Goal: Task Accomplishment & Management: Manage account settings

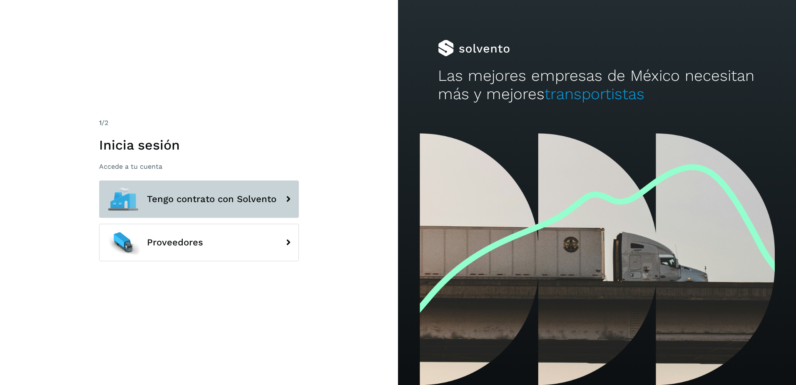
click at [196, 202] on span "Tengo contrato con Solvento" at bounding box center [211, 199] width 129 height 10
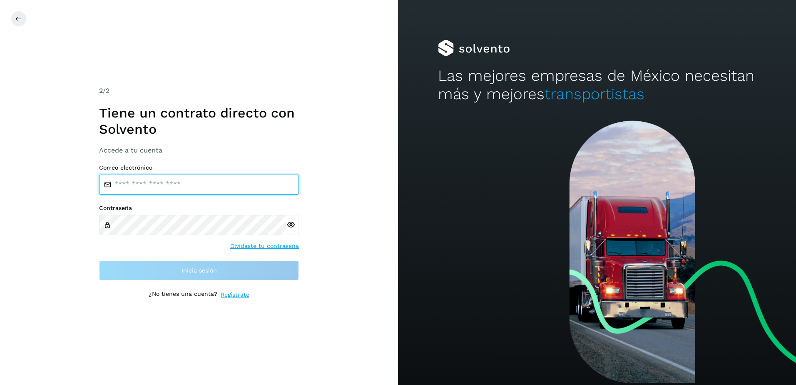
type input "**********"
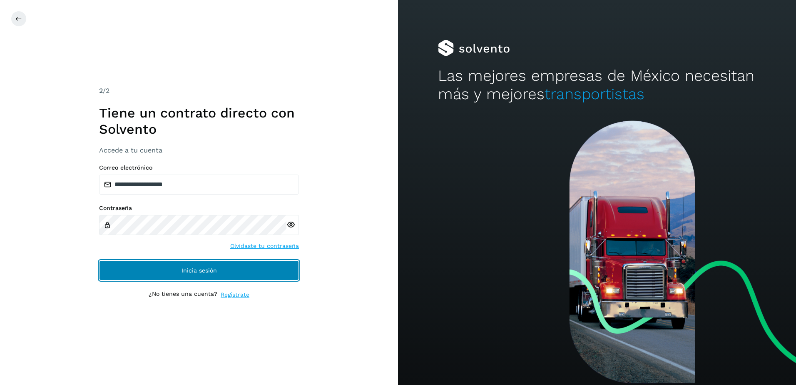
click at [205, 269] on span "Inicia sesión" at bounding box center [198, 270] width 35 height 6
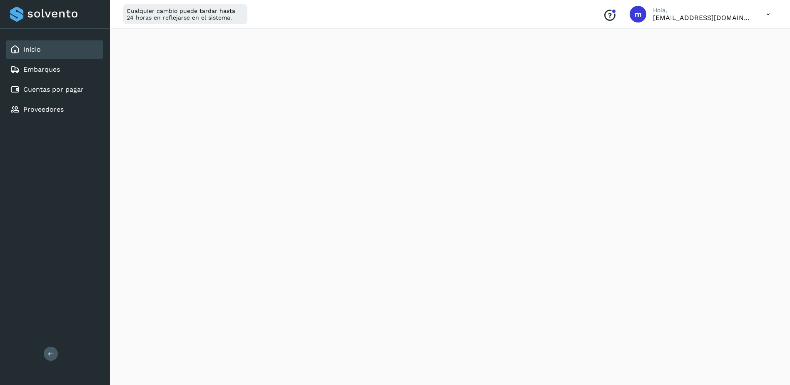
scroll to position [125, 0]
click at [43, 91] on link "Cuentas por pagar" at bounding box center [53, 89] width 60 height 8
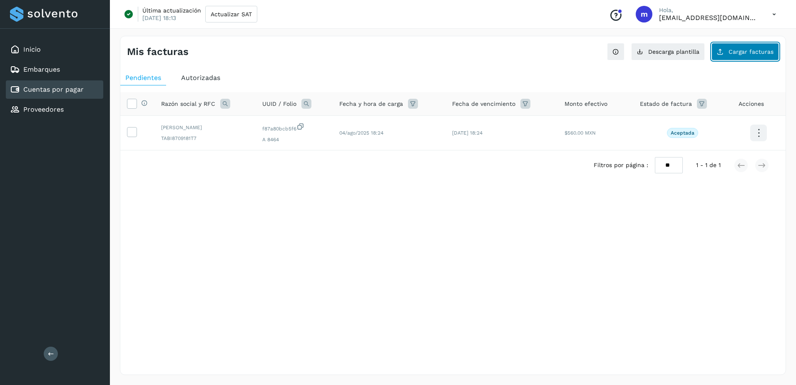
click at [743, 52] on span "Cargar facturas" at bounding box center [750, 52] width 45 height 6
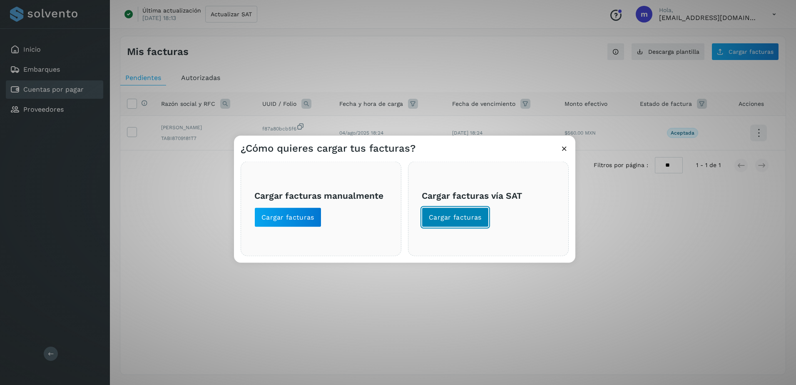
click at [450, 219] on span "Cargar facturas" at bounding box center [455, 217] width 53 height 9
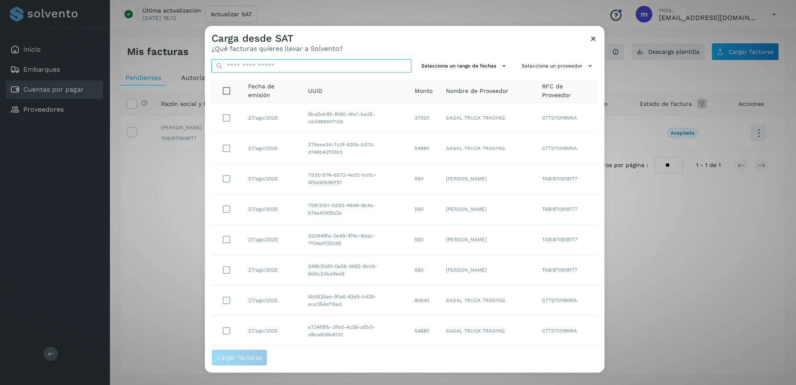
click at [244, 68] on input "text" at bounding box center [311, 65] width 200 height 13
paste input "**********"
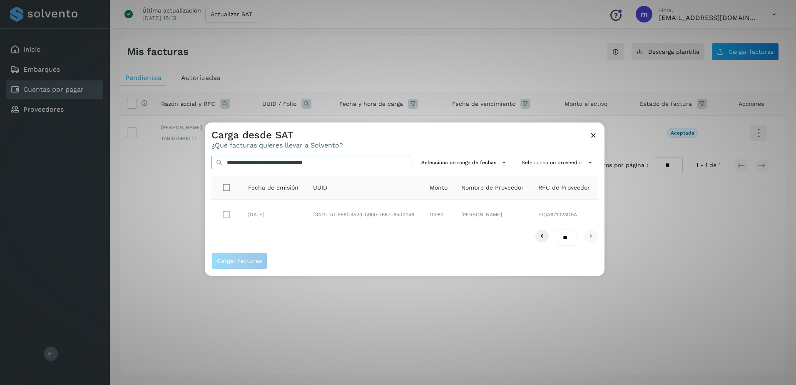
type input "**********"
click at [229, 261] on span "Cargar facturas" at bounding box center [239, 261] width 45 height 6
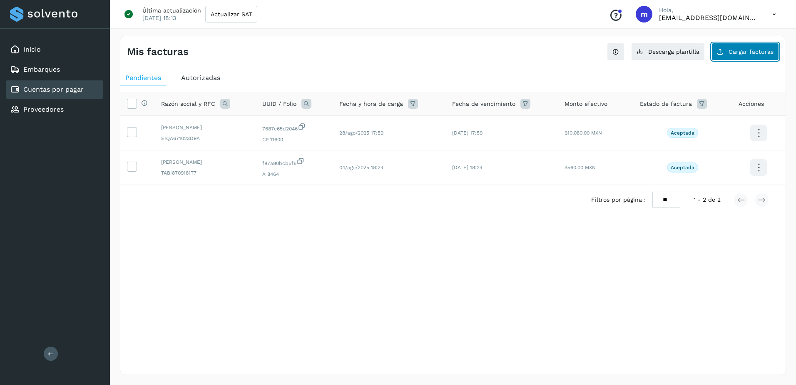
click at [740, 55] on button "Cargar facturas" at bounding box center [744, 51] width 67 height 17
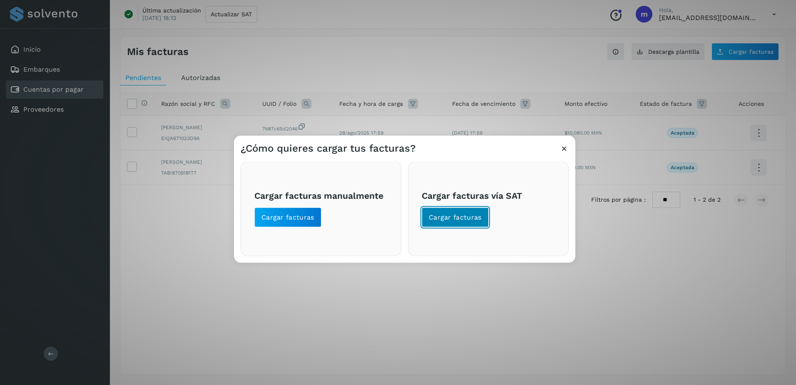
click at [452, 219] on span "Cargar facturas" at bounding box center [455, 217] width 53 height 9
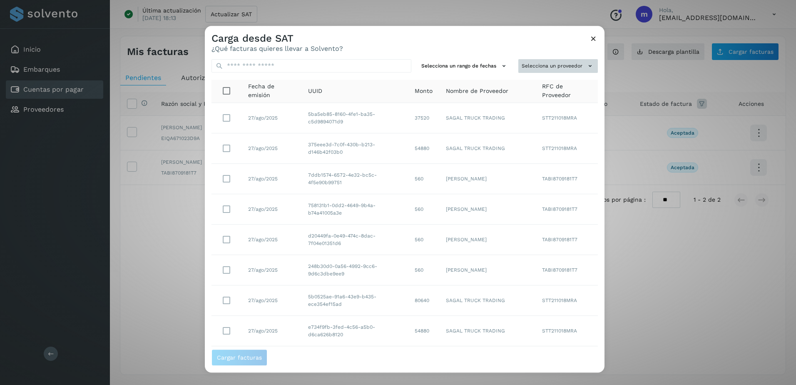
click at [586, 67] on icon at bounding box center [590, 66] width 9 height 9
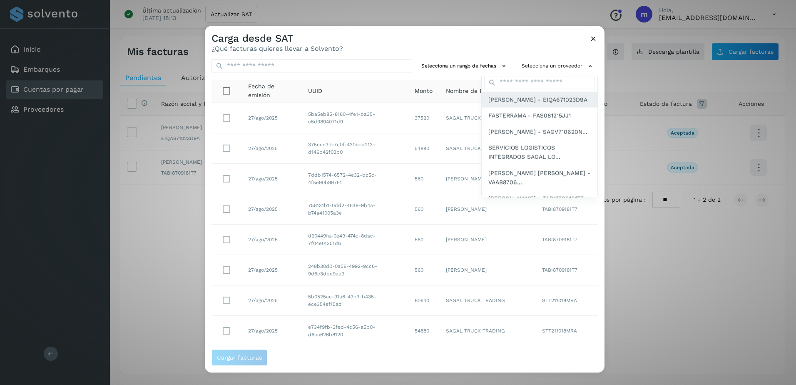
click at [508, 104] on span "[PERSON_NAME] - EIQA671023D9A" at bounding box center [537, 99] width 99 height 9
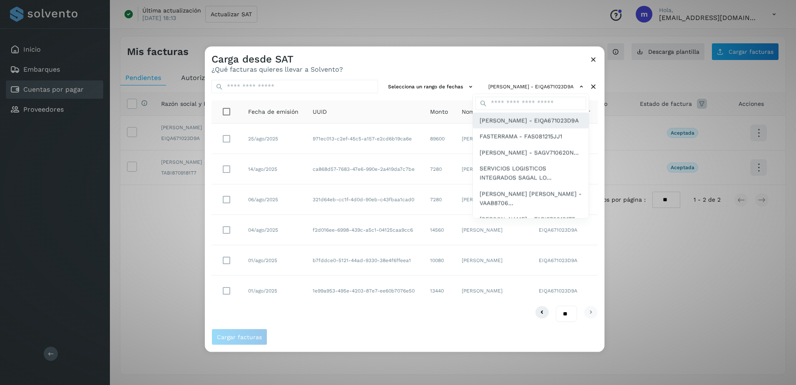
click at [509, 124] on span "[PERSON_NAME] - EIQA671023D9A" at bounding box center [529, 119] width 99 height 9
click at [438, 86] on div at bounding box center [603, 239] width 796 height 385
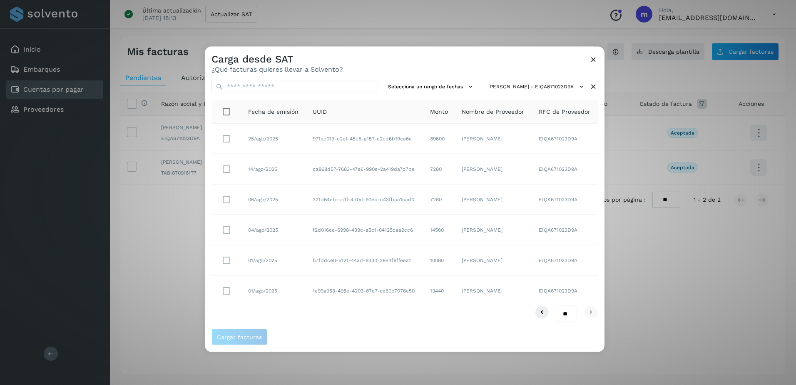
click at [466, 86] on icon at bounding box center [470, 86] width 9 height 9
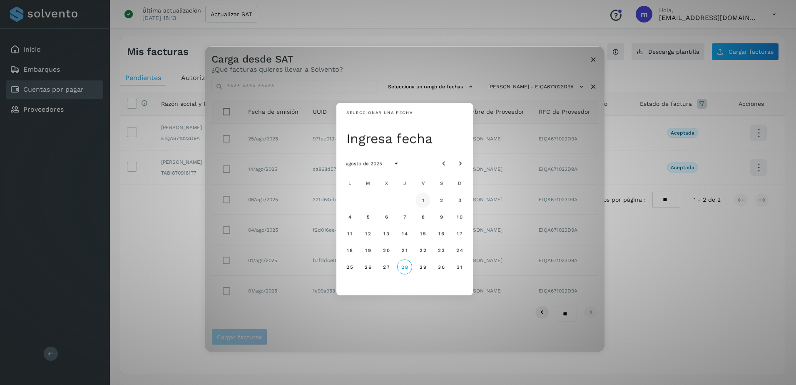
click at [425, 197] on button "1" at bounding box center [422, 199] width 15 height 15
click at [408, 268] on span "28" at bounding box center [404, 266] width 7 height 6
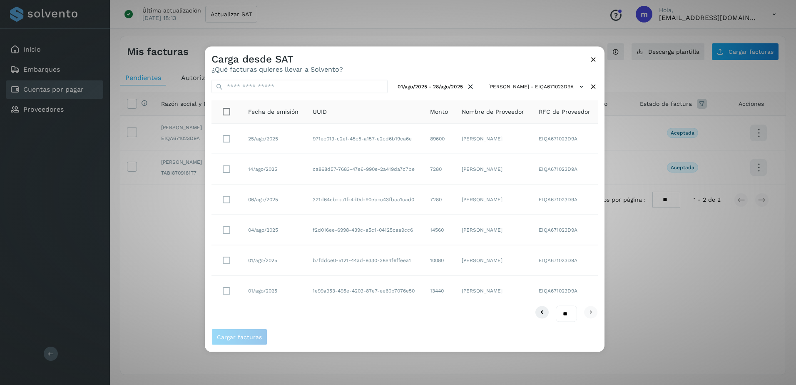
click at [567, 312] on select "** ** **" at bounding box center [566, 313] width 21 height 16
select select "**"
click at [556, 305] on select "** ** **" at bounding box center [566, 313] width 21 height 16
click at [240, 338] on span "Cargar facturas" at bounding box center [239, 336] width 45 height 6
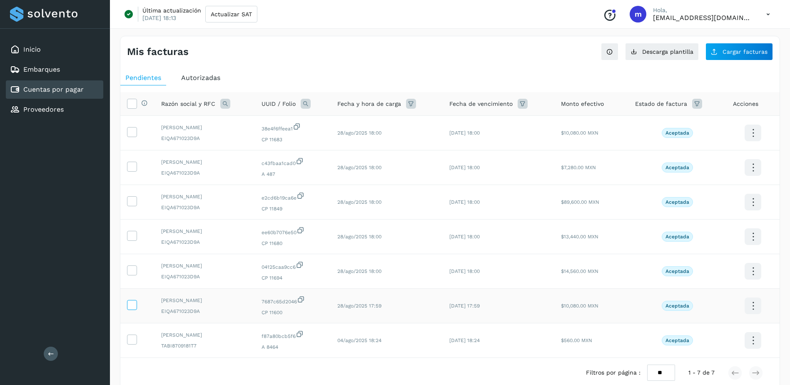
click at [133, 301] on icon at bounding box center [131, 304] width 9 height 9
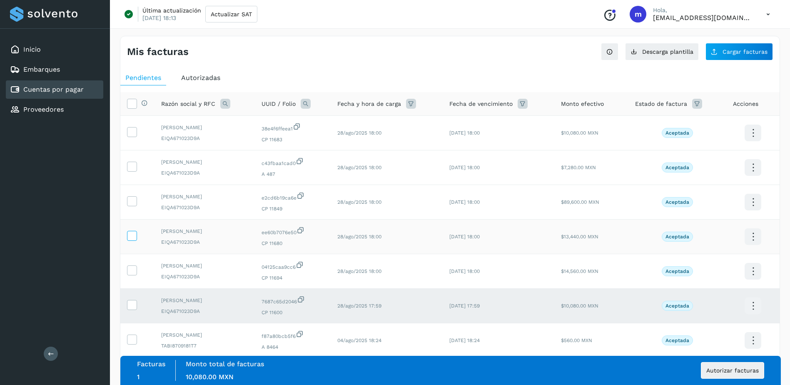
click at [133, 233] on icon at bounding box center [131, 235] width 9 height 9
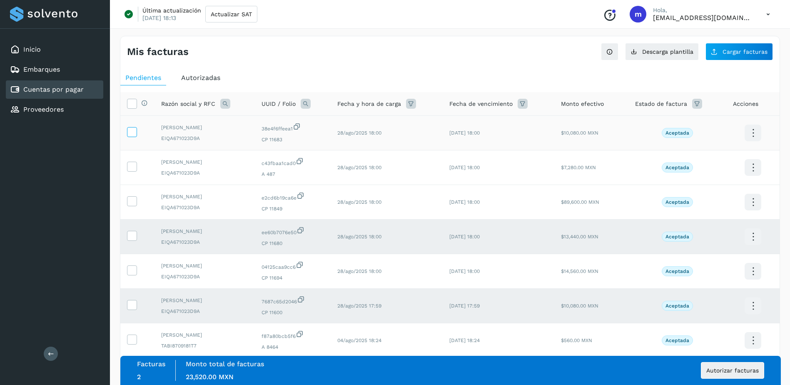
click at [134, 131] on icon at bounding box center [131, 131] width 9 height 9
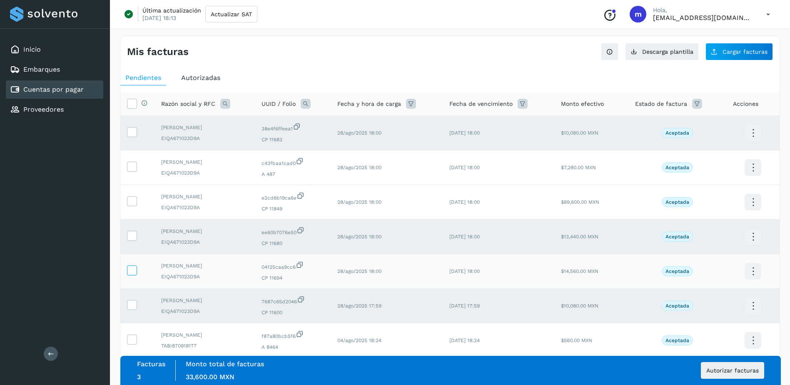
click at [134, 273] on icon at bounding box center [131, 269] width 9 height 9
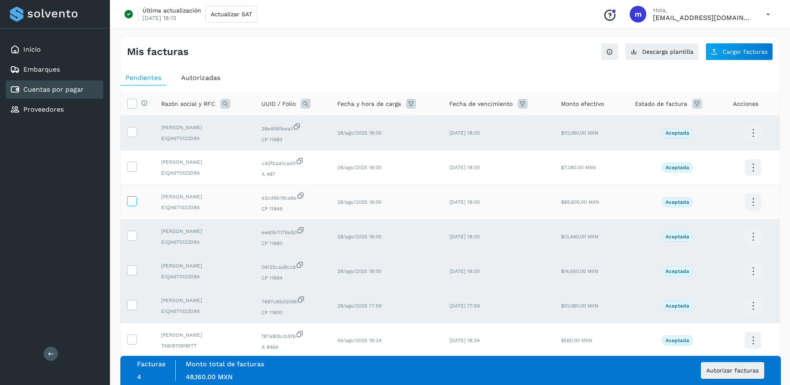
click at [129, 201] on icon at bounding box center [131, 200] width 9 height 9
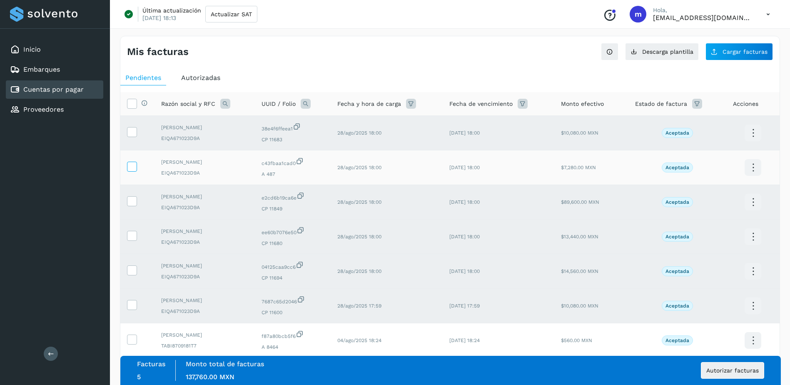
click at [136, 166] on icon at bounding box center [131, 166] width 9 height 9
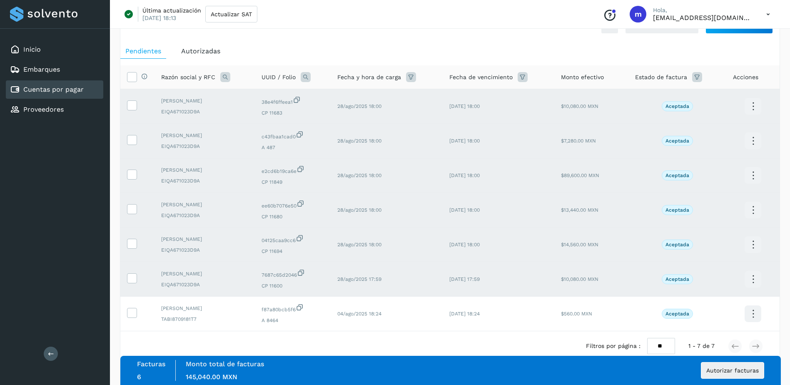
scroll to position [44, 0]
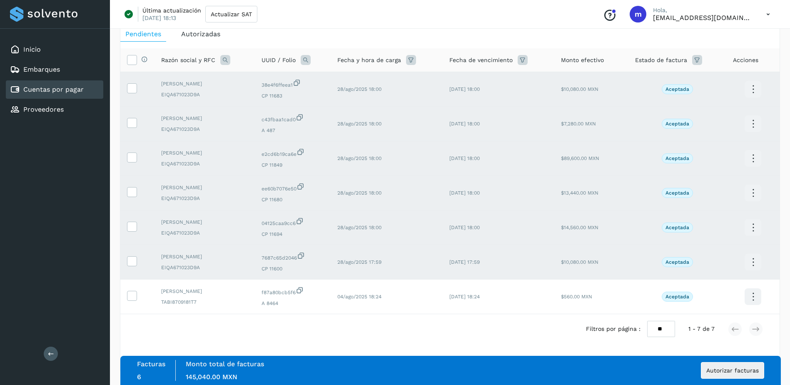
drag, startPoint x: 131, startPoint y: 157, endPoint x: 163, endPoint y: 181, distance: 40.1
click at [131, 157] on icon at bounding box center [131, 156] width 9 height 9
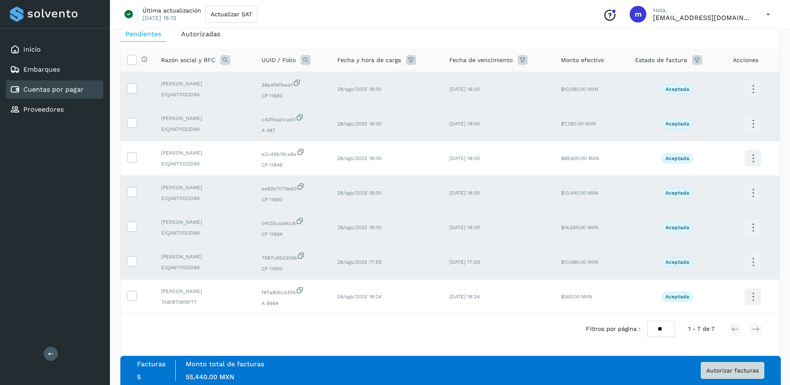
click at [732, 373] on button "Autorizar facturas" at bounding box center [732, 370] width 63 height 17
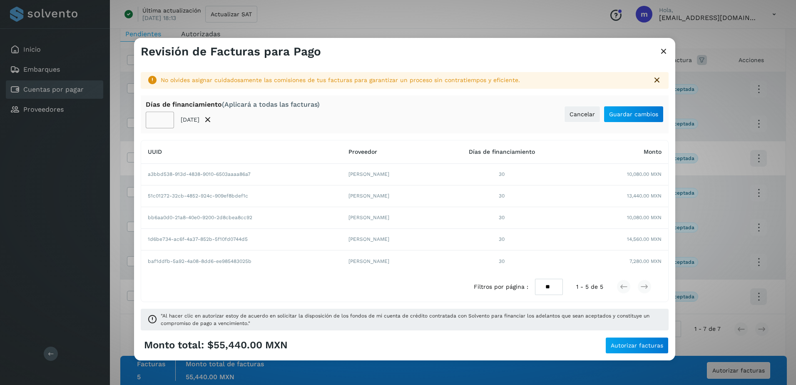
click at [161, 119] on input "**" at bounding box center [160, 120] width 28 height 17
type input "*"
click at [633, 116] on span "Guardar cambios" at bounding box center [633, 114] width 49 height 6
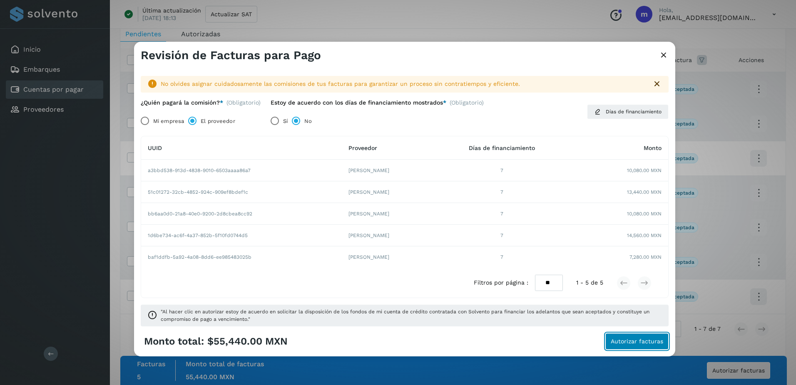
click at [637, 343] on span "Autorizar facturas" at bounding box center [637, 341] width 52 height 6
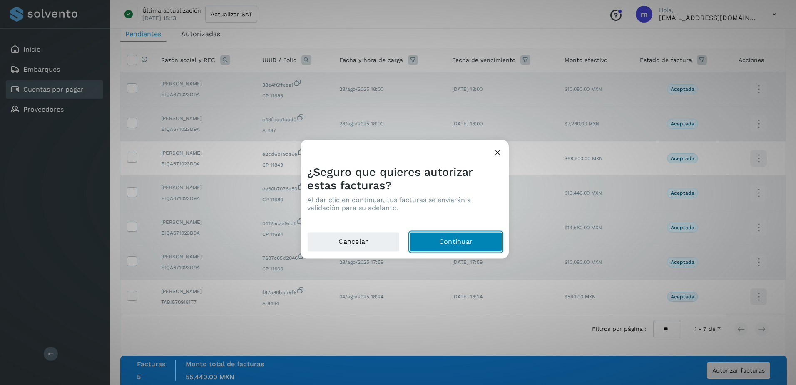
click at [455, 245] on button "Continuar" at bounding box center [456, 242] width 92 height 20
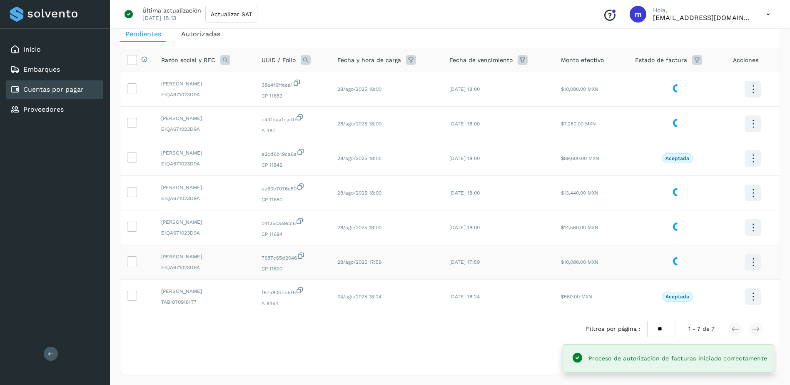
scroll to position [0, 0]
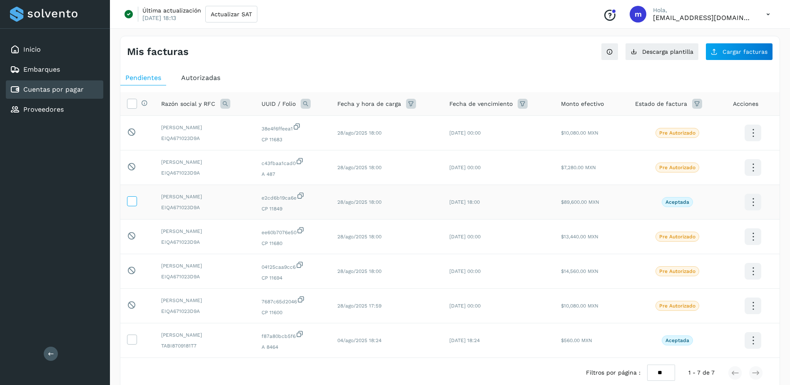
click at [132, 202] on icon at bounding box center [131, 200] width 9 height 9
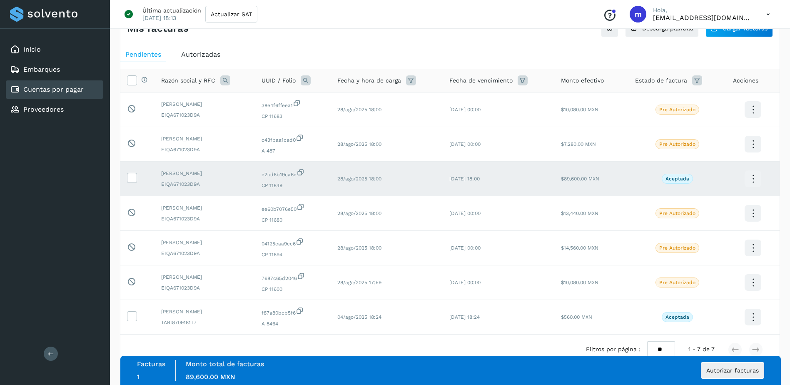
scroll to position [44, 0]
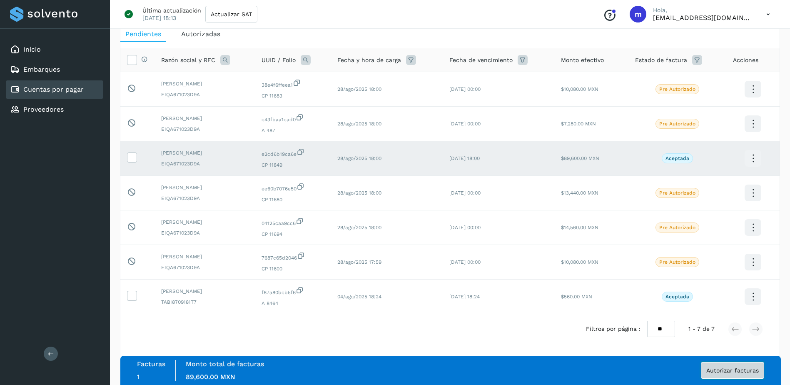
click at [736, 375] on button "Autorizar facturas" at bounding box center [732, 370] width 63 height 17
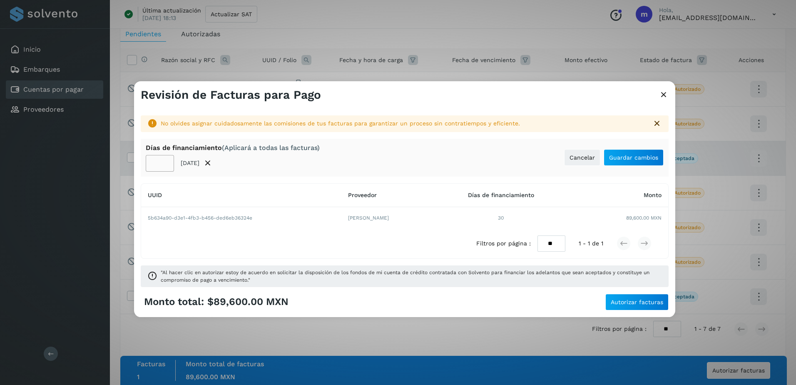
click at [159, 162] on input "**" at bounding box center [160, 163] width 28 height 17
type input "**"
click at [622, 159] on span "Guardar cambios" at bounding box center [633, 157] width 49 height 6
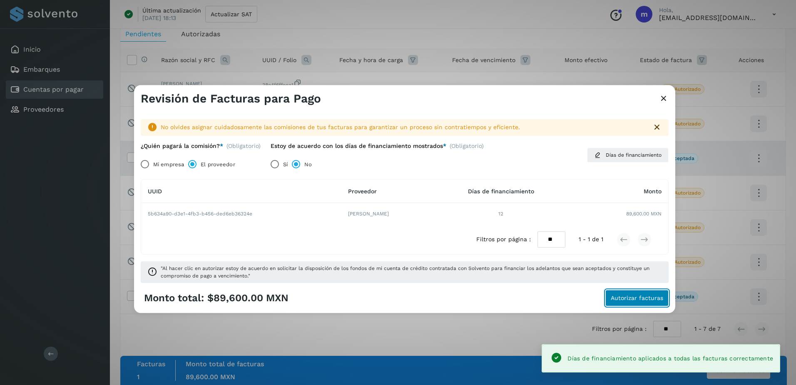
click at [640, 300] on span "Autorizar facturas" at bounding box center [637, 298] width 52 height 6
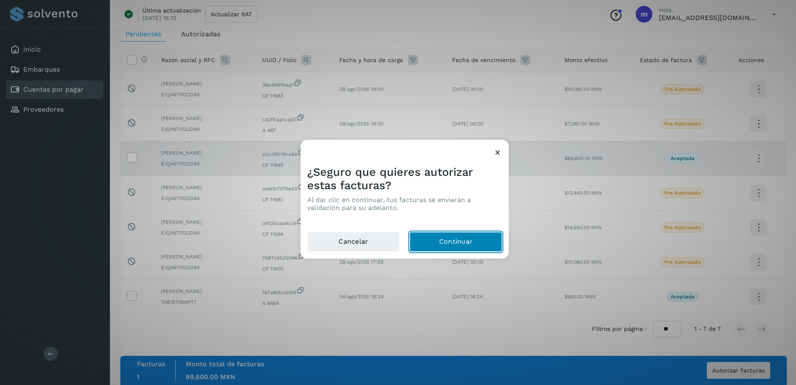
click at [468, 241] on button "Continuar" at bounding box center [456, 242] width 92 height 20
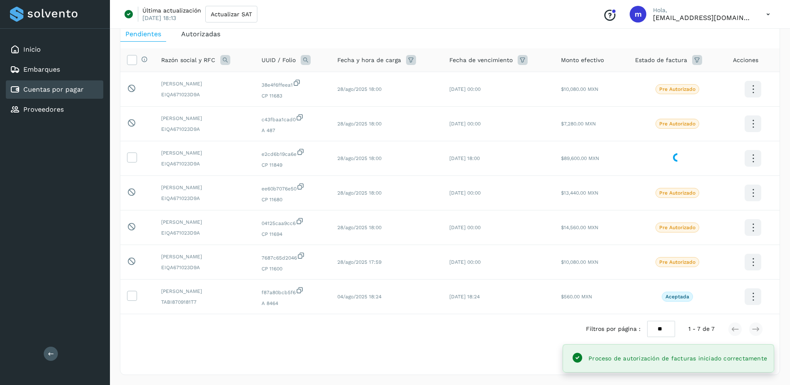
scroll to position [0, 0]
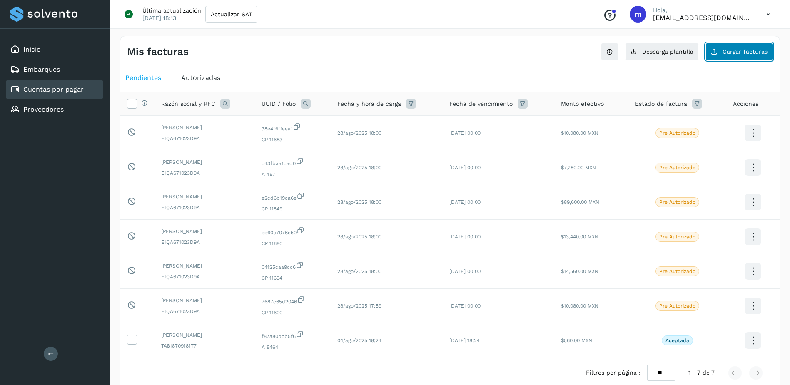
click at [741, 53] on span "Cargar facturas" at bounding box center [744, 52] width 45 height 6
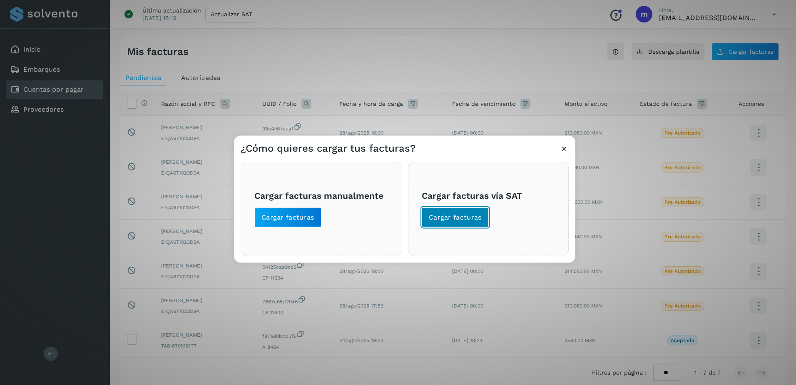
click at [453, 217] on span "Cargar facturas" at bounding box center [455, 217] width 53 height 9
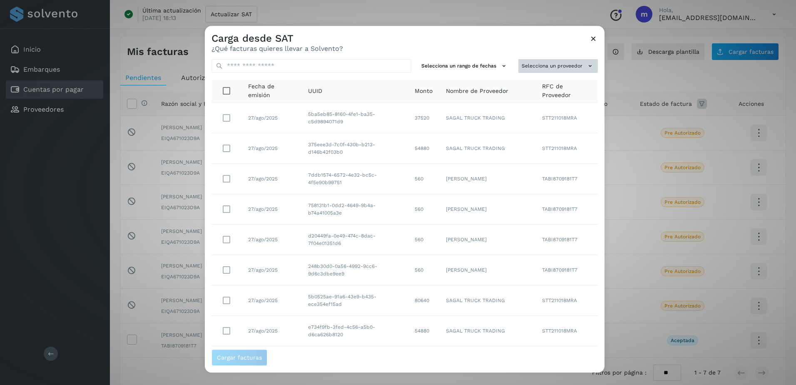
click at [586, 65] on icon at bounding box center [590, 66] width 9 height 9
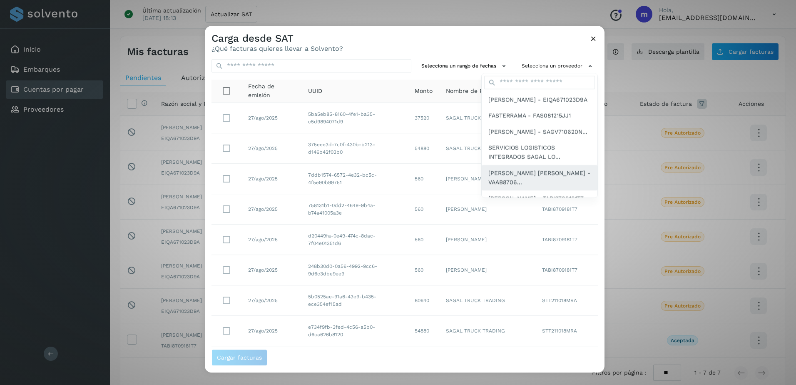
click at [524, 187] on span "[PERSON_NAME] [PERSON_NAME] - VAAB8706..." at bounding box center [539, 177] width 102 height 19
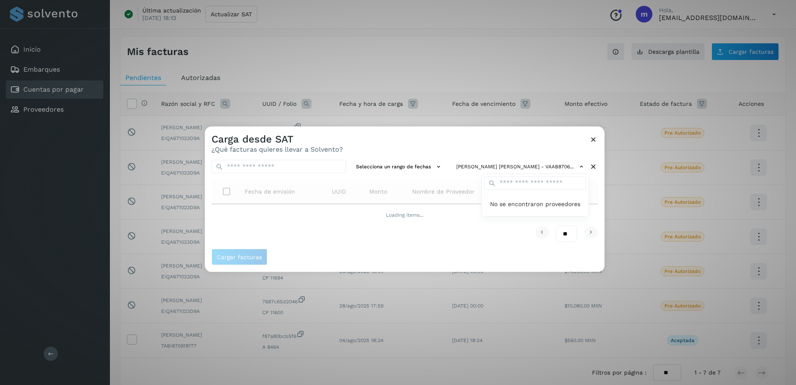
click at [435, 166] on div at bounding box center [603, 319] width 796 height 385
click at [435, 166] on icon at bounding box center [438, 166] width 9 height 9
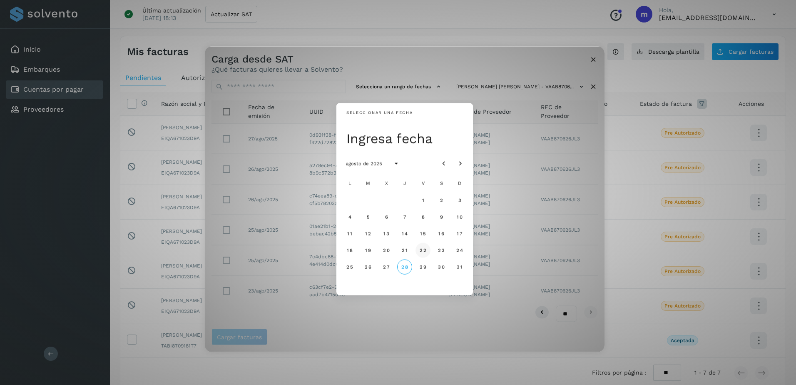
click at [424, 250] on span "22" at bounding box center [422, 250] width 7 height 6
click at [407, 266] on span "28" at bounding box center [404, 266] width 7 height 6
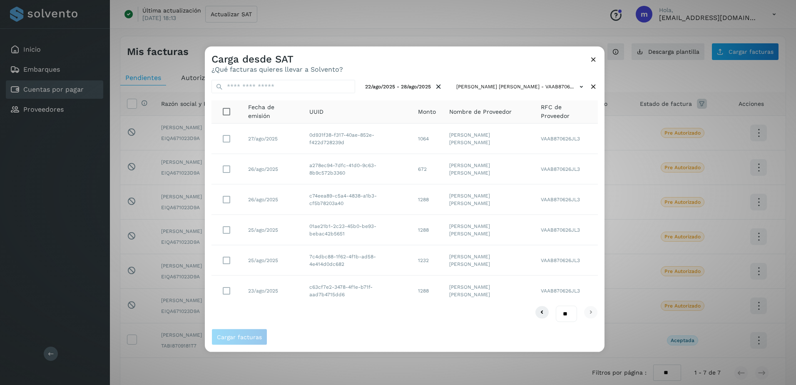
click at [567, 315] on select "** ** **" at bounding box center [566, 313] width 21 height 16
select select "**"
click at [556, 305] on select "** ** **" at bounding box center [566, 313] width 21 height 16
click at [240, 335] on span "Cargar facturas" at bounding box center [239, 336] width 45 height 6
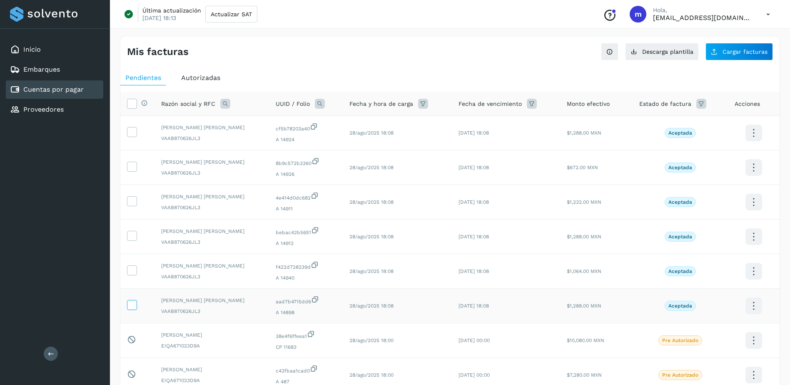
click at [134, 305] on icon at bounding box center [131, 304] width 9 height 9
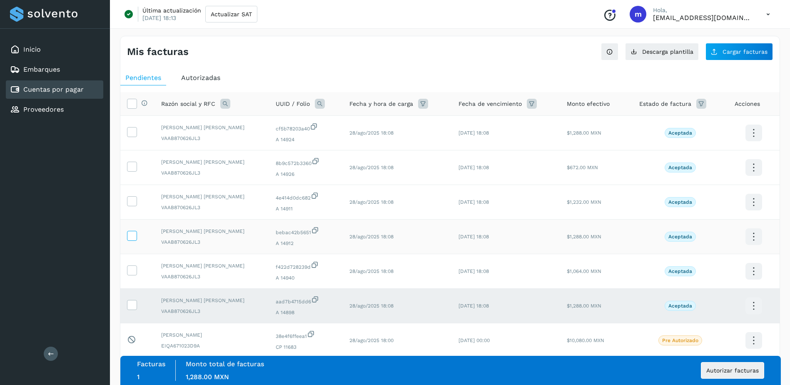
click at [133, 233] on icon at bounding box center [131, 235] width 9 height 9
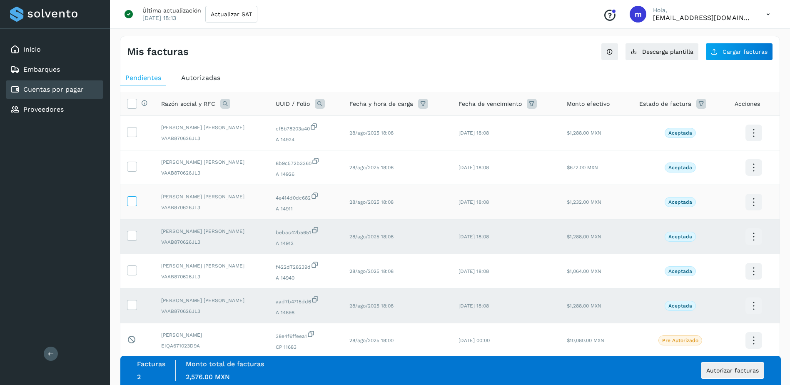
click at [131, 201] on icon at bounding box center [131, 200] width 9 height 9
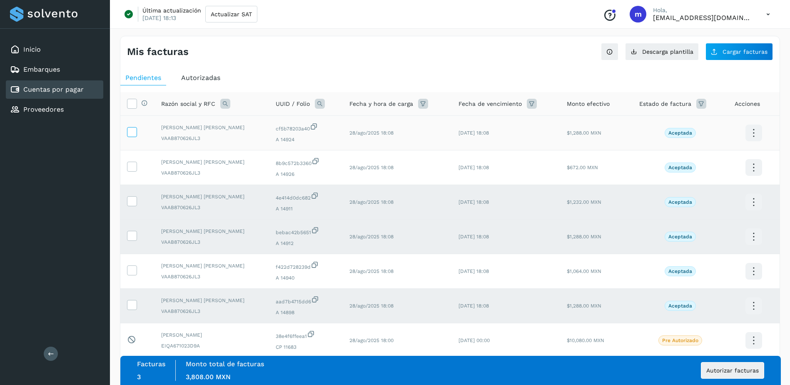
click at [135, 133] on icon at bounding box center [131, 131] width 9 height 9
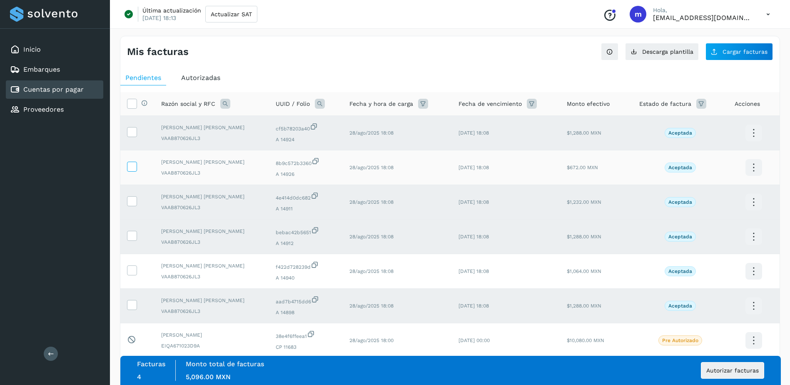
click at [136, 167] on label at bounding box center [132, 167] width 10 height 10
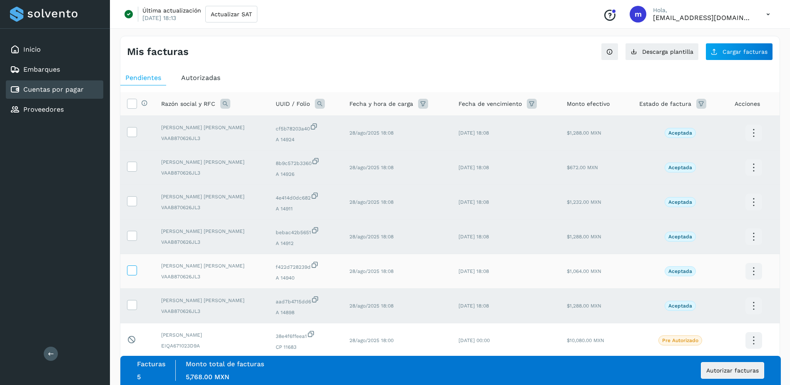
click at [130, 268] on icon at bounding box center [131, 269] width 9 height 9
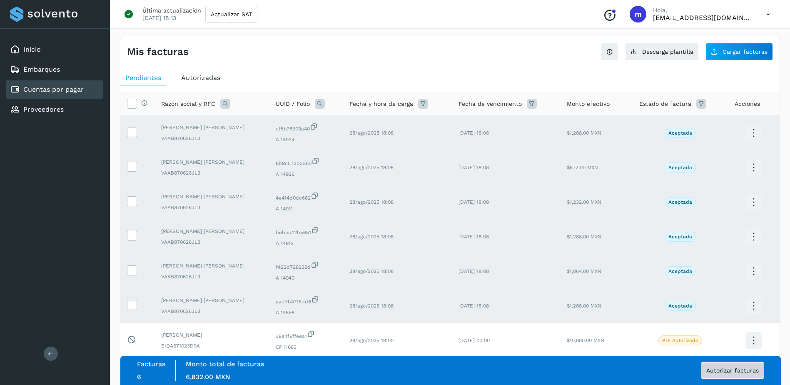
click at [738, 367] on span "Autorizar facturas" at bounding box center [732, 370] width 52 height 6
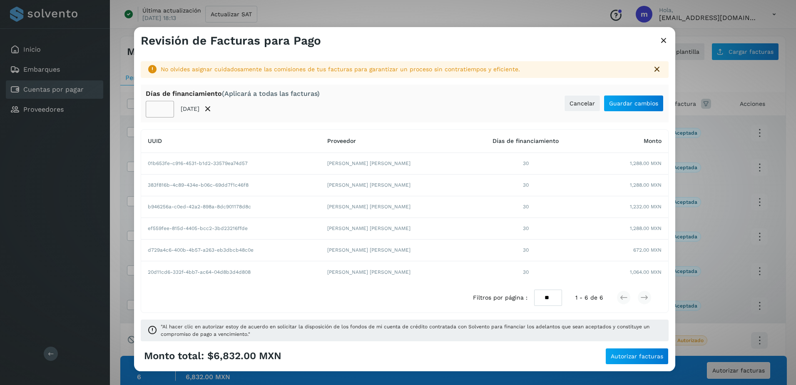
drag, startPoint x: 160, startPoint y: 107, endPoint x: 189, endPoint y: 137, distance: 41.2
click at [160, 107] on input "**" at bounding box center [160, 109] width 28 height 17
type input "**"
click at [641, 107] on button "Guardar cambios" at bounding box center [634, 103] width 60 height 17
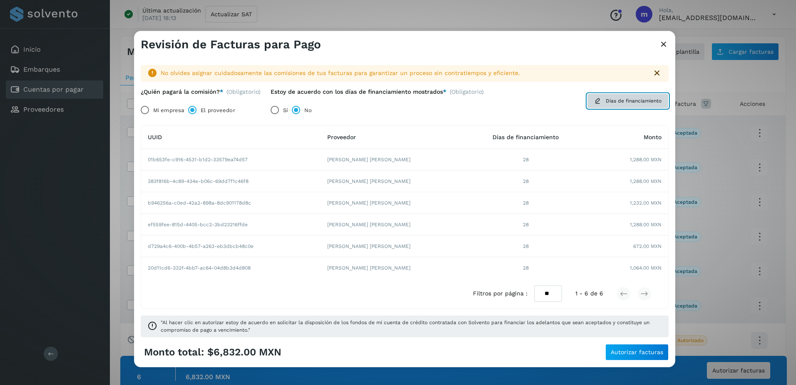
click at [621, 102] on span "Días de financiamiento" at bounding box center [634, 100] width 56 height 7
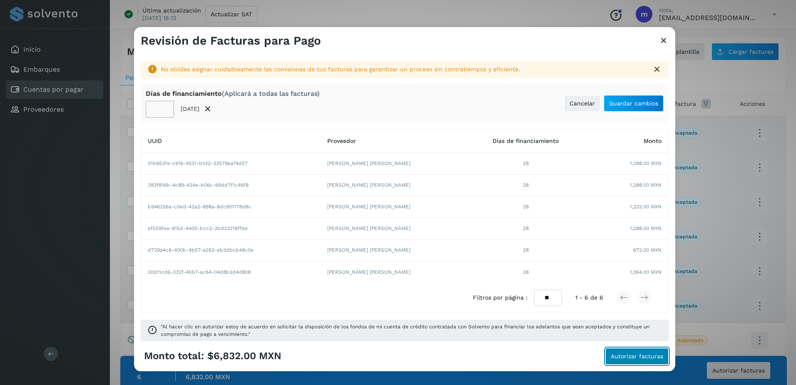
click at [643, 354] on span "Autorizar facturas" at bounding box center [637, 356] width 52 height 6
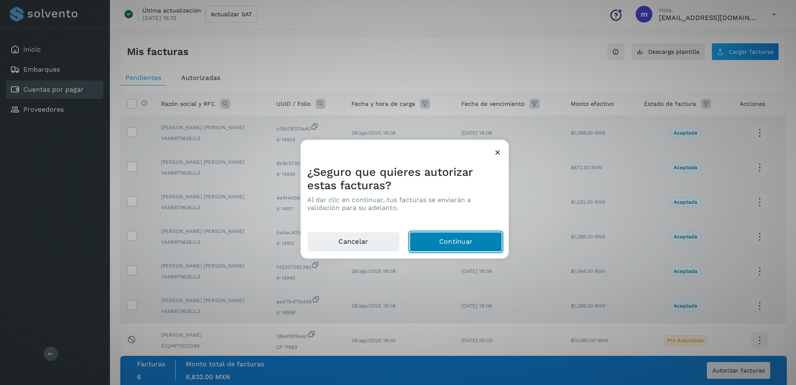
click at [462, 241] on button "Continuar" at bounding box center [456, 242] width 92 height 20
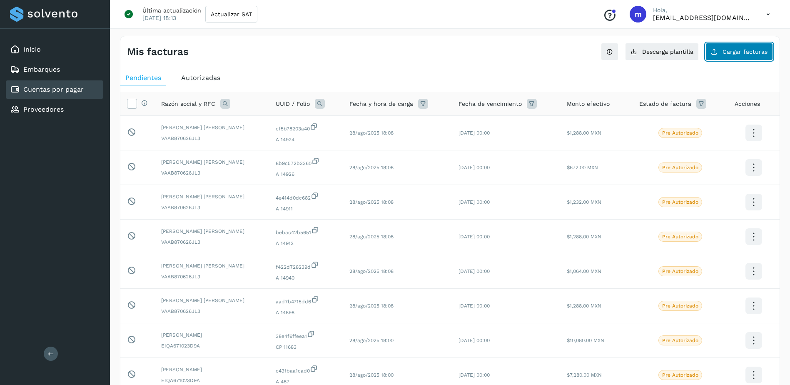
click at [748, 54] on span "Cargar facturas" at bounding box center [744, 52] width 45 height 6
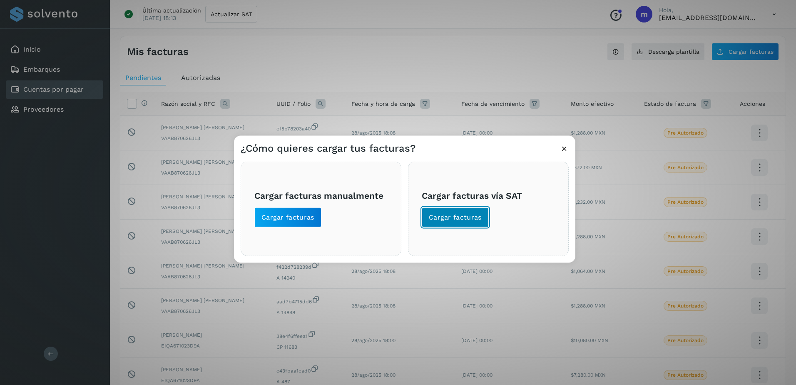
click at [470, 216] on span "Cargar facturas" at bounding box center [455, 217] width 53 height 9
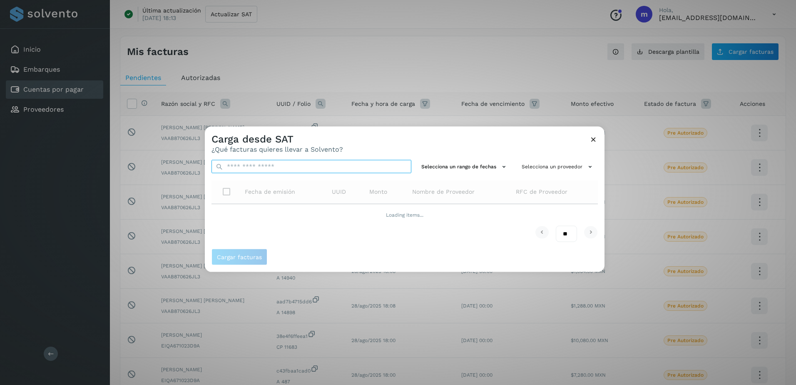
click at [249, 169] on input "text" at bounding box center [311, 166] width 200 height 13
paste input "**********"
type input "**********"
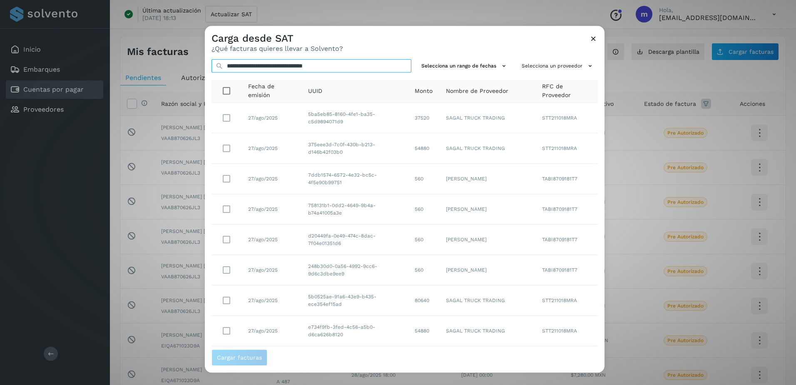
click at [356, 72] on input "**********" at bounding box center [311, 65] width 200 height 13
drag, startPoint x: 372, startPoint y: 65, endPoint x: 170, endPoint y: 56, distance: 202.1
click at [170, 56] on div "**********" at bounding box center [398, 192] width 796 height 385
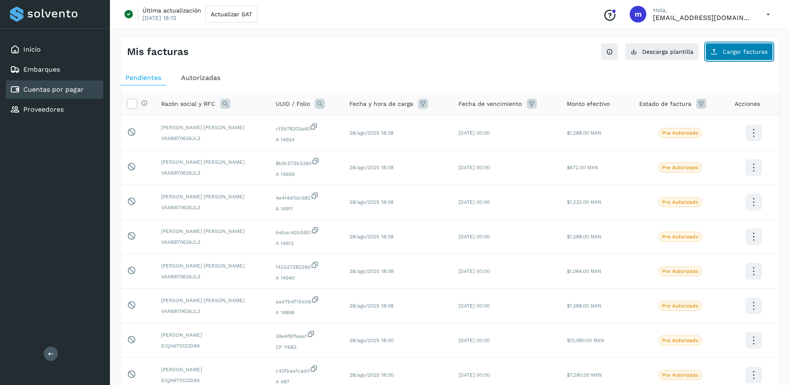
click at [742, 52] on span "Cargar facturas" at bounding box center [744, 52] width 45 height 6
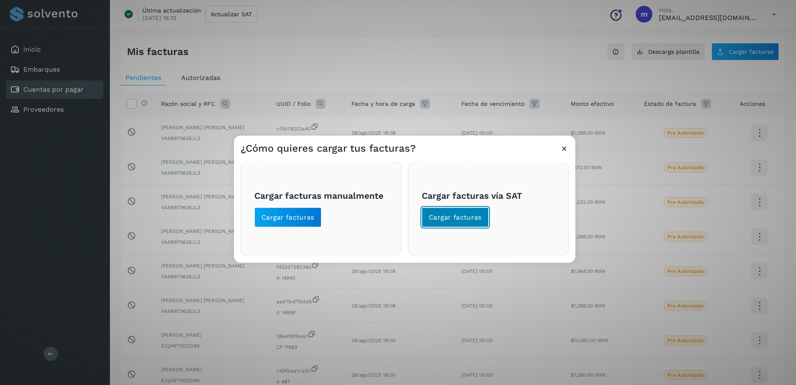
click at [462, 216] on span "Cargar facturas" at bounding box center [455, 217] width 53 height 9
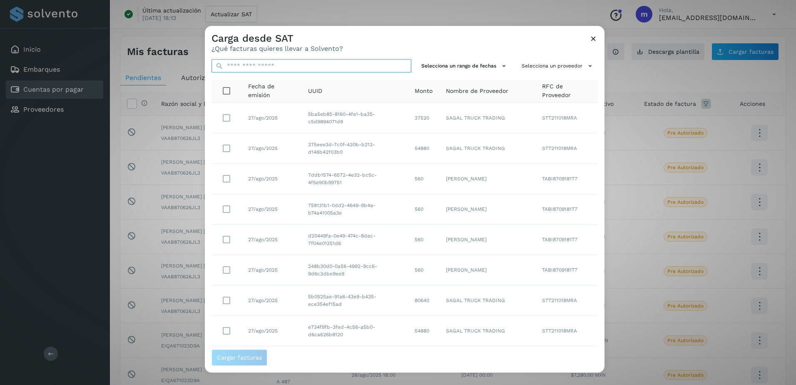
click at [244, 66] on input "text" at bounding box center [311, 65] width 200 height 13
paste input "**********"
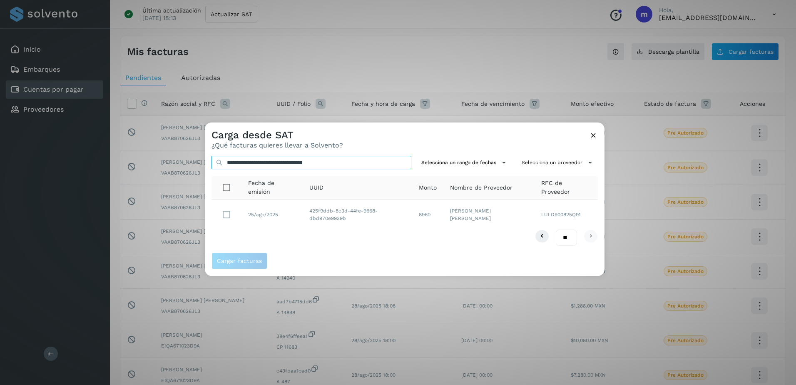
type input "**********"
click at [257, 262] on span "Cargar facturas" at bounding box center [239, 261] width 45 height 6
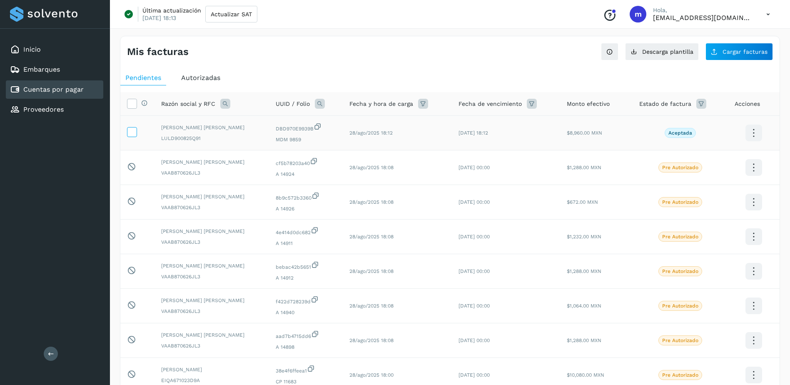
click at [132, 128] on icon at bounding box center [131, 131] width 9 height 9
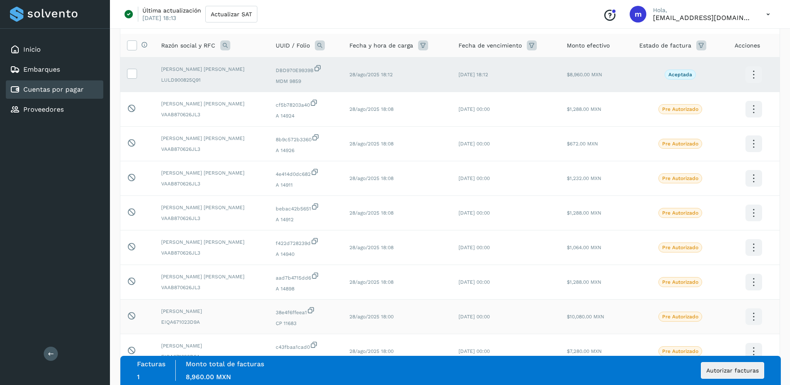
scroll to position [147, 0]
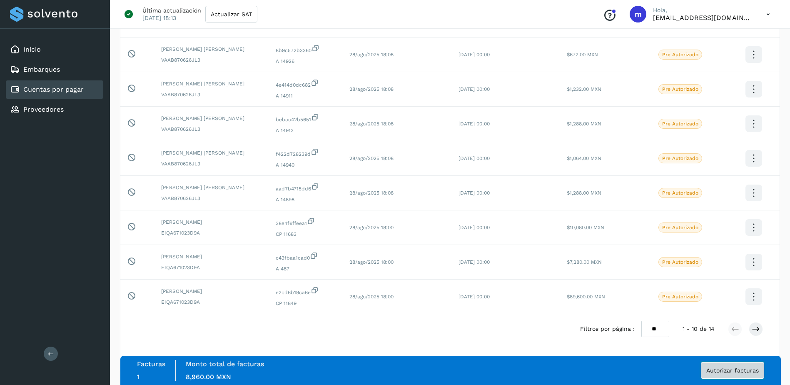
click at [731, 372] on span "Autorizar facturas" at bounding box center [732, 370] width 52 height 6
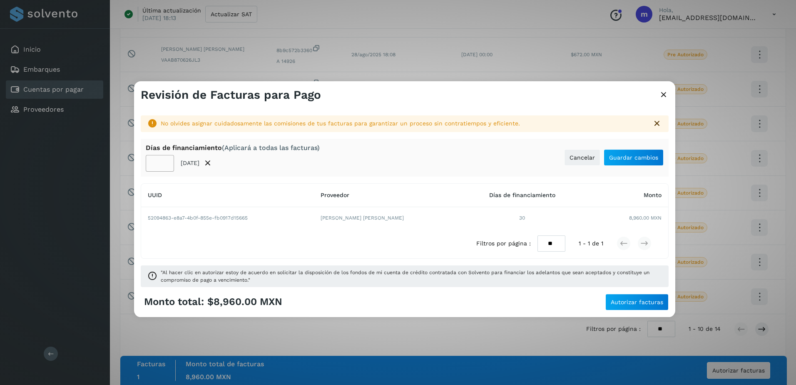
click at [162, 163] on input "**" at bounding box center [160, 163] width 28 height 17
type input "**"
click at [633, 159] on span "Guardar cambios" at bounding box center [633, 157] width 49 height 6
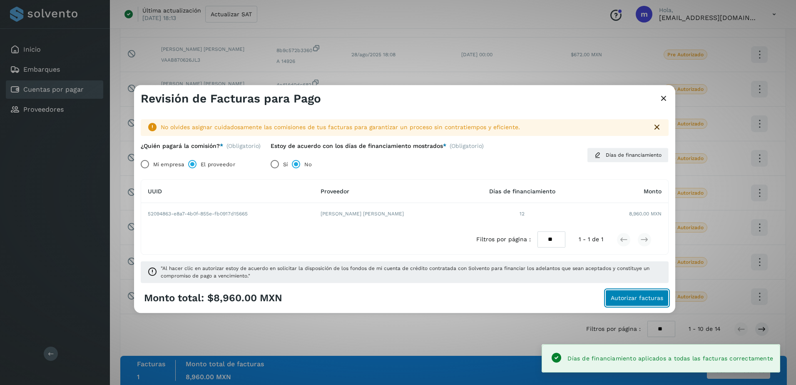
click at [635, 299] on span "Autorizar facturas" at bounding box center [637, 298] width 52 height 6
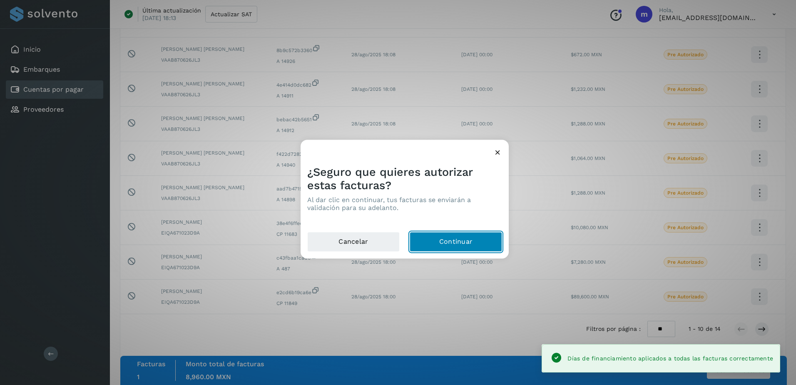
click at [455, 244] on button "Continuar" at bounding box center [456, 242] width 92 height 20
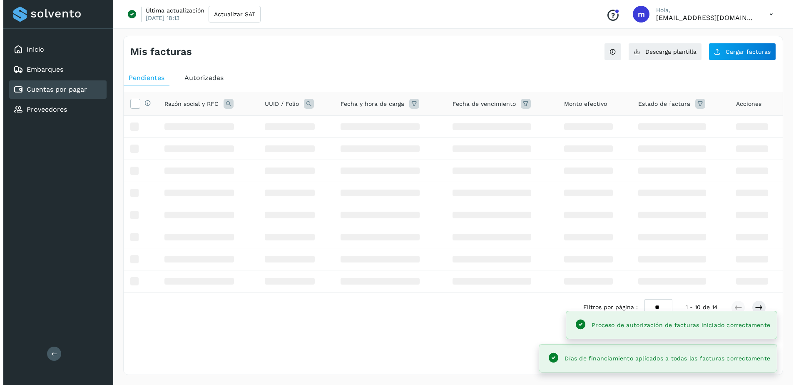
scroll to position [0, 0]
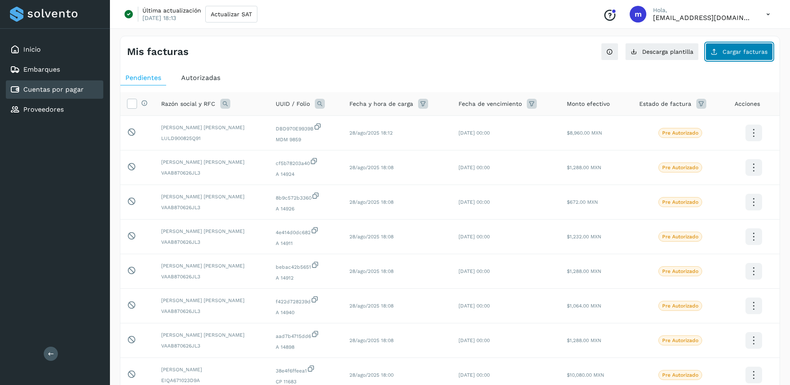
click at [733, 50] on span "Cargar facturas" at bounding box center [744, 52] width 45 height 6
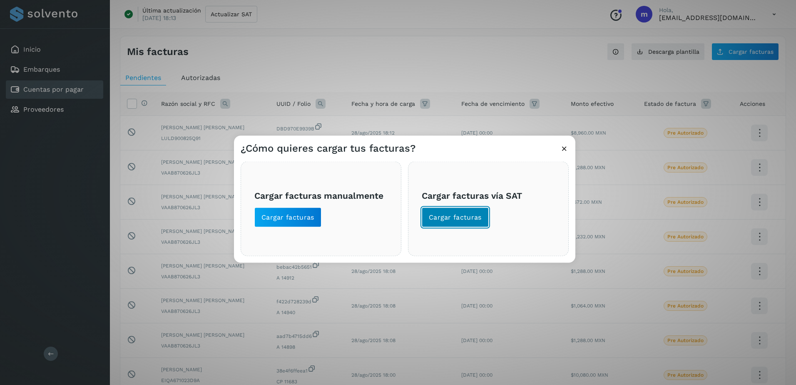
click at [470, 216] on span "Cargar facturas" at bounding box center [455, 217] width 53 height 9
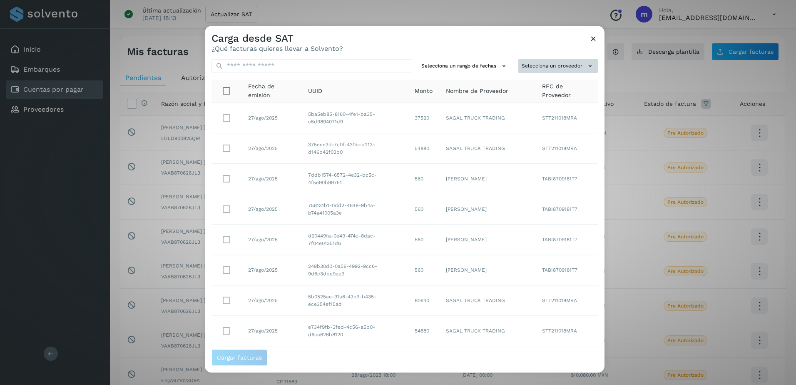
click at [574, 67] on button "Selecciona un proveedor" at bounding box center [558, 66] width 80 height 14
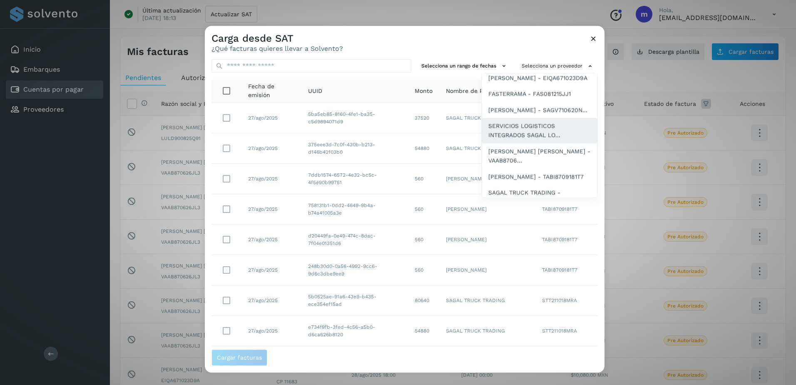
scroll to position [83, 0]
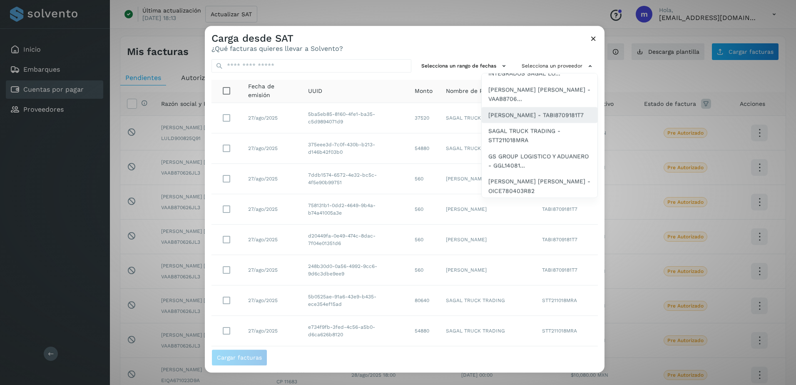
click at [516, 119] on span "[PERSON_NAME] - TABI8709181T7" at bounding box center [535, 114] width 95 height 9
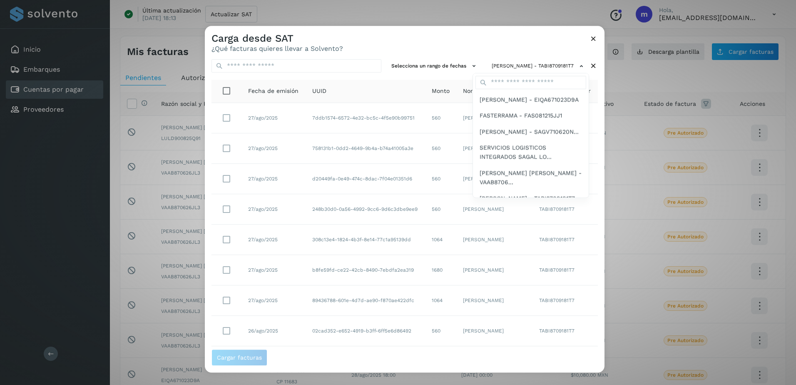
click at [451, 62] on div at bounding box center [603, 218] width 796 height 385
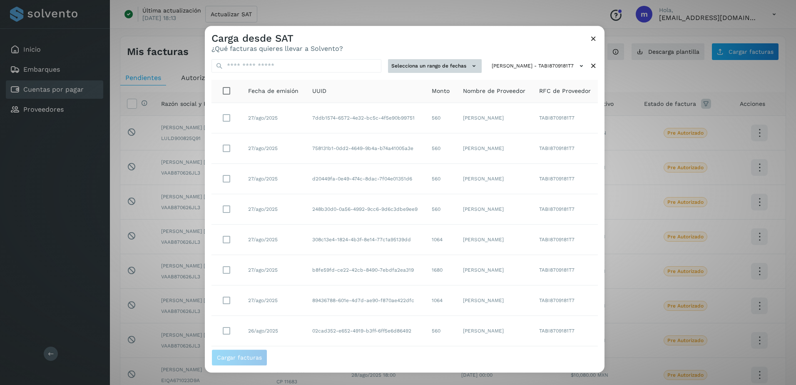
click at [470, 67] on icon at bounding box center [474, 66] width 9 height 9
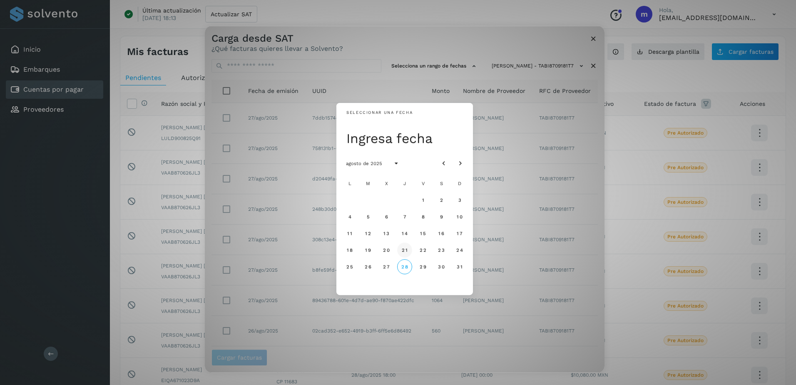
click at [403, 249] on span "21" at bounding box center [404, 250] width 6 height 6
click at [406, 268] on span "28" at bounding box center [404, 266] width 7 height 6
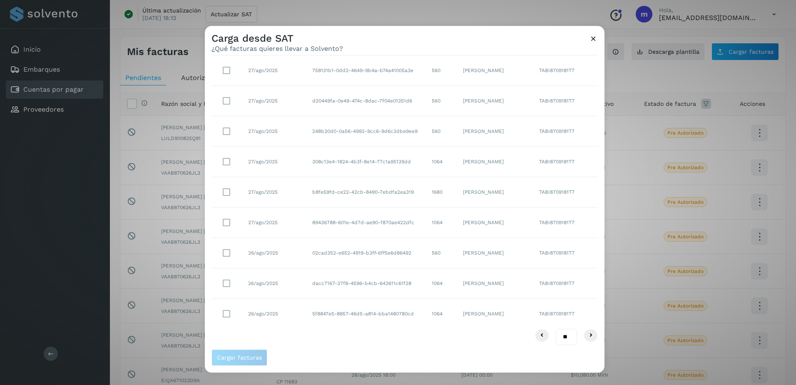
scroll to position [80, 0]
click at [559, 334] on select "** ** **" at bounding box center [566, 334] width 21 height 16
select select "**"
click at [556, 326] on select "** ** **" at bounding box center [566, 334] width 21 height 16
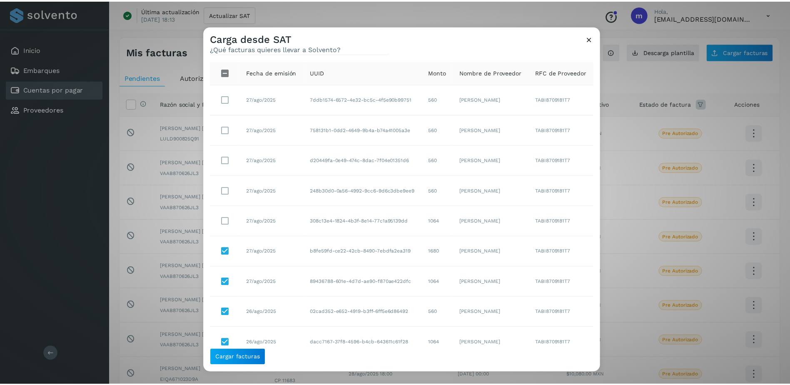
scroll to position [10, 0]
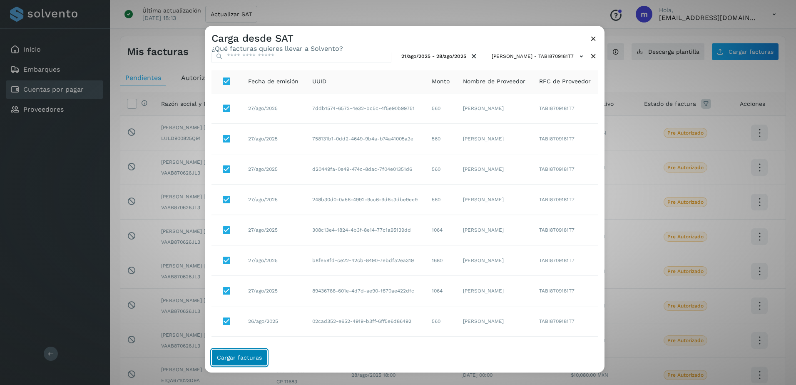
click at [240, 360] on span "Cargar facturas" at bounding box center [239, 357] width 45 height 6
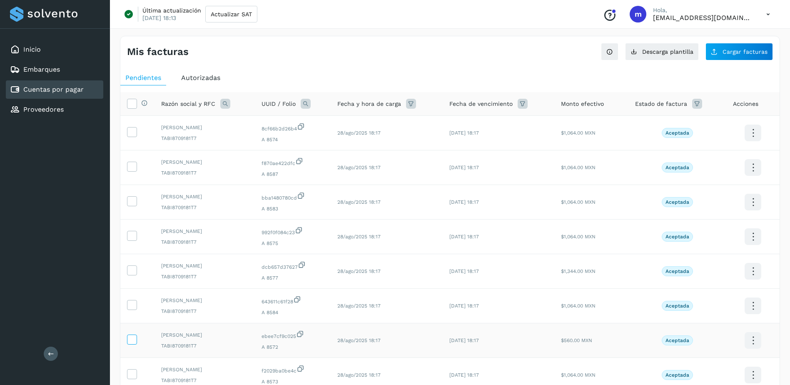
click at [133, 340] on icon at bounding box center [131, 338] width 9 height 9
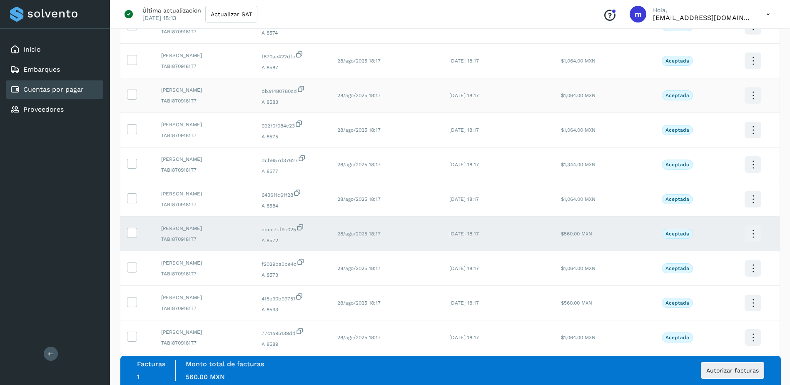
scroll to position [125, 0]
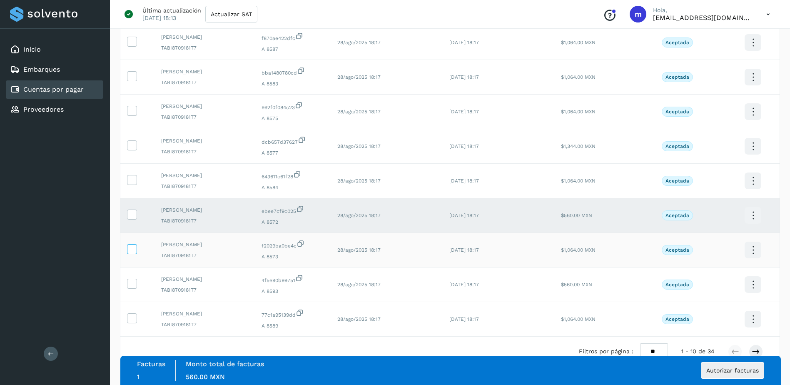
click at [132, 247] on icon at bounding box center [131, 248] width 9 height 9
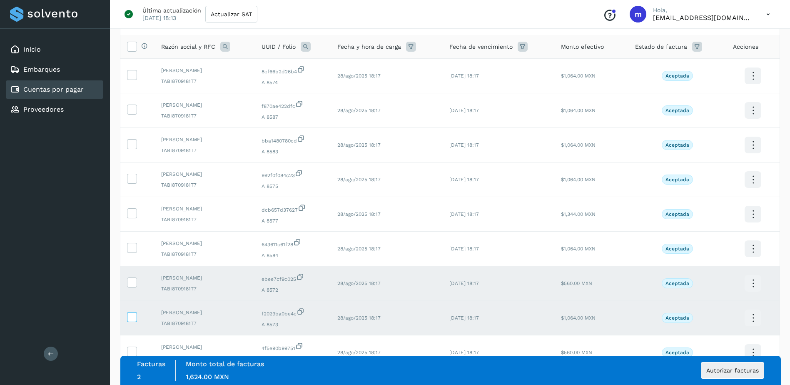
scroll to position [42, 0]
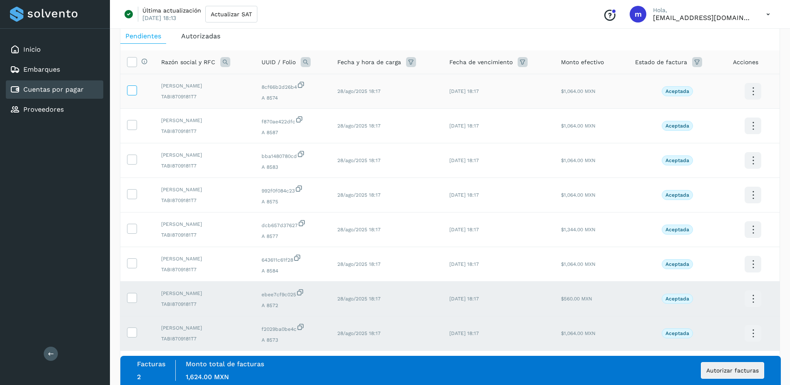
click at [130, 88] on icon at bounding box center [131, 89] width 9 height 9
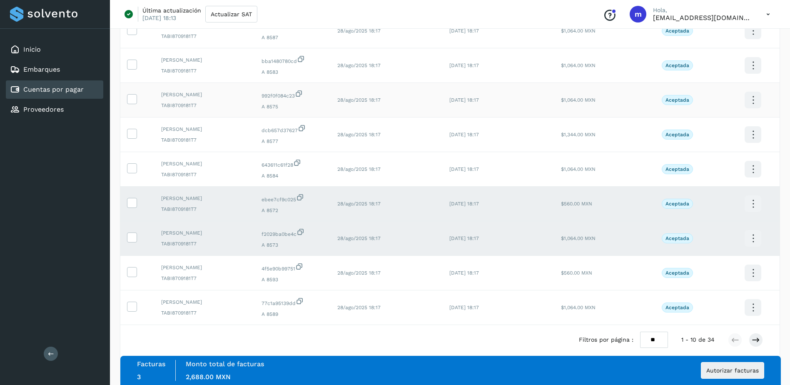
scroll to position [147, 0]
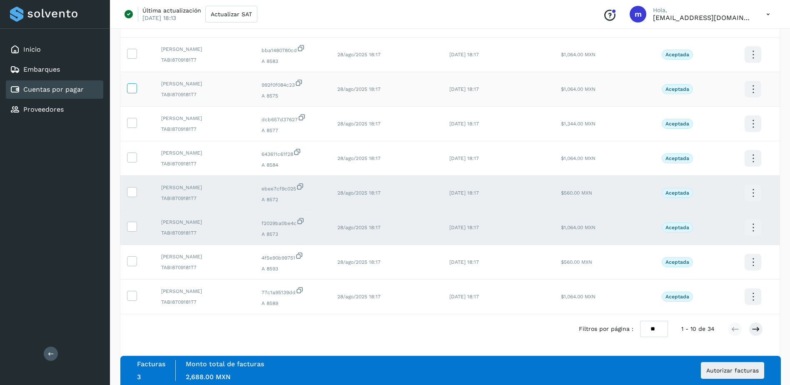
click at [132, 87] on icon at bounding box center [131, 87] width 9 height 9
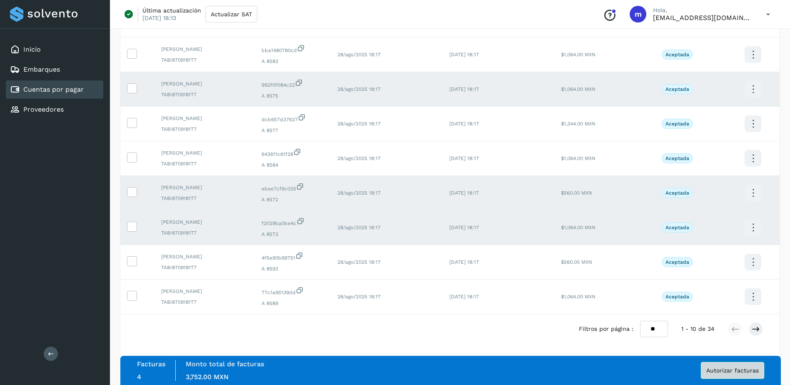
click at [725, 370] on span "Autorizar facturas" at bounding box center [732, 370] width 52 height 6
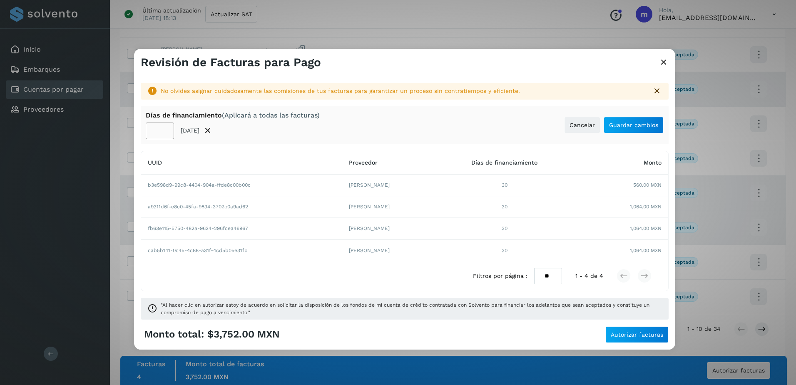
click at [160, 131] on input "**" at bounding box center [160, 130] width 28 height 17
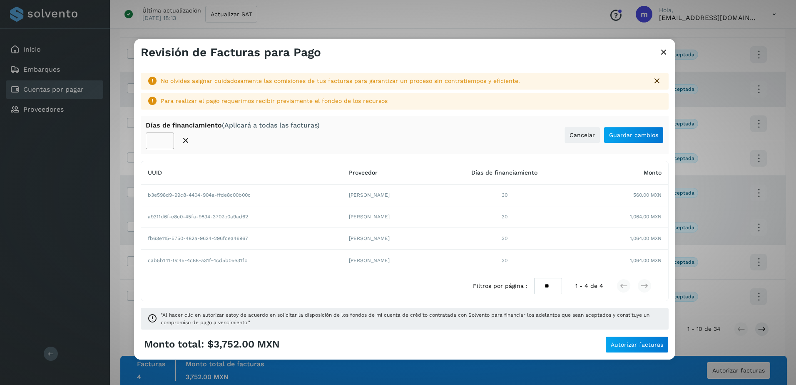
click at [157, 142] on input "*" at bounding box center [160, 140] width 28 height 17
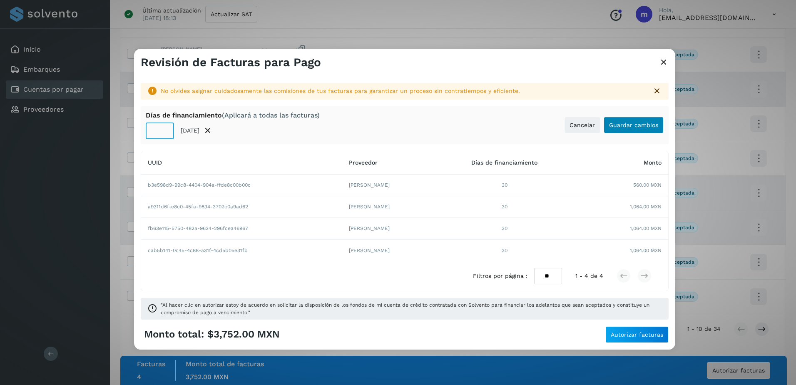
type input "*"
click at [632, 127] on span "Guardar cambios" at bounding box center [633, 125] width 49 height 6
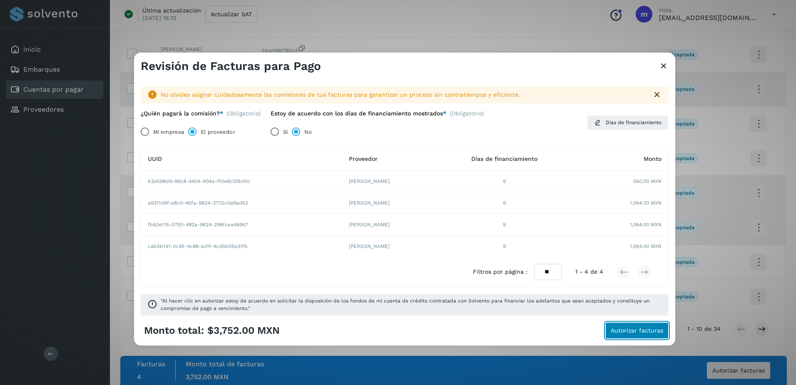
click at [639, 332] on span "Autorizar facturas" at bounding box center [637, 331] width 52 height 6
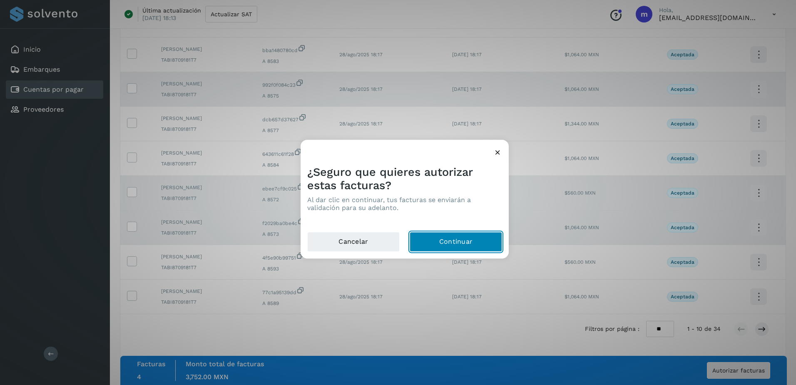
click at [466, 241] on button "Continuar" at bounding box center [456, 242] width 92 height 20
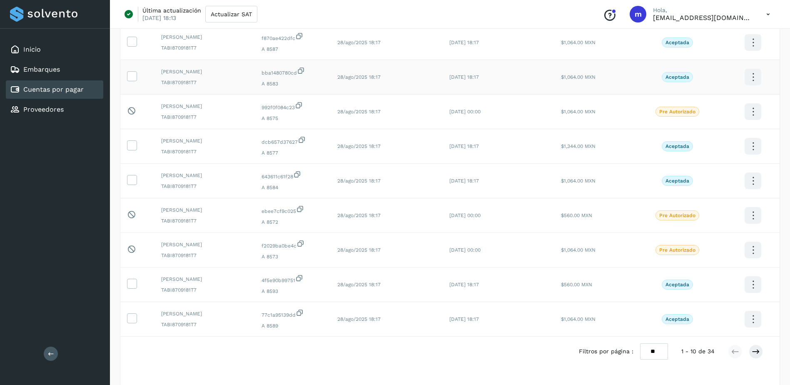
scroll to position [0, 0]
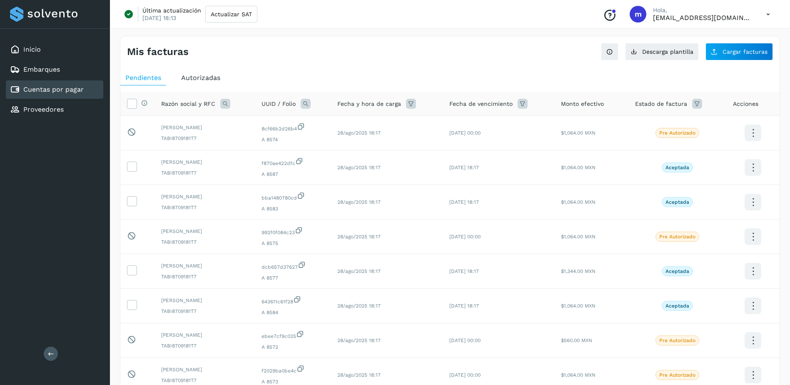
click at [696, 103] on icon at bounding box center [697, 104] width 10 height 10
click at [685, 124] on icon at bounding box center [685, 124] width 9 height 9
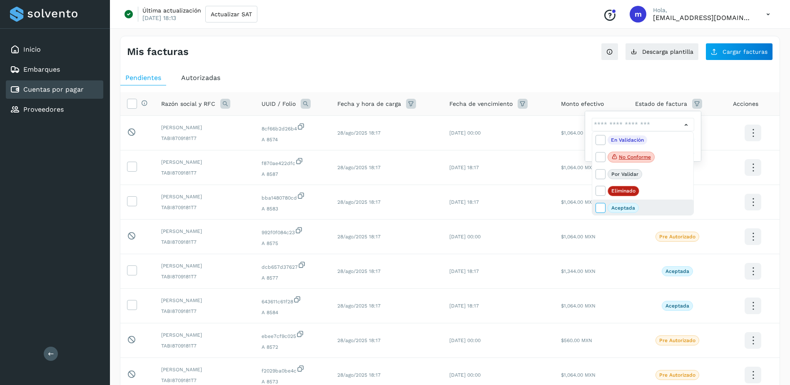
click at [604, 207] on span at bounding box center [601, 209] width 11 height 7
type input "**********"
click at [715, 107] on div at bounding box center [395, 192] width 790 height 385
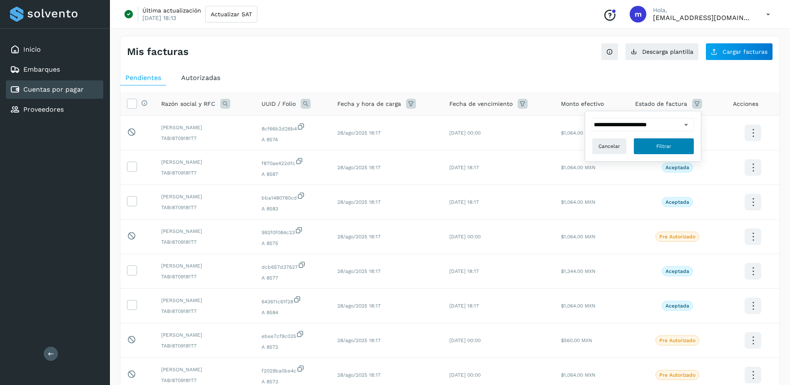
click at [667, 147] on span "Filtrar" at bounding box center [663, 145] width 15 height 7
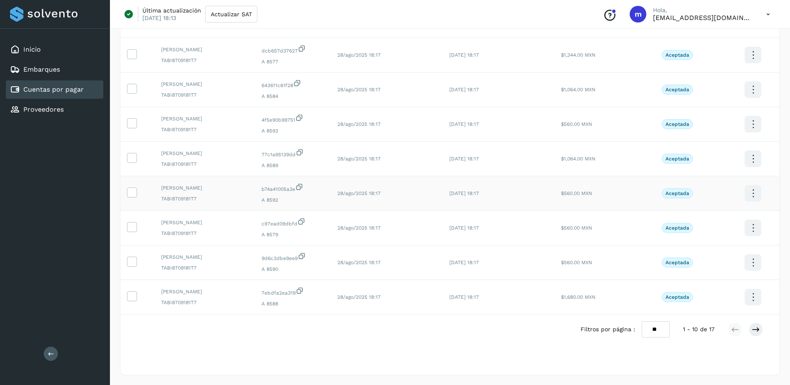
scroll to position [179, 0]
click at [652, 333] on select "** ** **" at bounding box center [655, 329] width 28 height 16
select select "**"
click at [642, 321] on select "** ** **" at bounding box center [655, 329] width 28 height 16
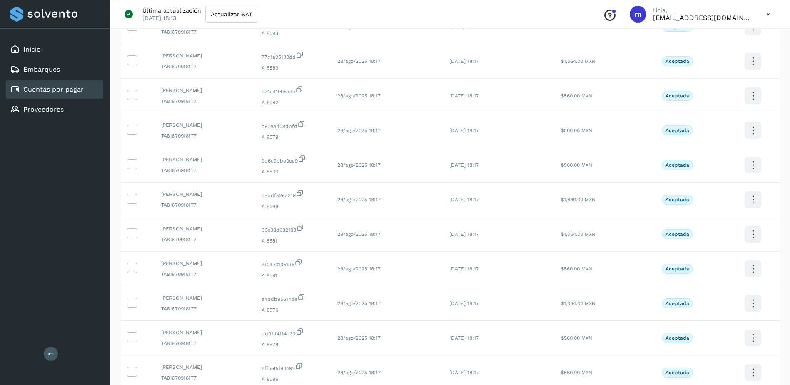
scroll to position [291, 0]
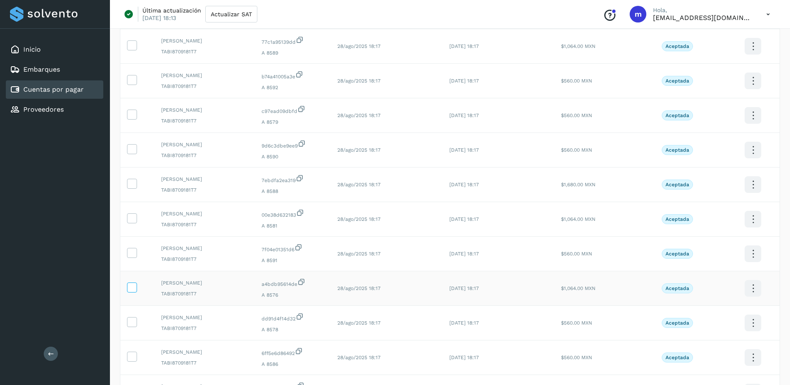
click at [130, 287] on icon at bounding box center [131, 286] width 9 height 9
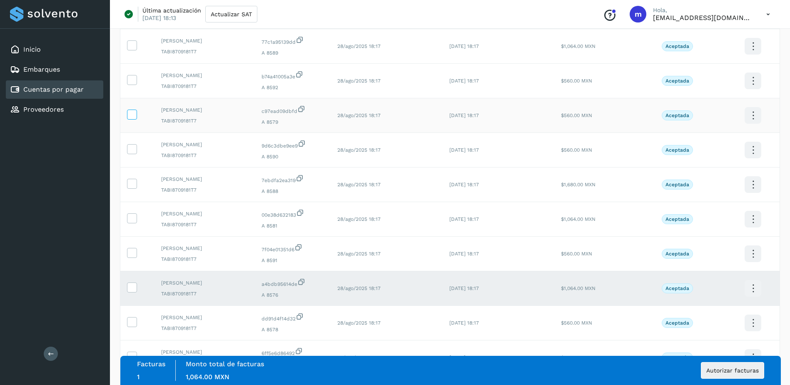
click at [133, 114] on icon at bounding box center [131, 113] width 9 height 9
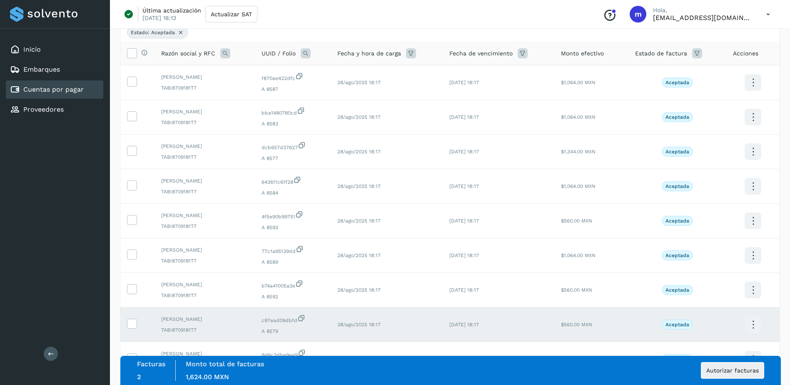
scroll to position [42, 0]
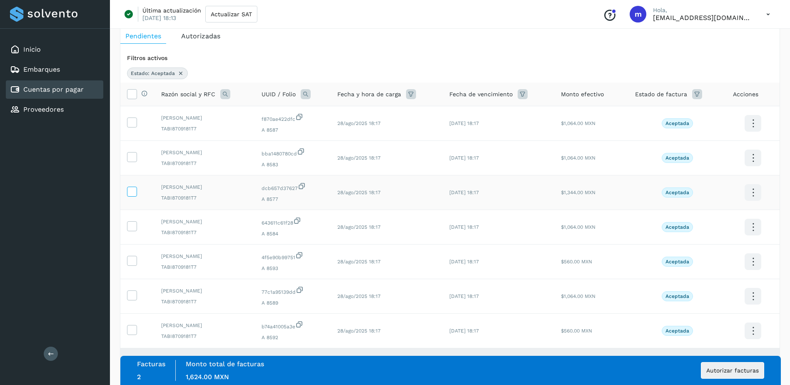
click at [131, 193] on icon at bounding box center [131, 190] width 9 height 9
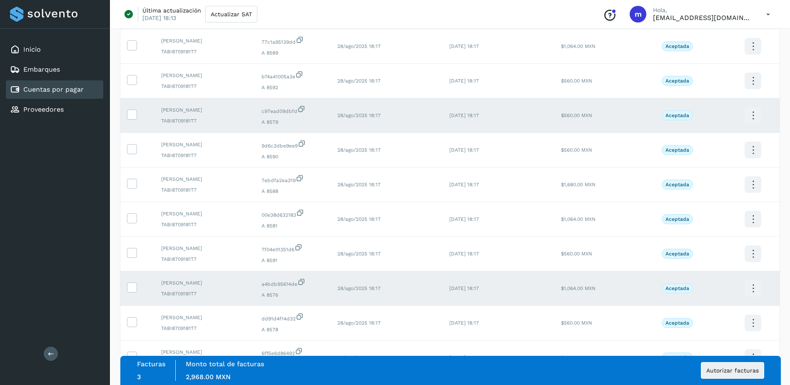
scroll to position [333, 0]
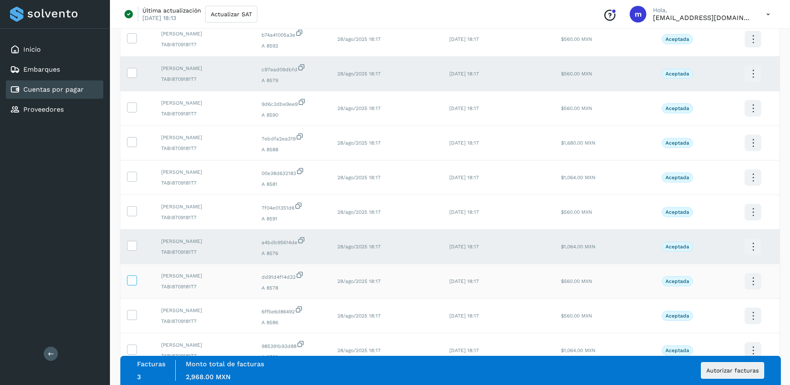
click at [130, 280] on icon at bounding box center [131, 279] width 9 height 9
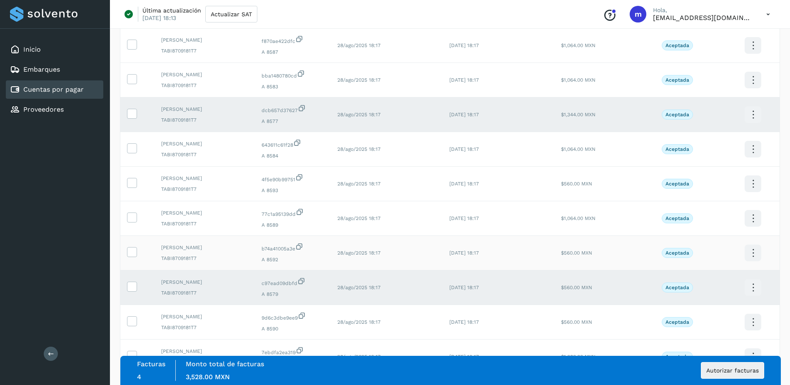
scroll to position [250, 0]
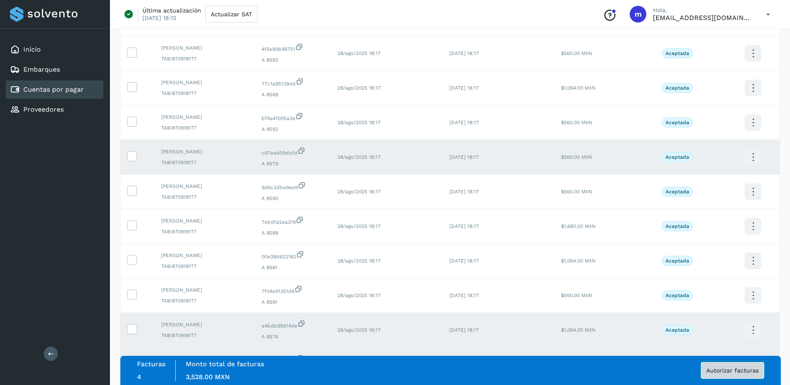
click at [730, 373] on span "Autorizar facturas" at bounding box center [732, 370] width 52 height 6
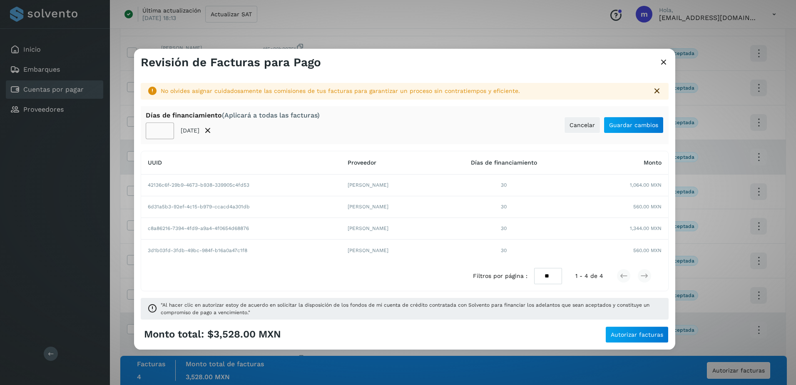
drag, startPoint x: 158, startPoint y: 129, endPoint x: 204, endPoint y: 167, distance: 59.2
click at [158, 129] on input "**" at bounding box center [160, 130] width 28 height 17
type input "**"
click at [633, 126] on span "Guardar cambios" at bounding box center [633, 125] width 49 height 6
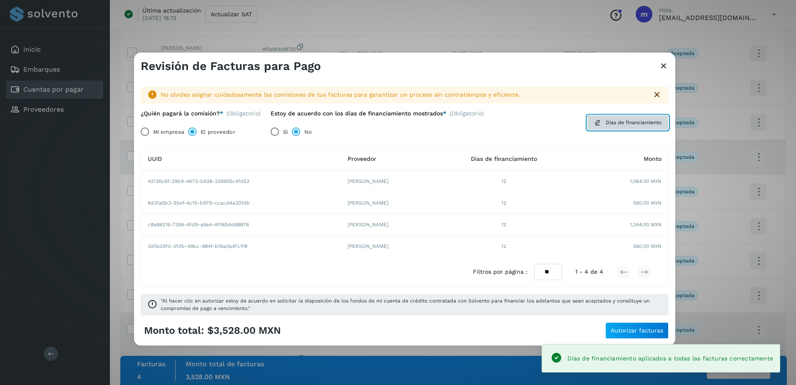
click at [614, 120] on span "Días de financiamiento" at bounding box center [634, 122] width 56 height 7
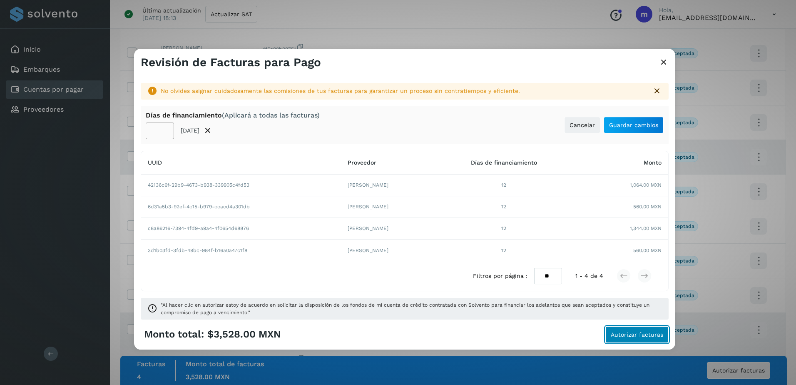
click at [636, 332] on span "Autorizar facturas" at bounding box center [637, 334] width 52 height 6
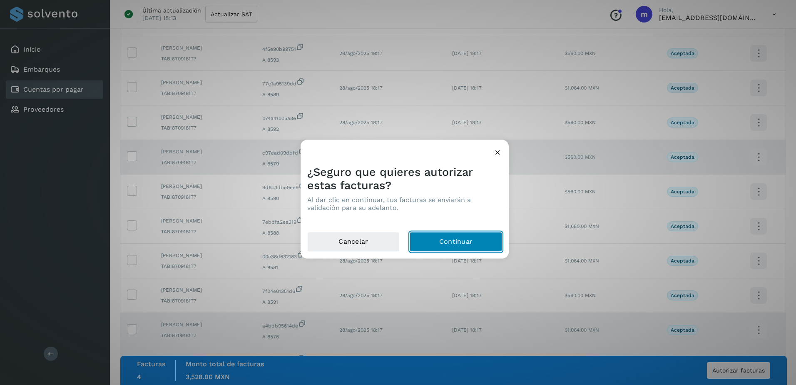
click at [461, 244] on button "Continuar" at bounding box center [456, 242] width 92 height 20
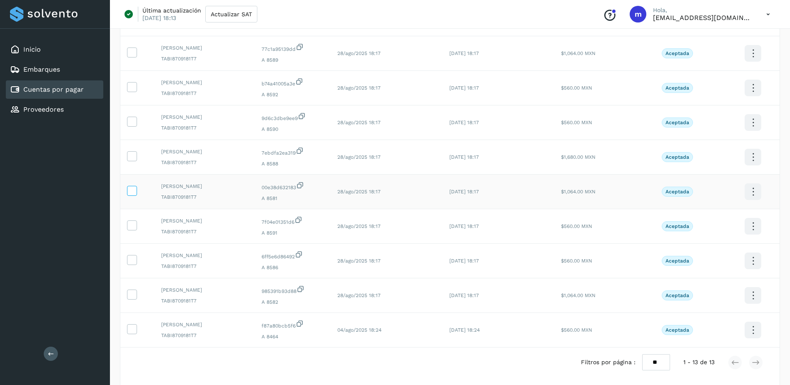
click at [134, 189] on icon at bounding box center [131, 190] width 9 height 9
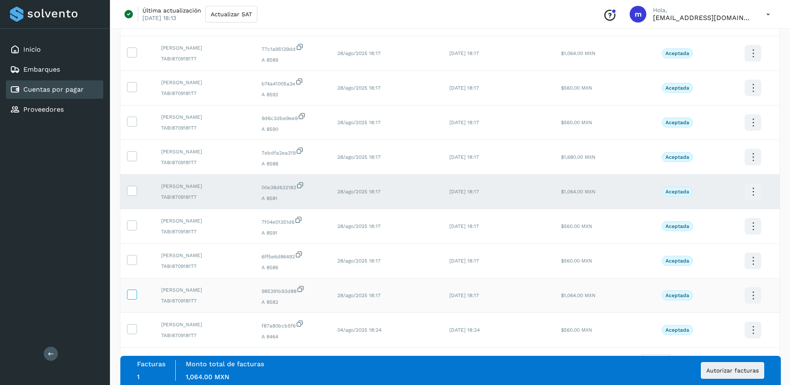
click at [133, 295] on icon at bounding box center [131, 293] width 9 height 9
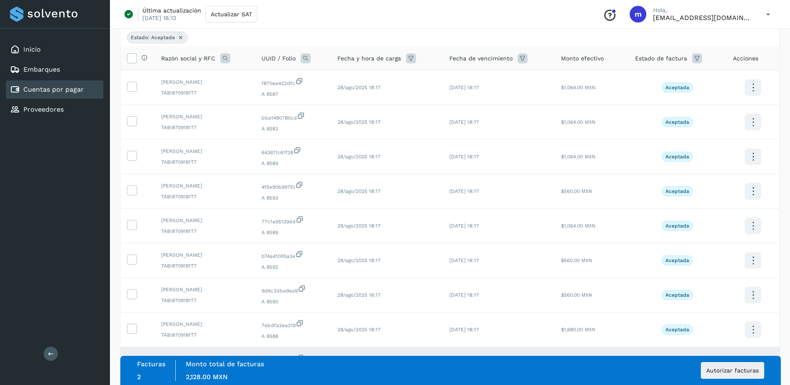
scroll to position [75, 0]
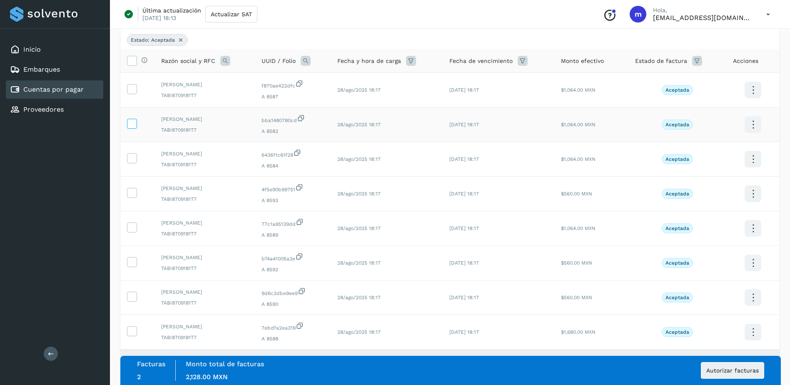
click at [133, 123] on icon at bounding box center [131, 123] width 9 height 9
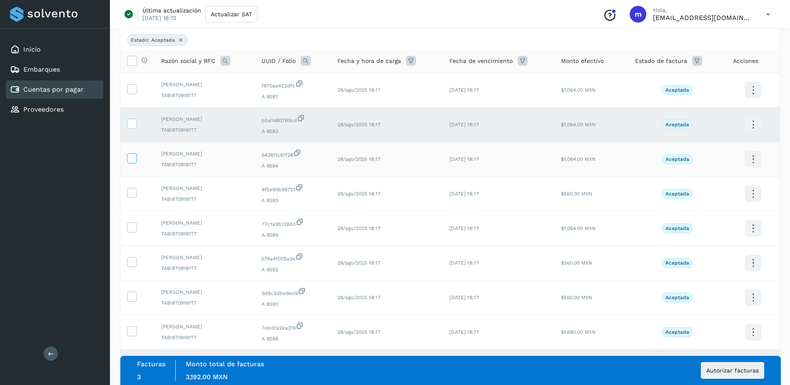
click at [131, 161] on icon at bounding box center [131, 157] width 9 height 9
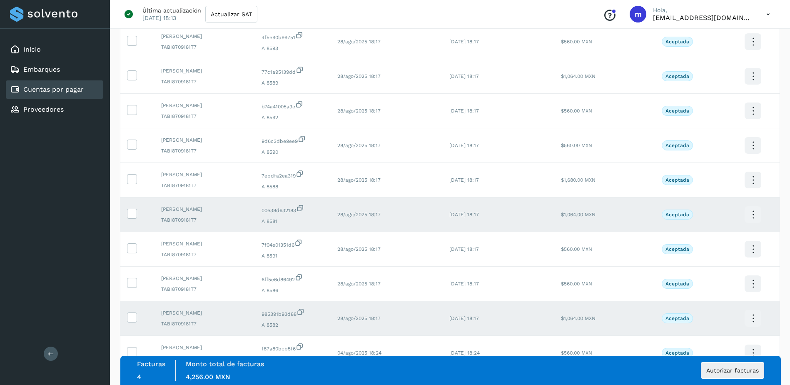
scroll to position [241, 0]
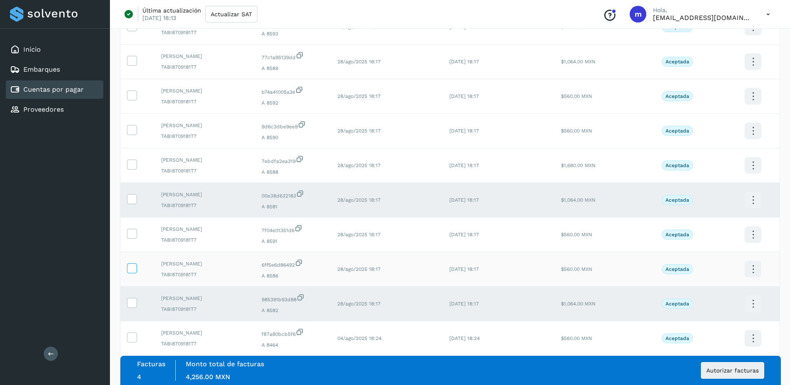
click at [129, 268] on icon at bounding box center [131, 267] width 9 height 9
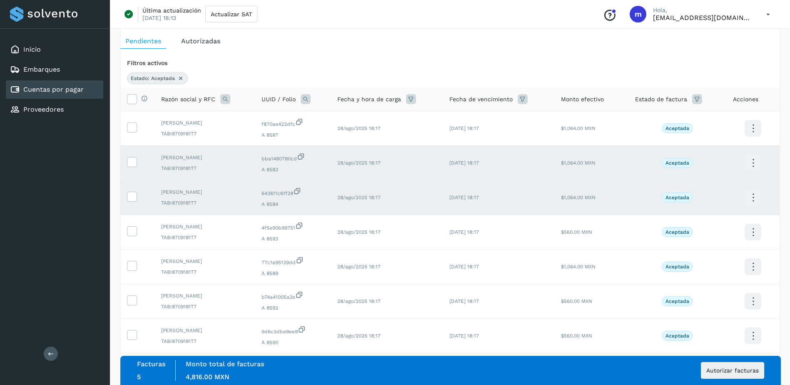
scroll to position [33, 0]
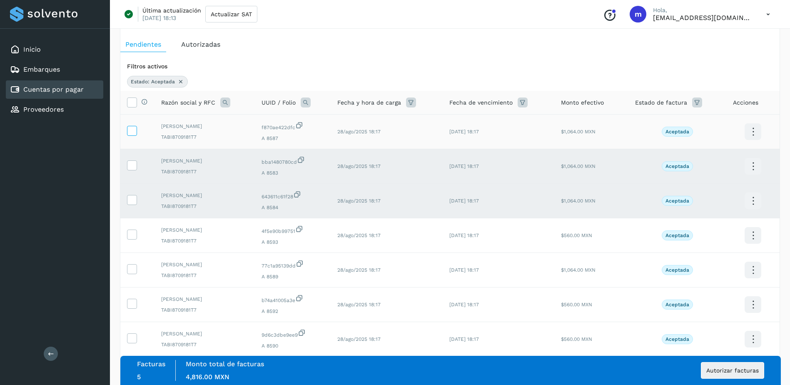
click at [134, 132] on icon at bounding box center [131, 130] width 9 height 9
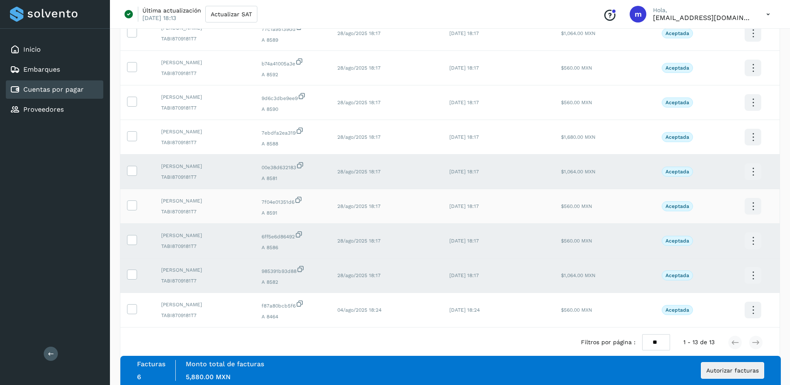
scroll to position [283, 0]
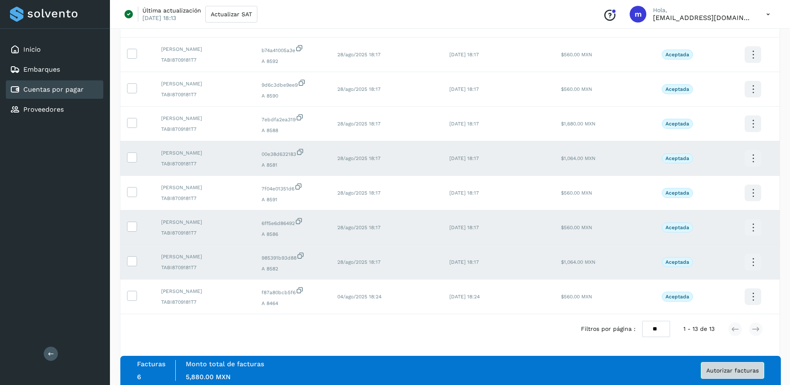
click at [736, 369] on span "Autorizar facturas" at bounding box center [732, 370] width 52 height 6
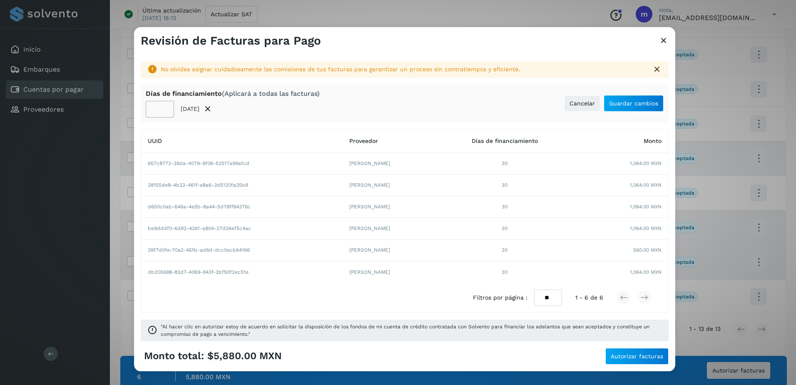
click at [163, 109] on input "**" at bounding box center [160, 109] width 28 height 17
click at [157, 110] on input "**" at bounding box center [160, 109] width 28 height 17
click at [160, 109] on input "**" at bounding box center [160, 109] width 28 height 17
type input "**"
click at [637, 107] on button "Guardar cambios" at bounding box center [634, 103] width 60 height 17
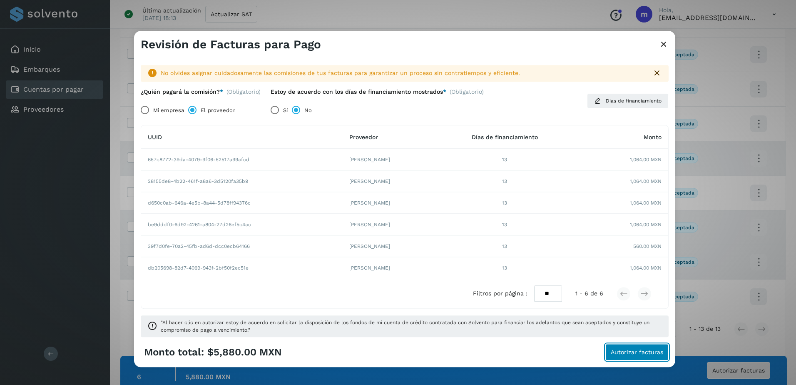
click at [646, 353] on span "Autorizar facturas" at bounding box center [637, 352] width 52 height 6
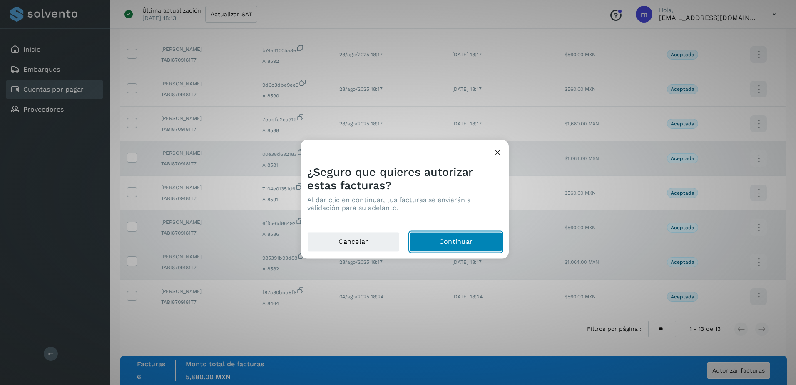
click at [465, 244] on button "Continuar" at bounding box center [456, 242] width 92 height 20
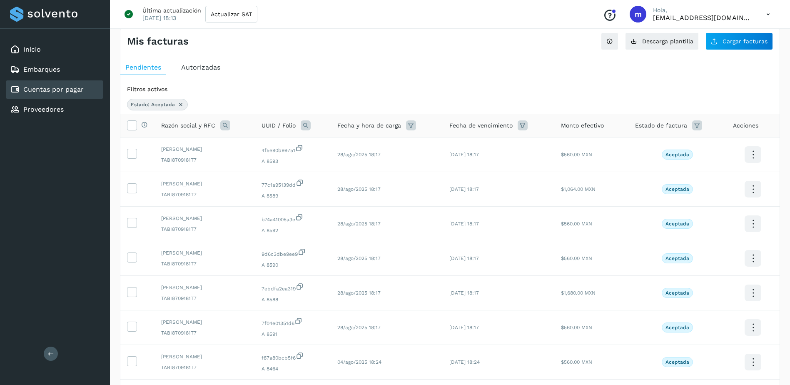
scroll to position [76, 0]
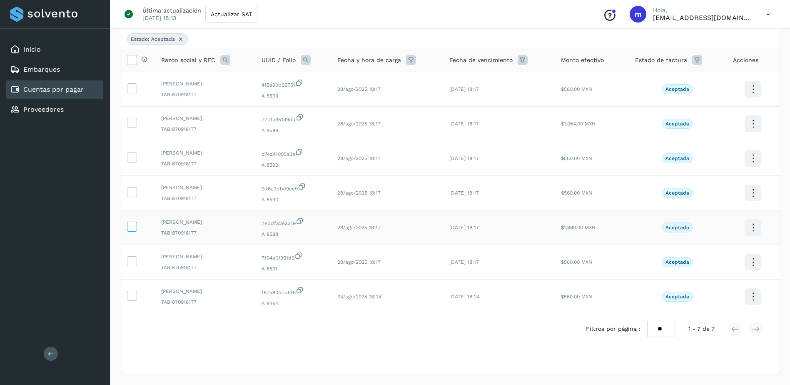
click at [132, 226] on icon at bounding box center [131, 225] width 9 height 9
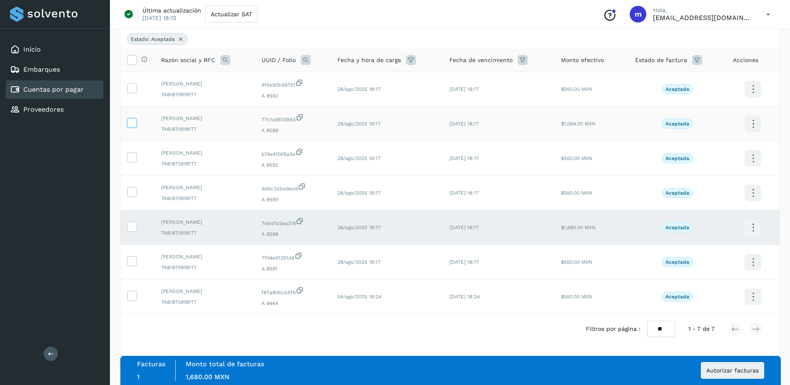
click at [133, 123] on icon at bounding box center [131, 122] width 9 height 9
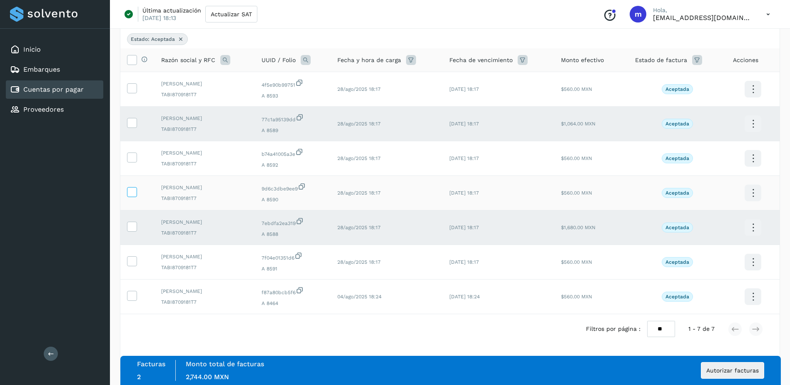
click at [135, 193] on icon at bounding box center [131, 191] width 9 height 9
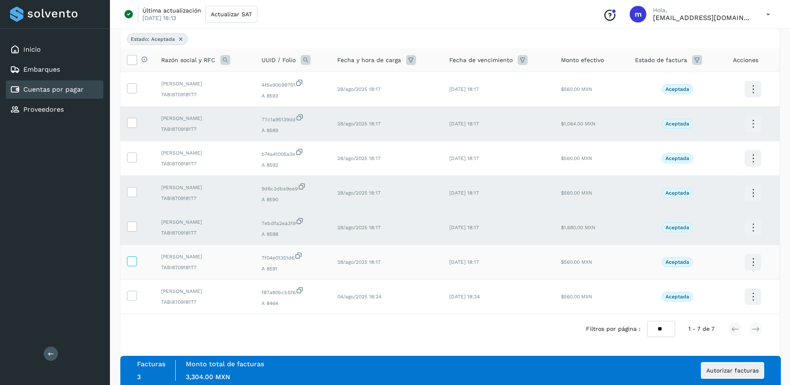
click at [133, 264] on icon at bounding box center [131, 260] width 9 height 9
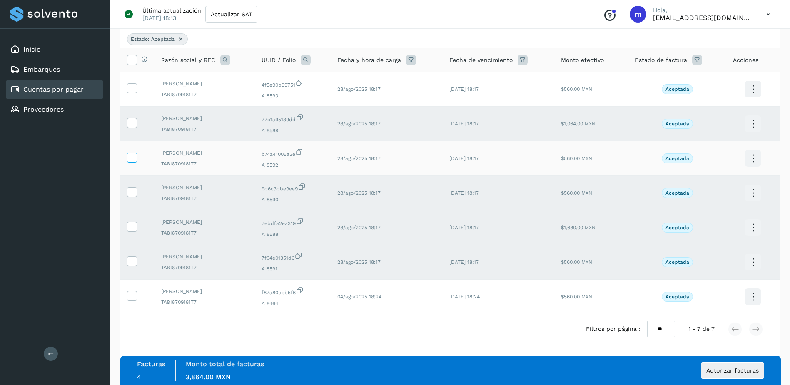
click at [134, 157] on icon at bounding box center [131, 156] width 9 height 9
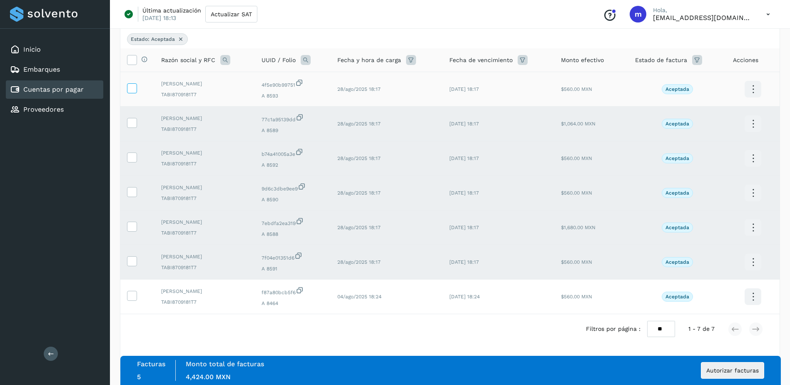
click at [131, 88] on icon at bounding box center [131, 87] width 9 height 9
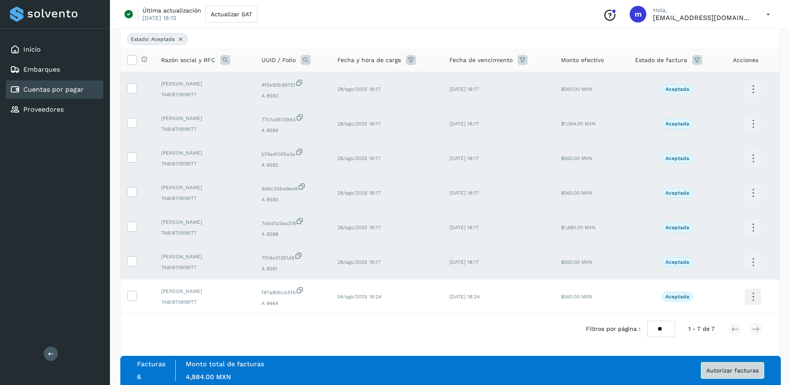
click at [746, 371] on span "Autorizar facturas" at bounding box center [732, 370] width 52 height 6
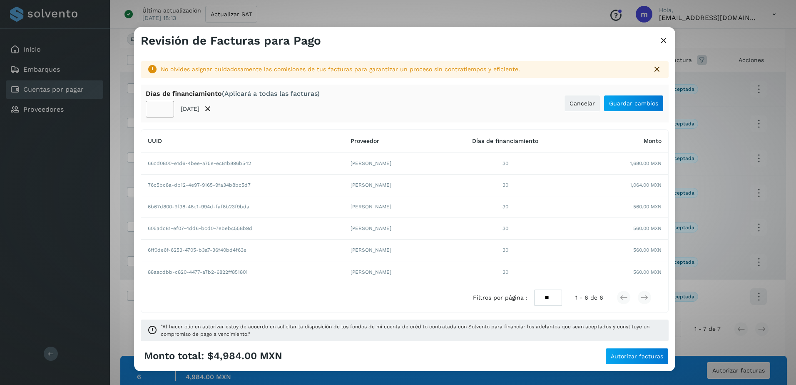
click at [159, 110] on input "**" at bounding box center [160, 109] width 28 height 17
type input "**"
click at [637, 106] on span "Guardar cambios" at bounding box center [633, 103] width 49 height 6
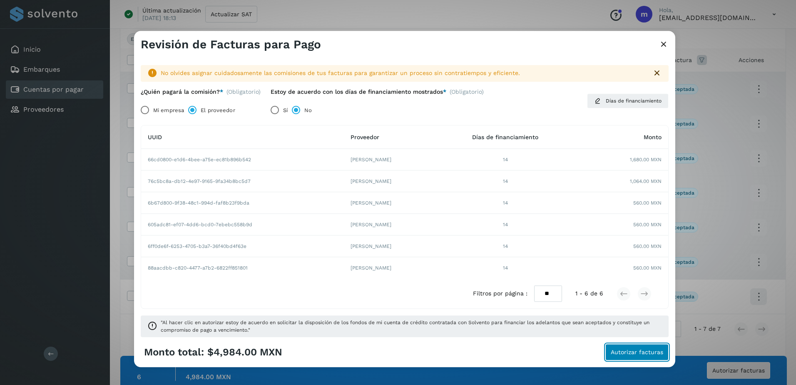
click at [644, 354] on span "Autorizar facturas" at bounding box center [637, 352] width 52 height 6
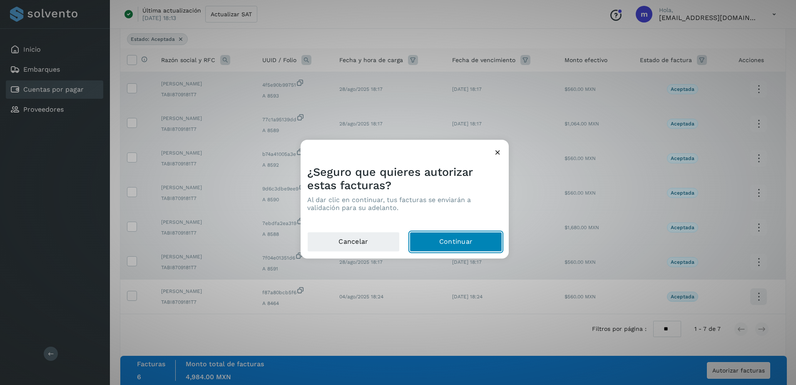
click at [462, 244] on button "Continuar" at bounding box center [456, 242] width 92 height 20
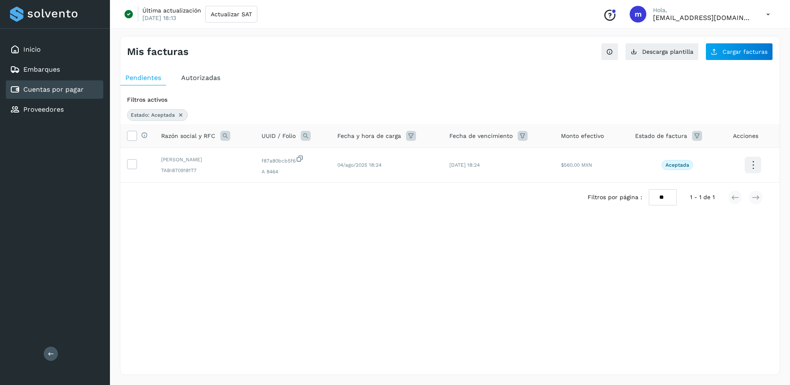
scroll to position [0, 0]
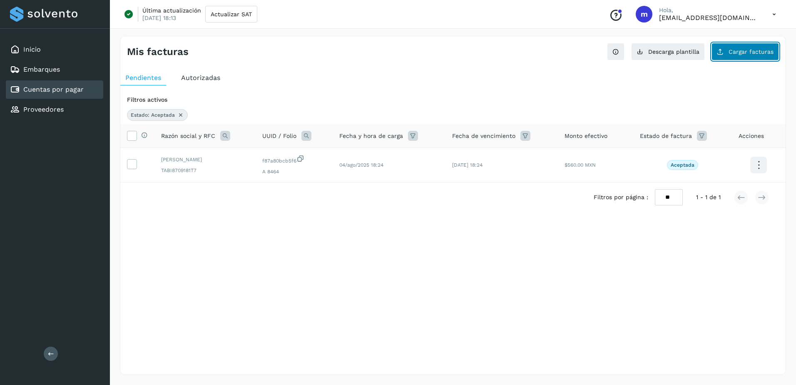
click at [745, 52] on span "Cargar facturas" at bounding box center [750, 52] width 45 height 6
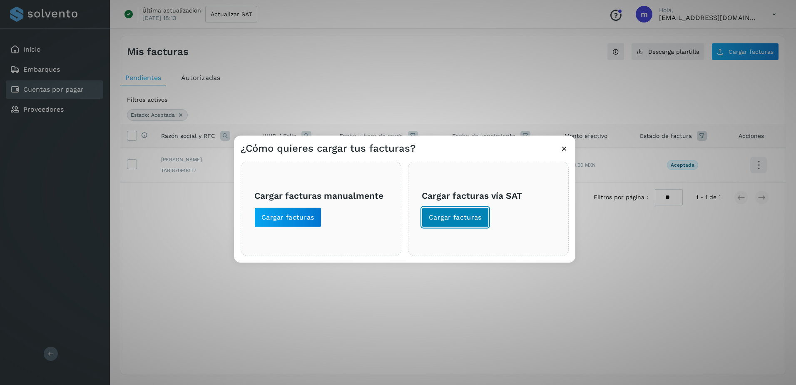
click at [465, 215] on span "Cargar facturas" at bounding box center [455, 217] width 53 height 9
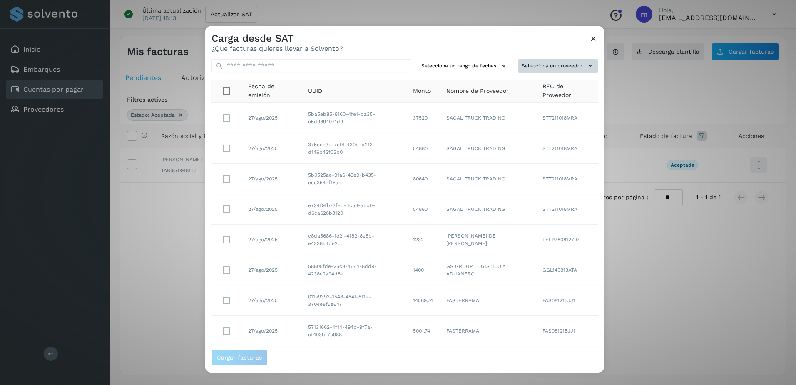
click at [586, 64] on icon at bounding box center [590, 66] width 9 height 9
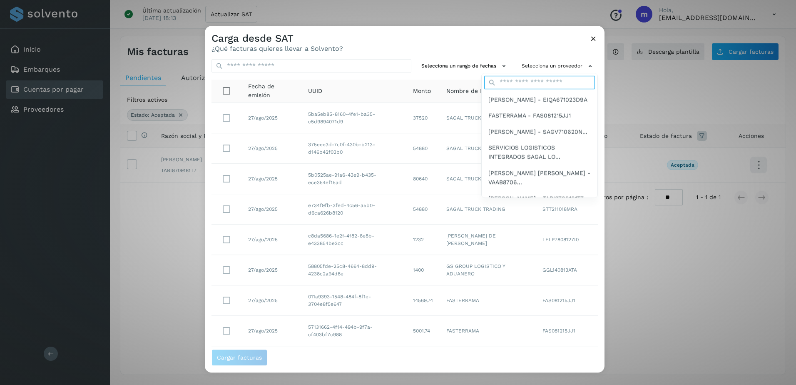
click at [520, 83] on input "text" at bounding box center [539, 82] width 111 height 13
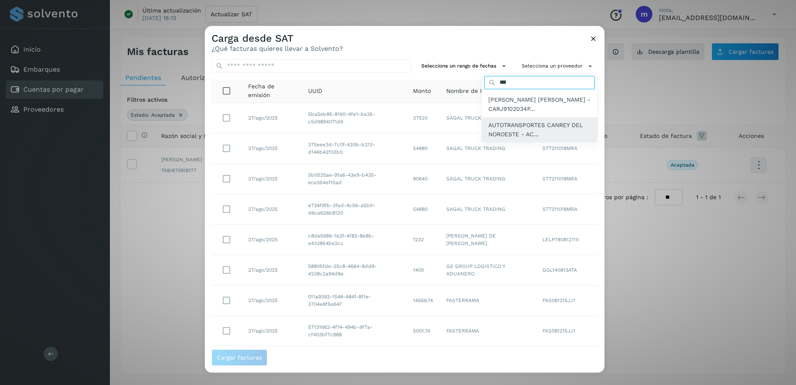
type input "***"
click at [529, 130] on span "AUTOTRANSPORTES CANREY DEL NOROESTE - AC..." at bounding box center [539, 129] width 102 height 19
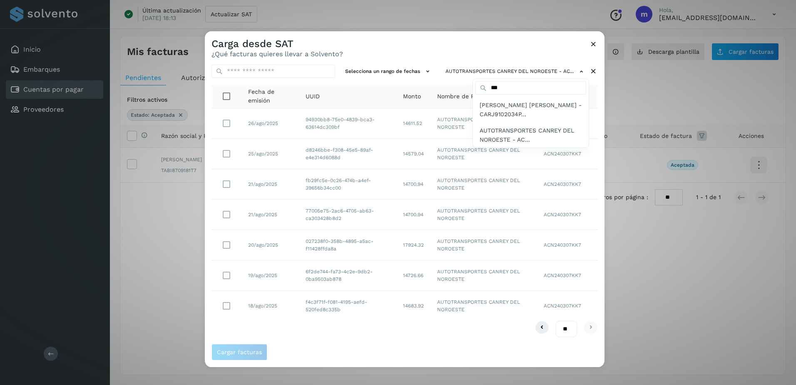
click at [430, 70] on div at bounding box center [603, 223] width 796 height 385
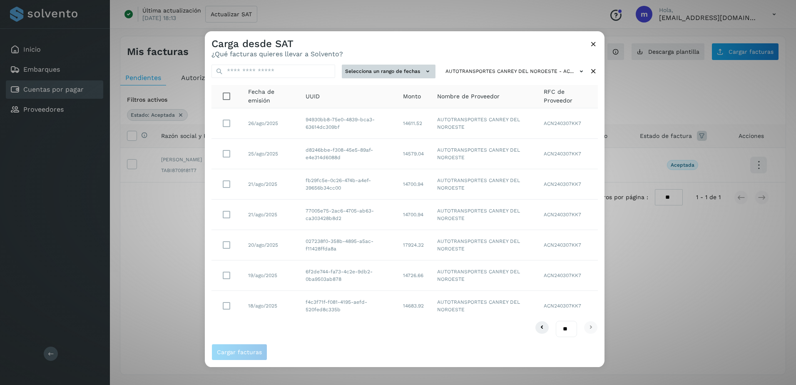
click at [430, 70] on icon at bounding box center [427, 71] width 9 height 9
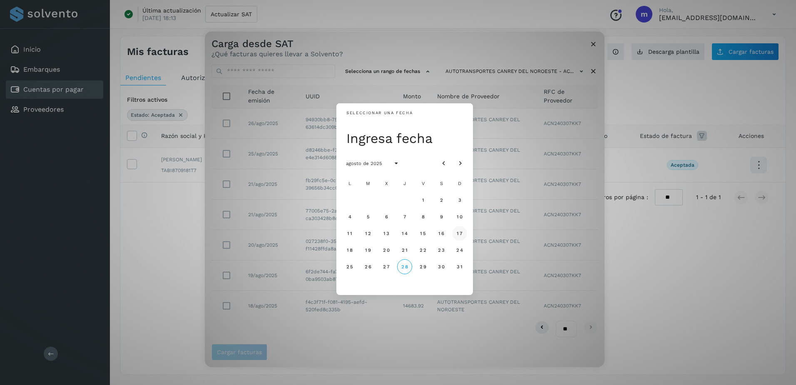
click at [459, 232] on span "17" at bounding box center [459, 233] width 6 height 6
click at [387, 263] on button "27" at bounding box center [386, 266] width 15 height 15
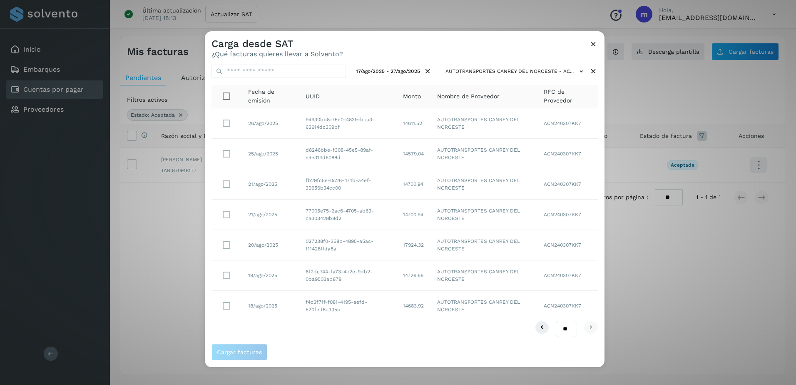
click at [565, 326] on select "** ** **" at bounding box center [566, 329] width 21 height 16
select select "**"
click at [556, 321] on select "** ** **" at bounding box center [566, 329] width 21 height 16
click at [243, 351] on span "Cargar facturas" at bounding box center [239, 352] width 45 height 6
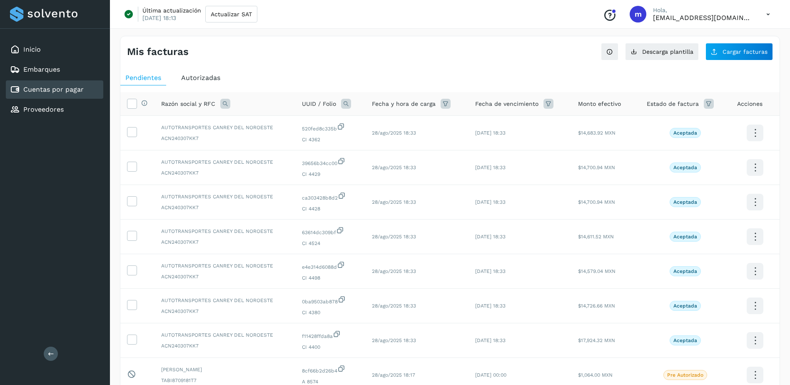
click at [708, 105] on icon at bounding box center [708, 104] width 10 height 10
click at [698, 123] on icon at bounding box center [697, 124] width 9 height 9
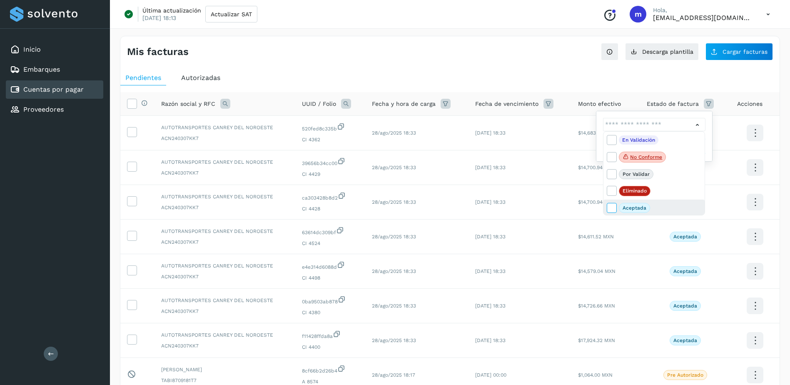
click at [609, 206] on icon at bounding box center [611, 207] width 8 height 8
type input "**********"
click at [707, 143] on div at bounding box center [395, 192] width 790 height 385
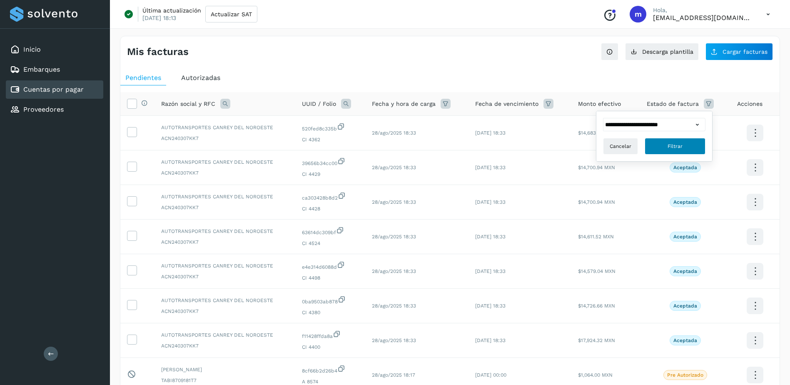
click at [673, 145] on span "Filtrar" at bounding box center [674, 145] width 15 height 7
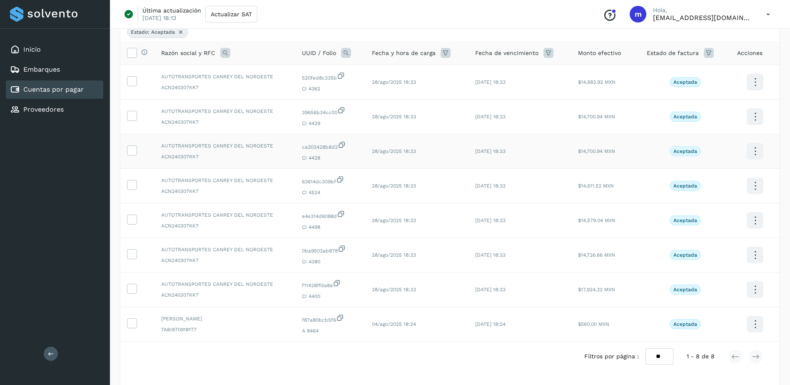
scroll to position [69, 0]
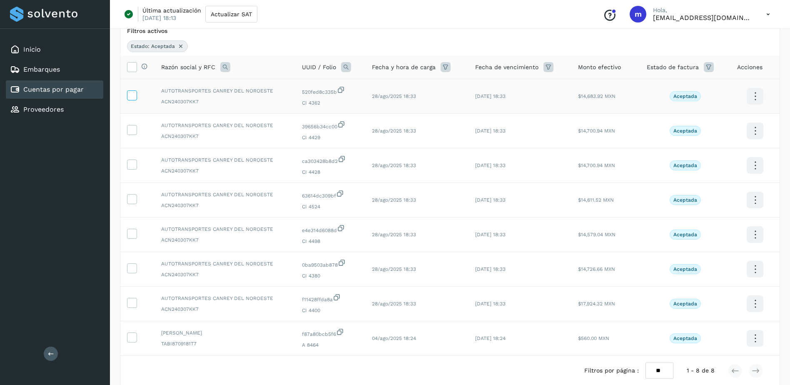
click at [131, 95] on icon at bounding box center [131, 94] width 9 height 9
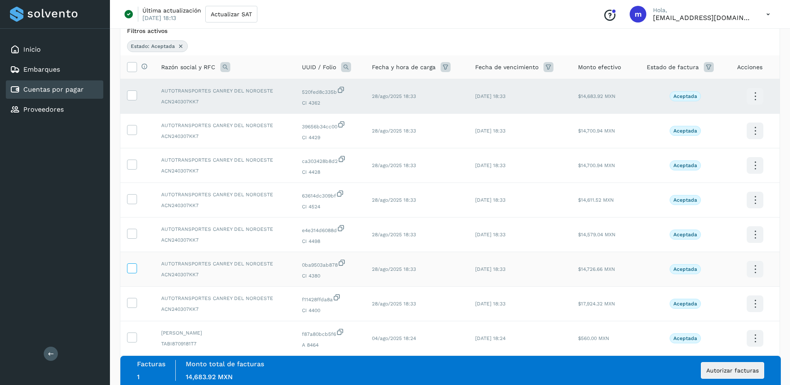
click at [135, 268] on icon at bounding box center [131, 267] width 9 height 9
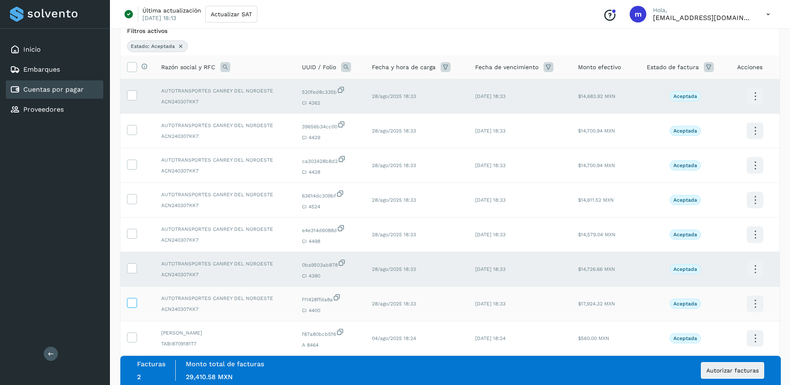
click at [133, 303] on icon at bounding box center [131, 302] width 9 height 9
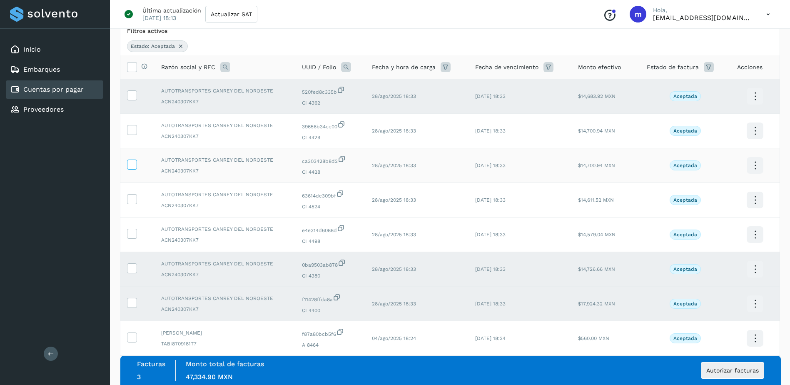
click at [132, 165] on icon at bounding box center [131, 163] width 9 height 9
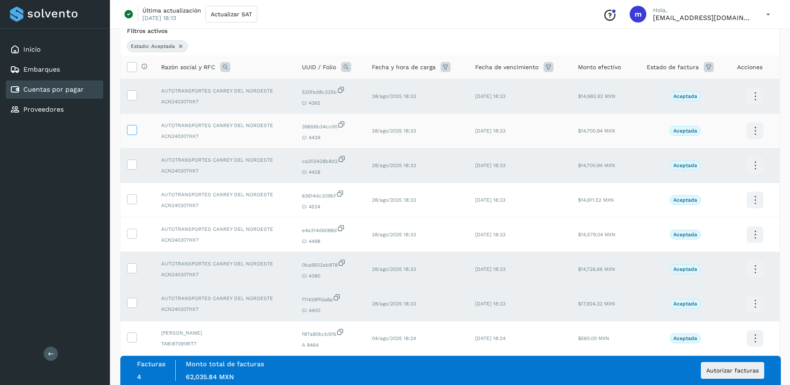
click at [135, 128] on icon at bounding box center [131, 129] width 9 height 9
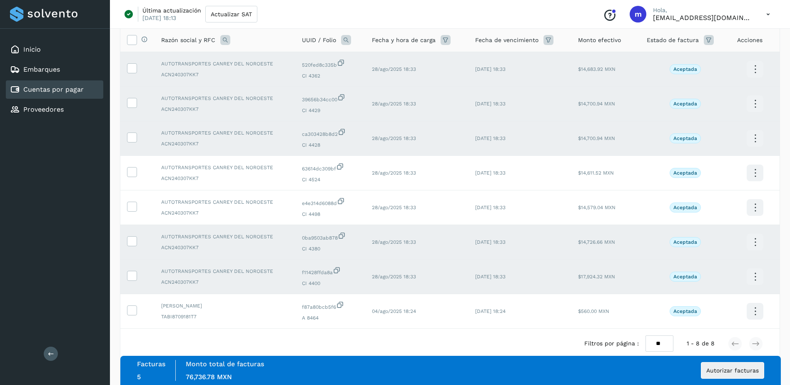
scroll to position [110, 0]
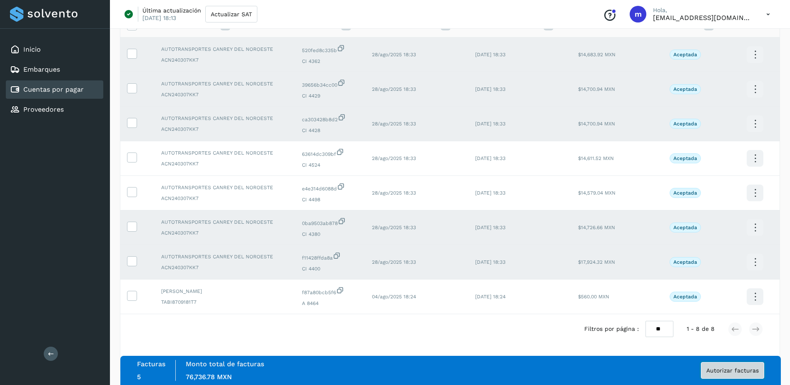
click at [729, 370] on span "Autorizar facturas" at bounding box center [732, 370] width 52 height 6
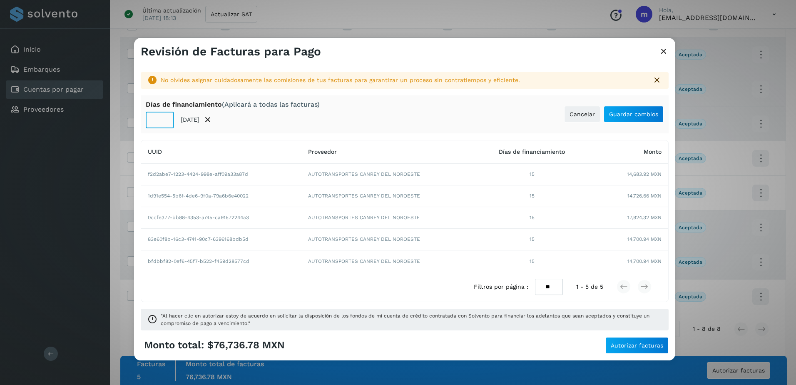
click at [160, 121] on input "**" at bounding box center [160, 120] width 28 height 17
type input "*"
click at [630, 116] on span "Guardar cambios" at bounding box center [633, 114] width 49 height 6
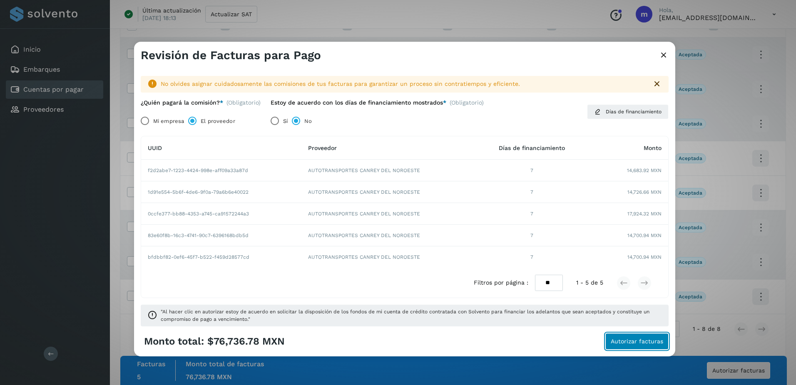
click at [633, 343] on span "Autorizar facturas" at bounding box center [637, 341] width 52 height 6
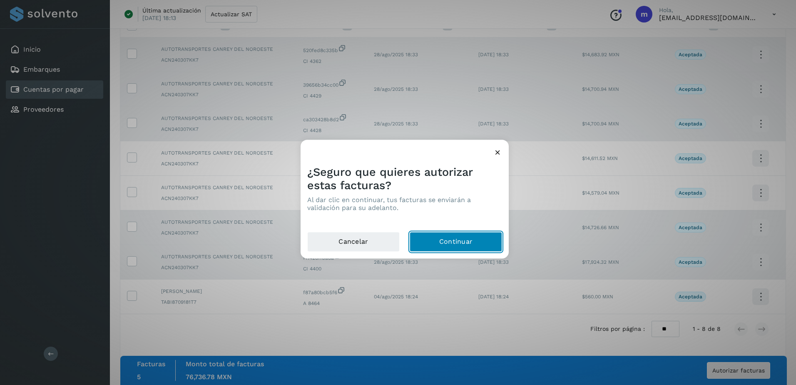
click at [462, 241] on button "Continuar" at bounding box center [456, 242] width 92 height 20
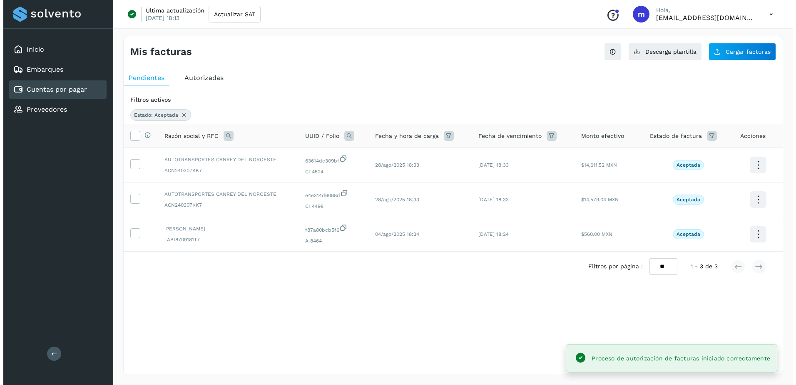
scroll to position [0, 0]
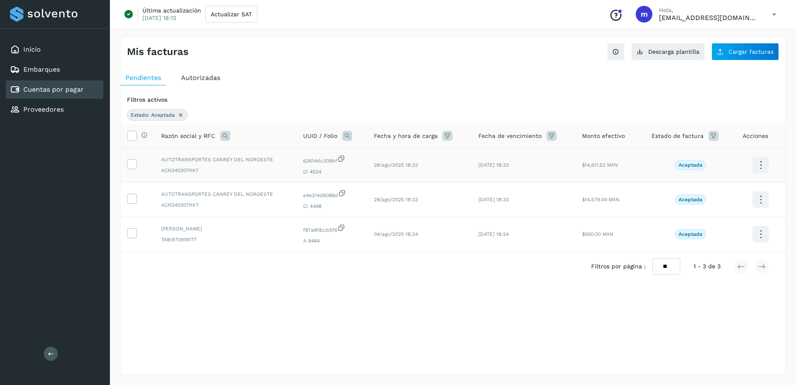
drag, startPoint x: 133, startPoint y: 163, endPoint x: 136, endPoint y: 173, distance: 10.4
click at [133, 163] on icon at bounding box center [131, 163] width 9 height 9
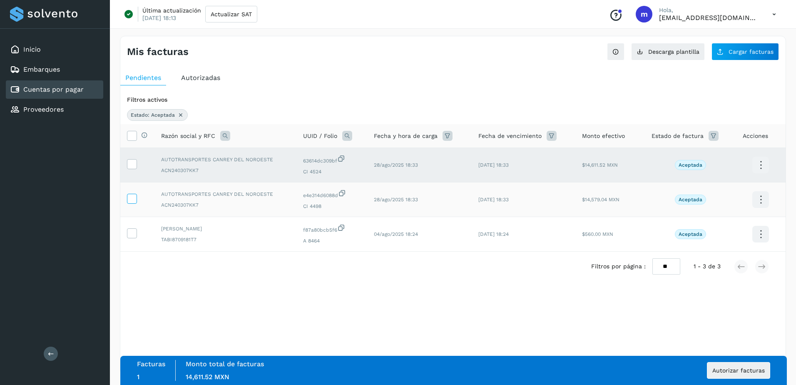
click at [136, 200] on icon at bounding box center [131, 198] width 9 height 9
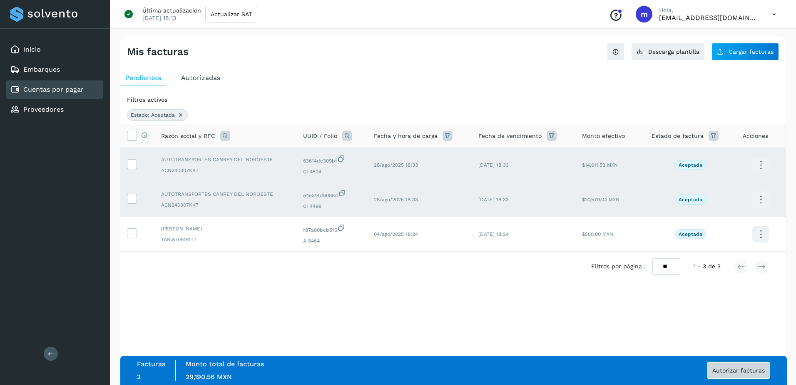
click at [736, 370] on span "Autorizar facturas" at bounding box center [738, 370] width 52 height 6
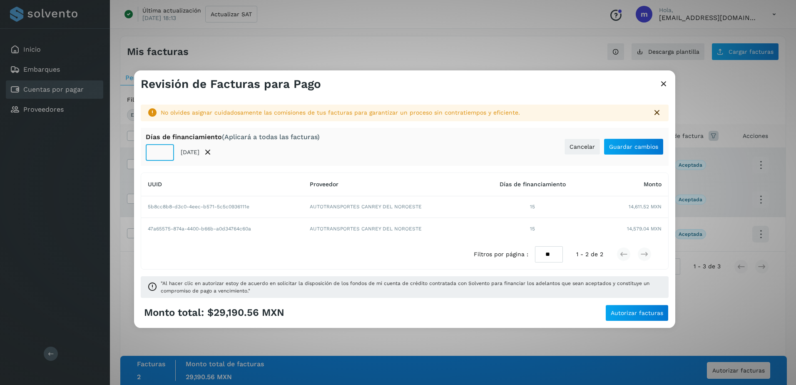
click at [161, 153] on input "**" at bounding box center [160, 152] width 28 height 17
type input "**"
click at [620, 148] on span "Guardar cambios" at bounding box center [633, 147] width 49 height 6
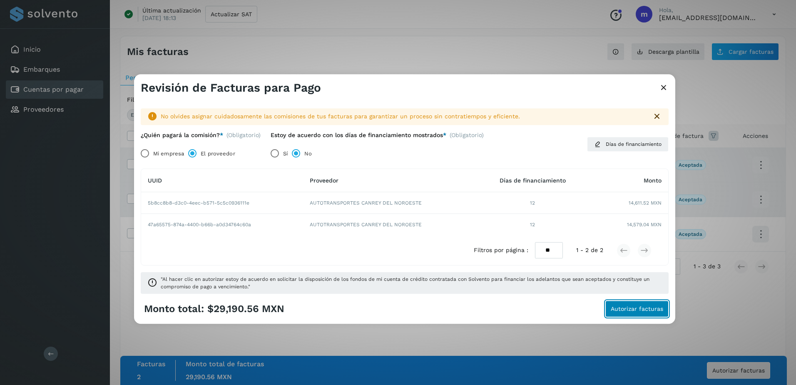
click at [634, 309] on span "Autorizar facturas" at bounding box center [637, 309] width 52 height 6
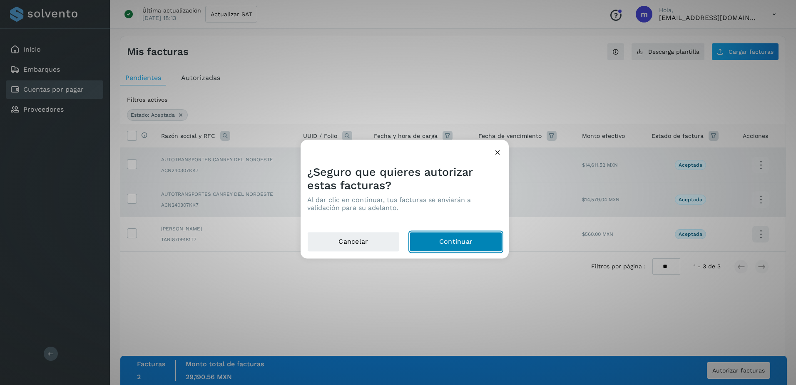
click at [460, 244] on button "Continuar" at bounding box center [456, 242] width 92 height 20
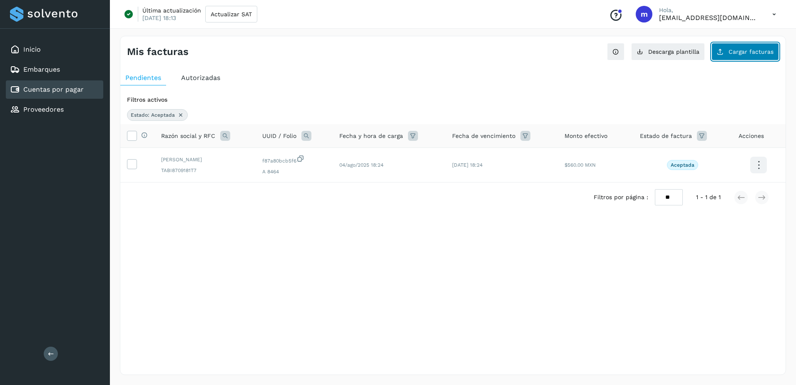
click at [751, 50] on span "Cargar facturas" at bounding box center [750, 52] width 45 height 6
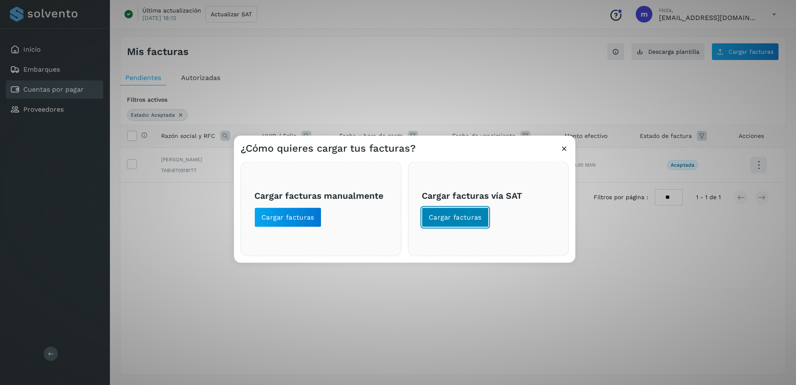
click at [458, 214] on span "Cargar facturas" at bounding box center [455, 217] width 53 height 9
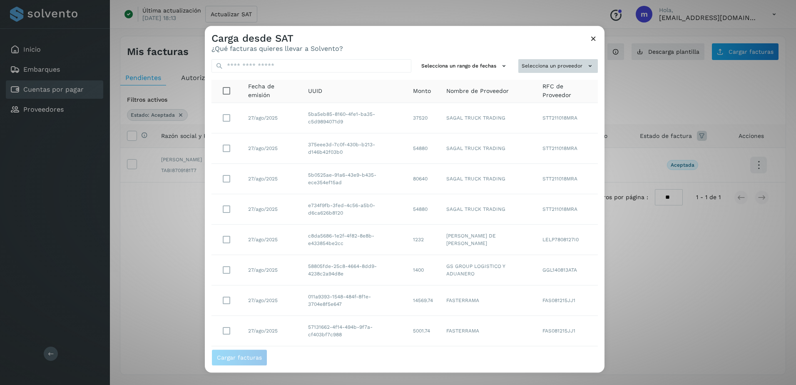
click at [586, 65] on icon at bounding box center [590, 66] width 9 height 9
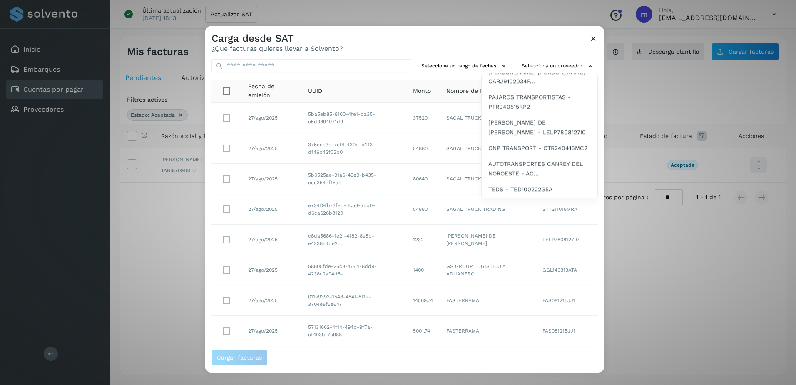
scroll to position [331, 0]
click at [511, 144] on span "CNP TRANSPORT - CTR240416MC2" at bounding box center [537, 147] width 99 height 9
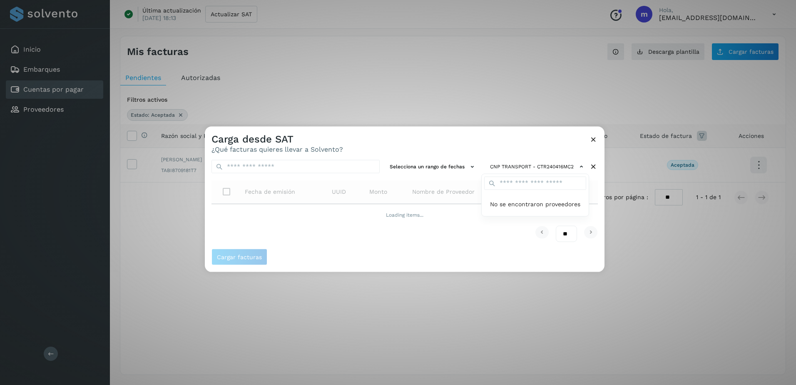
scroll to position [0, 0]
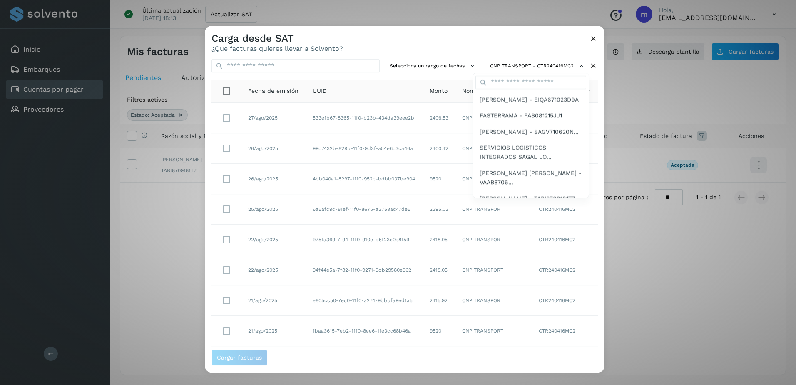
click at [463, 65] on div at bounding box center [603, 218] width 796 height 385
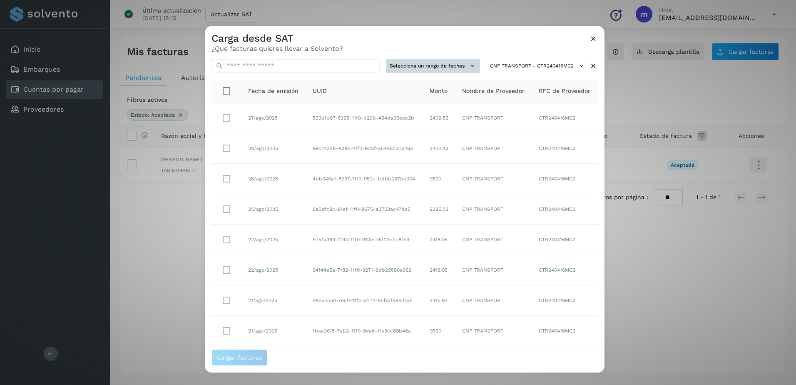
click at [468, 65] on icon at bounding box center [472, 66] width 9 height 9
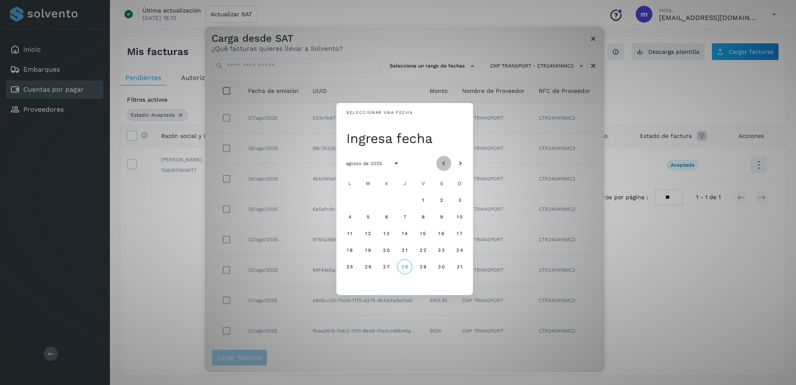
click at [446, 162] on icon "Mes anterior" at bounding box center [444, 163] width 8 height 8
click at [351, 266] on span "28" at bounding box center [349, 266] width 7 height 6
click at [461, 162] on icon "Mes siguiente" at bounding box center [460, 163] width 8 height 8
click at [401, 264] on span "28" at bounding box center [404, 266] width 7 height 6
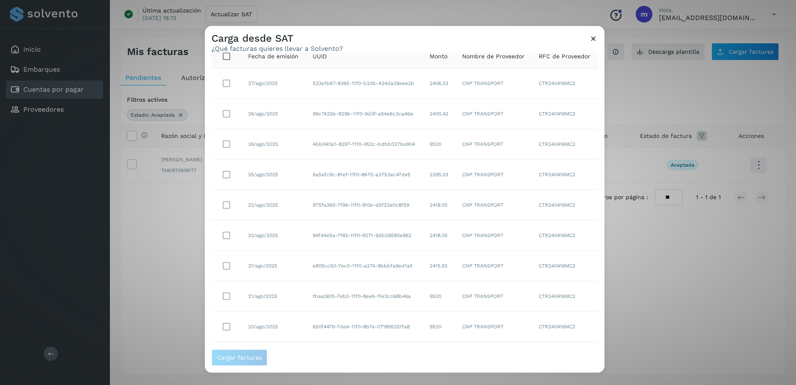
scroll to position [80, 0]
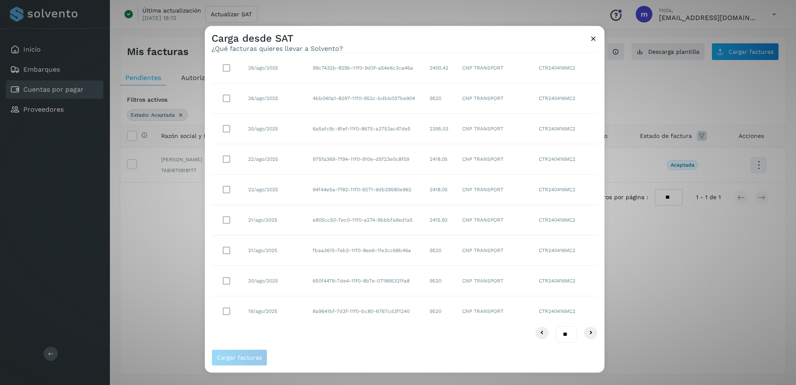
click at [562, 335] on select "** ** **" at bounding box center [566, 334] width 21 height 16
select select "**"
click at [556, 326] on select "** ** **" at bounding box center [566, 334] width 21 height 16
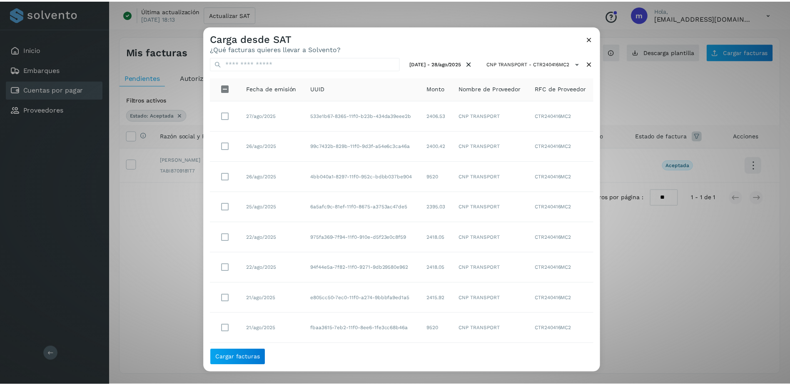
scroll to position [0, 0]
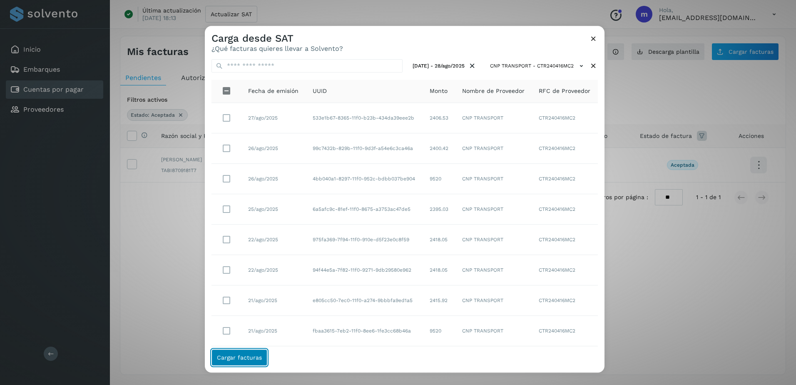
click at [240, 357] on span "Cargar facturas" at bounding box center [239, 357] width 45 height 6
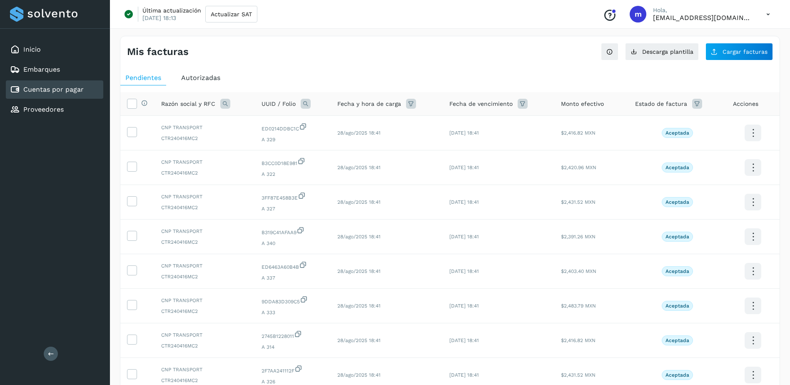
click at [694, 103] on icon at bounding box center [697, 104] width 10 height 10
click at [683, 128] on icon at bounding box center [685, 124] width 9 height 9
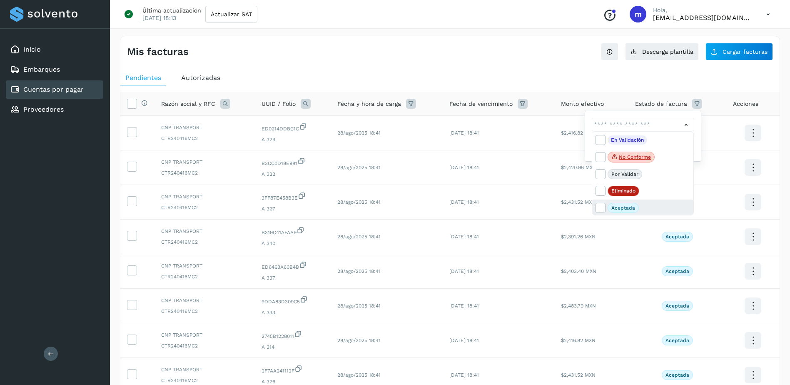
click at [626, 209] on p "Aceptada" at bounding box center [623, 208] width 24 height 6
click at [599, 206] on icon at bounding box center [600, 207] width 8 height 8
type input "**********"
click at [715, 115] on div at bounding box center [395, 192] width 790 height 385
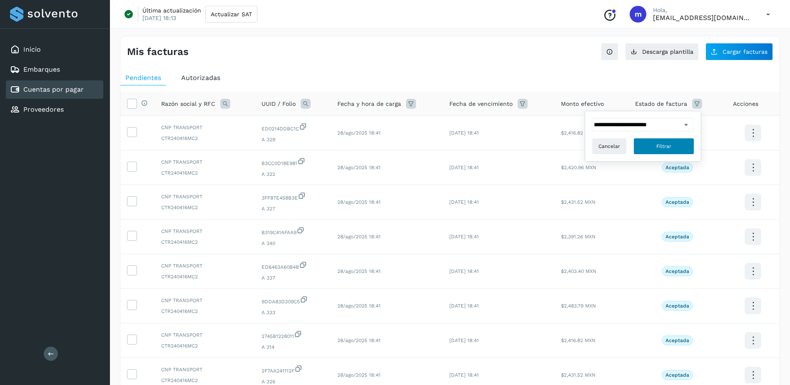
click at [665, 147] on span "Filtrar" at bounding box center [663, 145] width 15 height 7
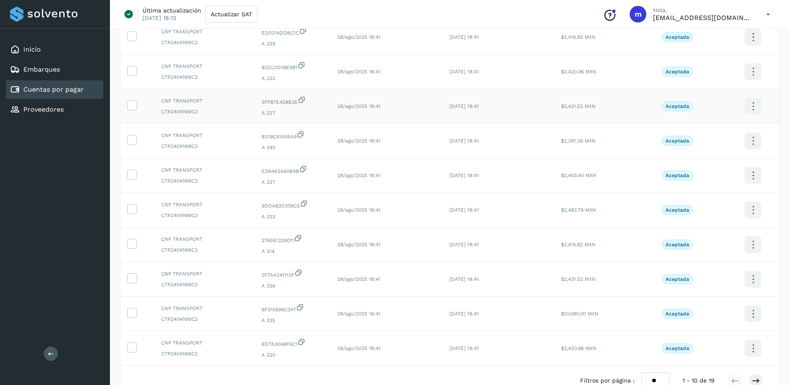
scroll to position [179, 0]
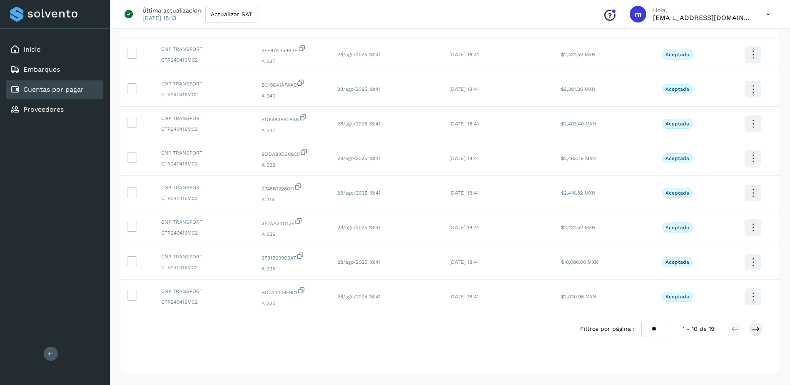
click at [651, 327] on select "** ** **" at bounding box center [655, 329] width 28 height 16
select select "**"
click at [641, 321] on select "** ** **" at bounding box center [655, 329] width 28 height 16
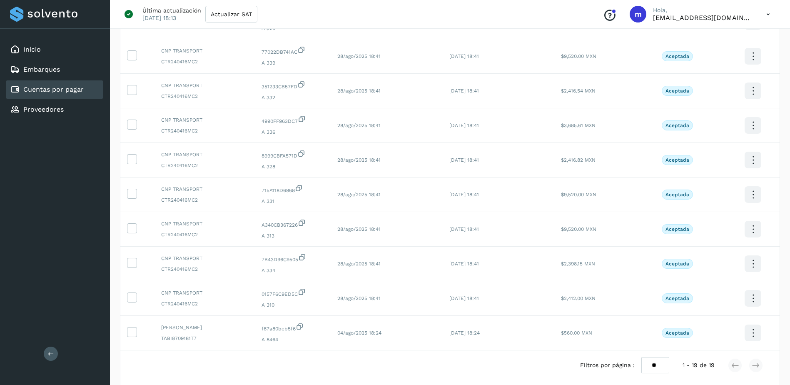
scroll to position [490, 0]
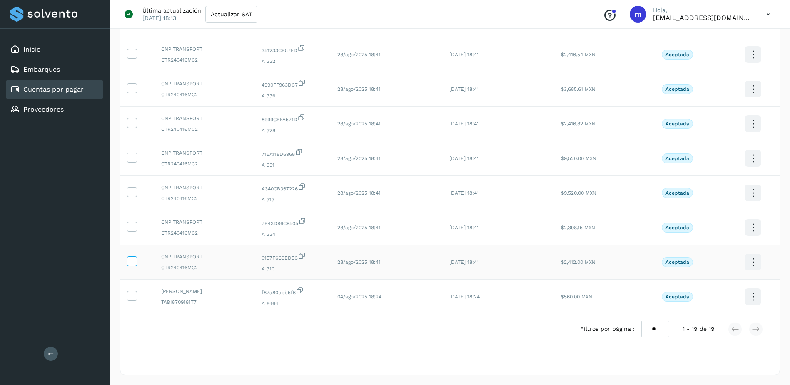
click at [132, 262] on icon at bounding box center [131, 260] width 9 height 9
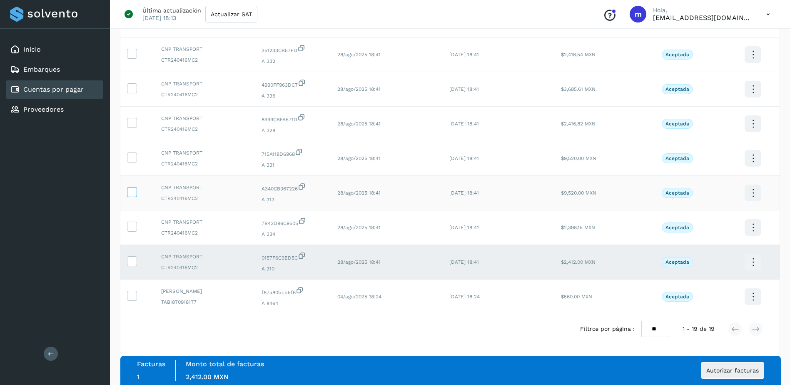
click at [133, 191] on icon at bounding box center [131, 191] width 9 height 9
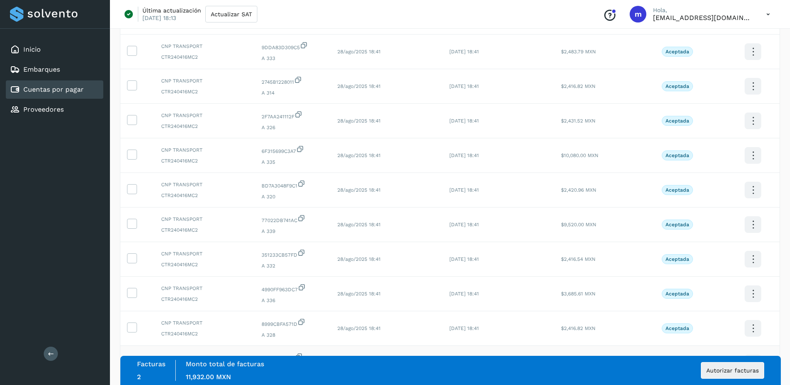
scroll to position [282, 0]
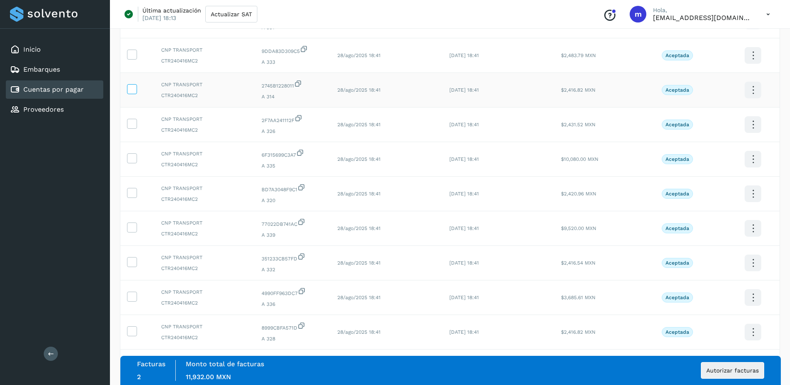
click at [133, 89] on icon at bounding box center [131, 88] width 9 height 9
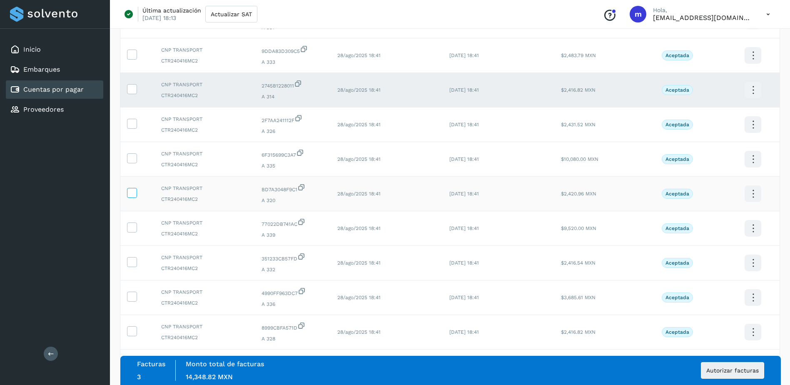
click at [131, 194] on icon at bounding box center [131, 192] width 9 height 9
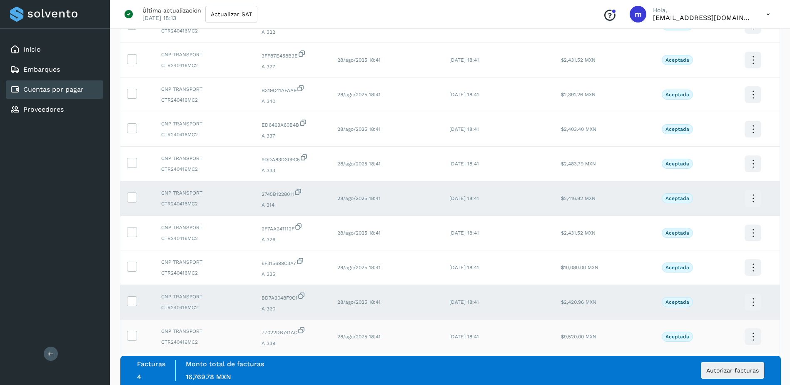
scroll to position [74, 0]
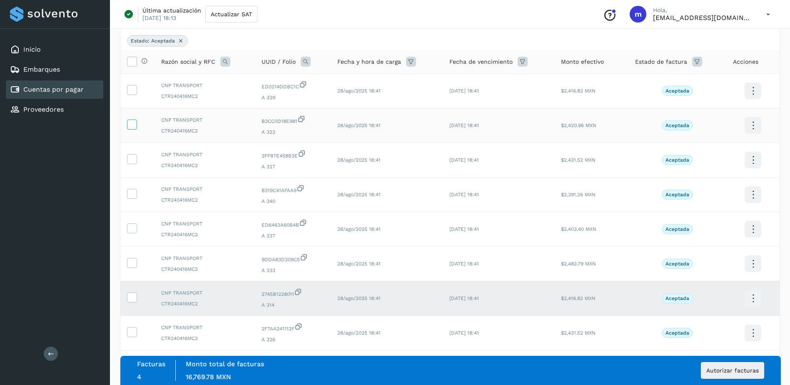
click at [135, 125] on icon at bounding box center [131, 123] width 9 height 9
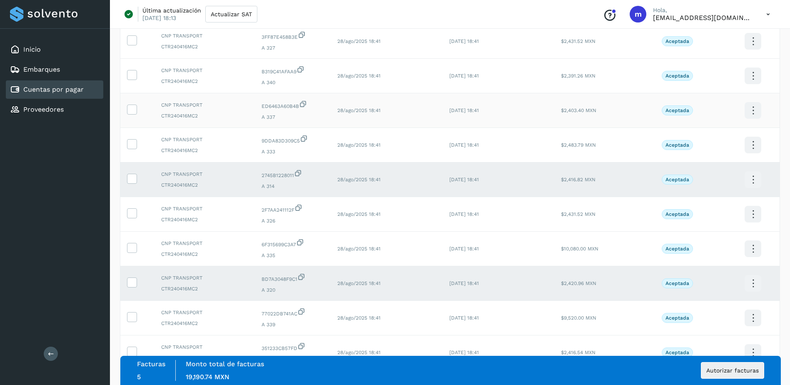
scroll to position [199, 0]
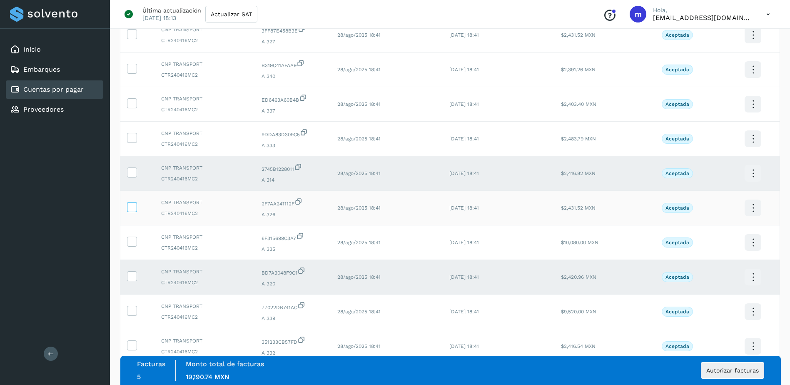
click at [133, 208] on icon at bounding box center [131, 206] width 9 height 9
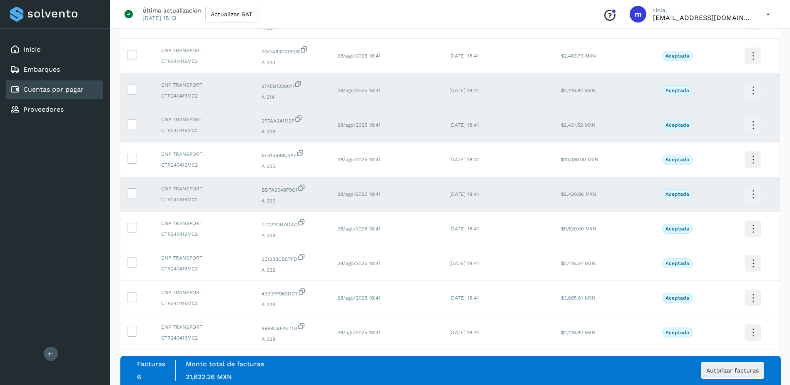
scroll to position [282, 0]
click at [134, 332] on icon at bounding box center [131, 330] width 9 height 9
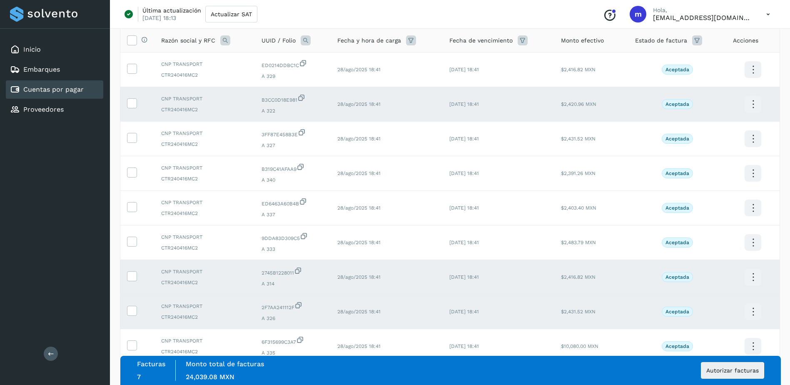
scroll to position [74, 0]
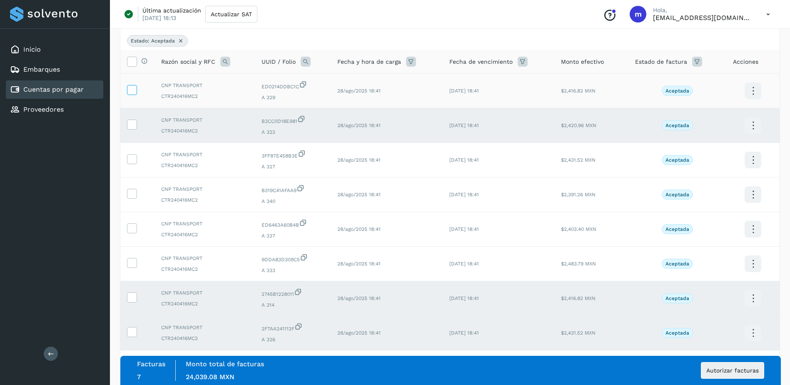
click at [132, 89] on icon at bounding box center [131, 89] width 9 height 9
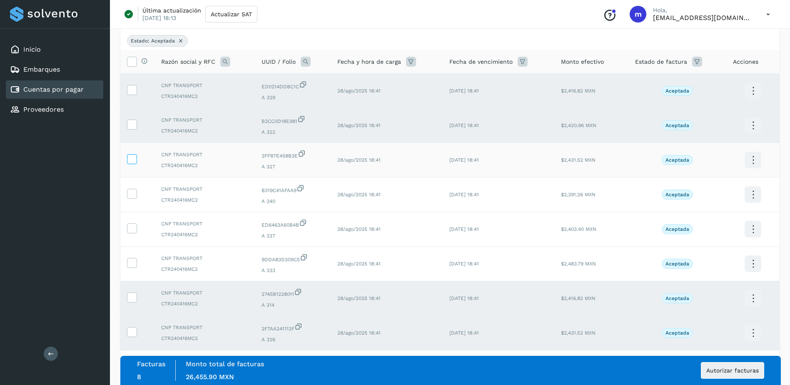
click at [132, 162] on icon at bounding box center [131, 158] width 9 height 9
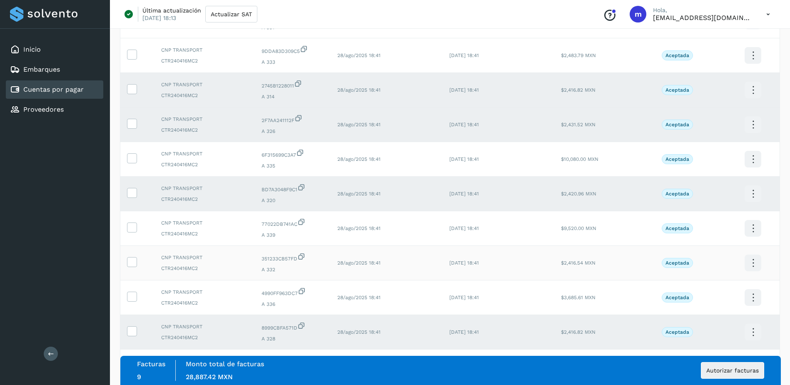
scroll to position [324, 0]
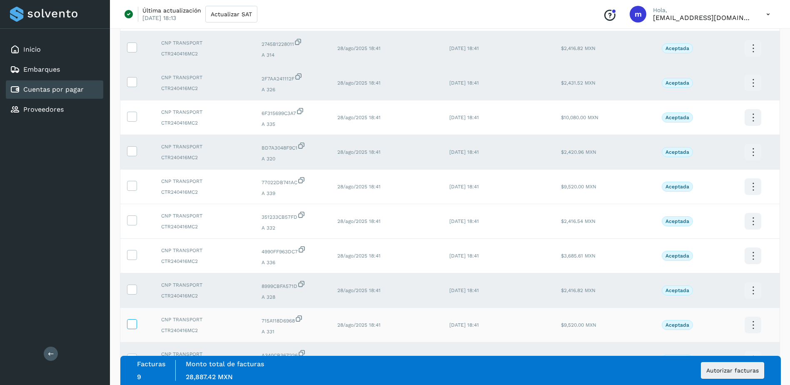
click at [133, 325] on icon at bounding box center [131, 323] width 9 height 9
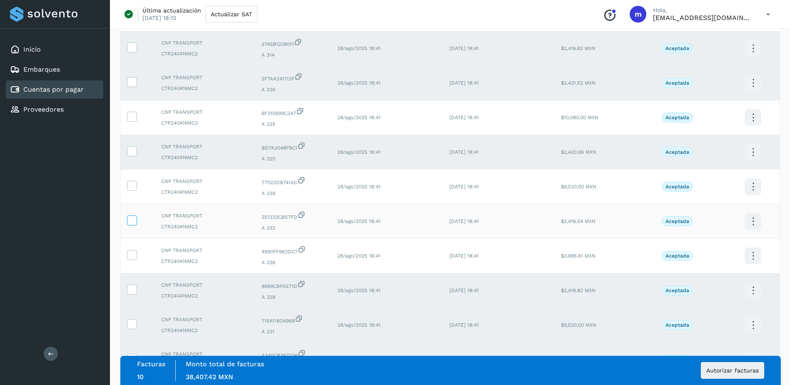
click at [132, 220] on icon at bounding box center [131, 219] width 9 height 9
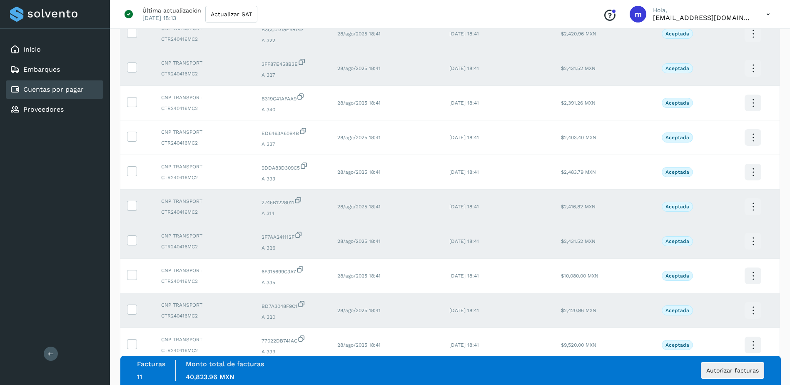
scroll to position [157, 0]
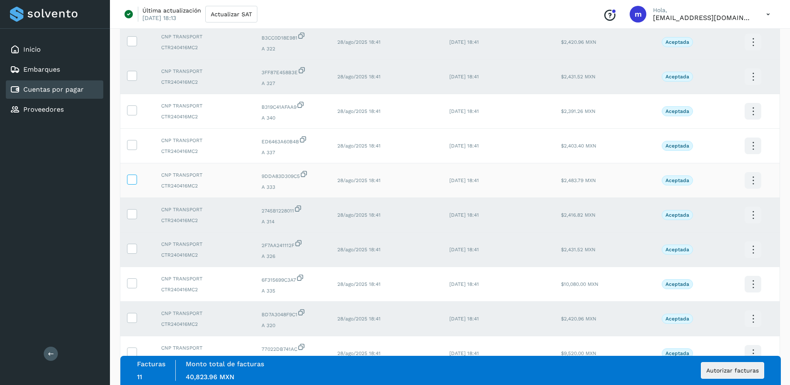
click at [134, 181] on icon at bounding box center [131, 178] width 9 height 9
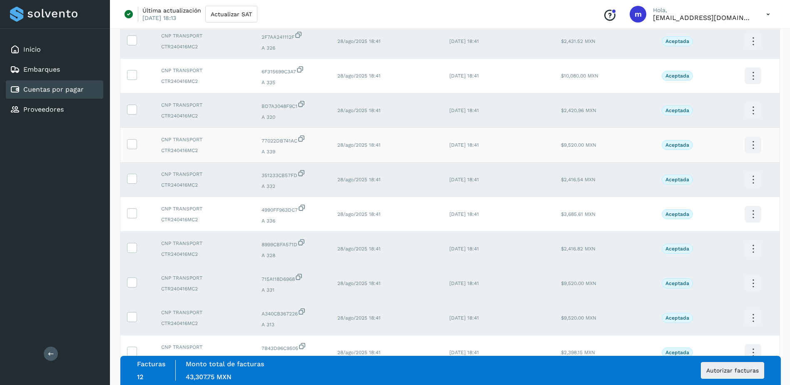
scroll to position [407, 0]
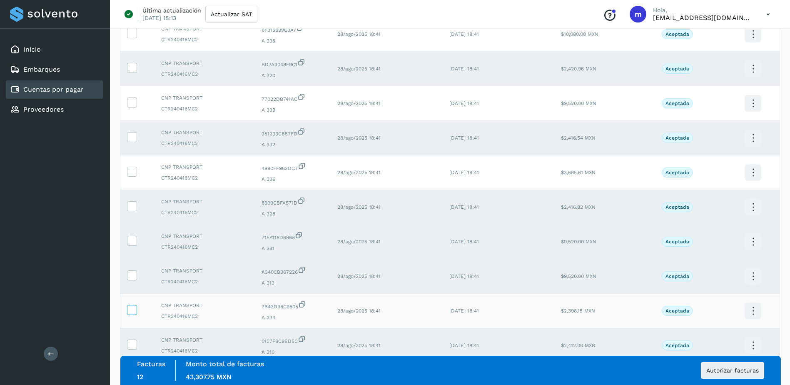
click at [133, 309] on icon at bounding box center [131, 309] width 9 height 9
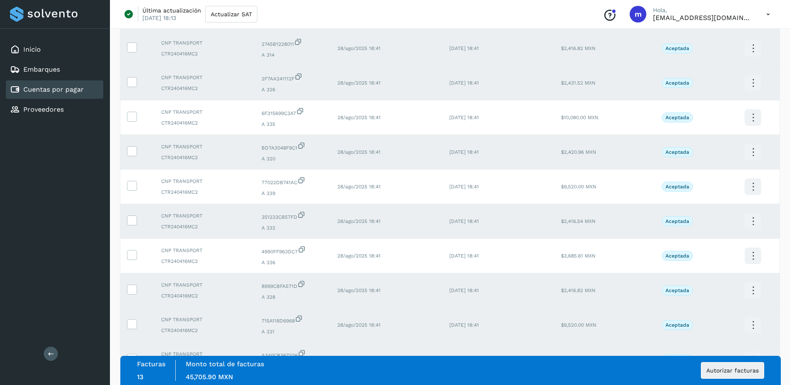
scroll to position [282, 0]
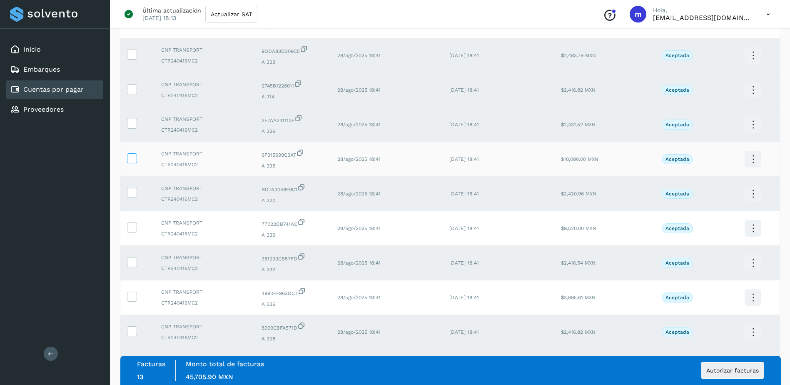
click at [132, 158] on icon at bounding box center [131, 157] width 9 height 9
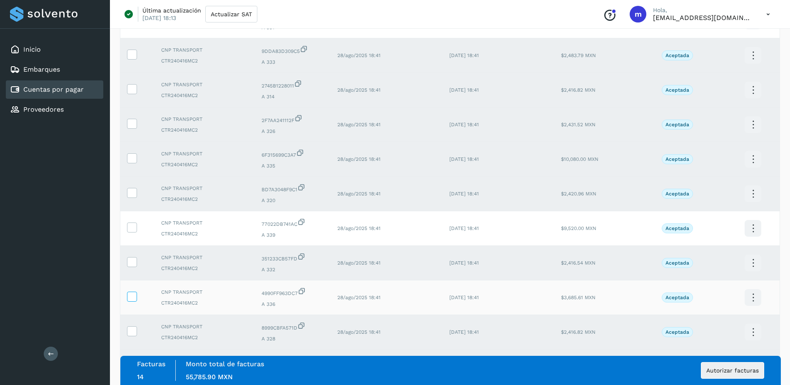
click at [132, 298] on icon at bounding box center [131, 295] width 9 height 9
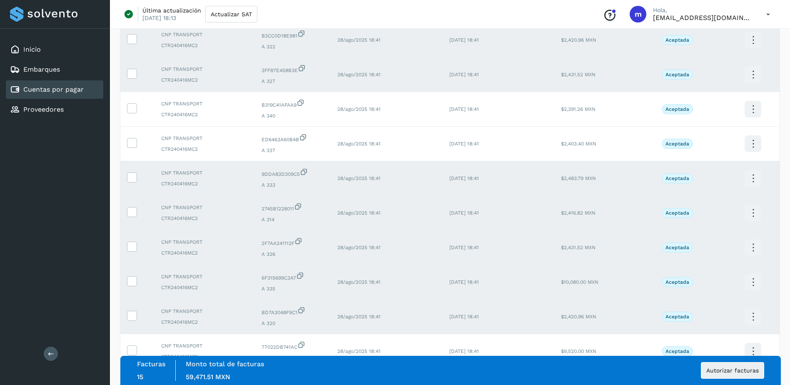
scroll to position [157, 0]
click at [132, 146] on icon at bounding box center [131, 144] width 9 height 9
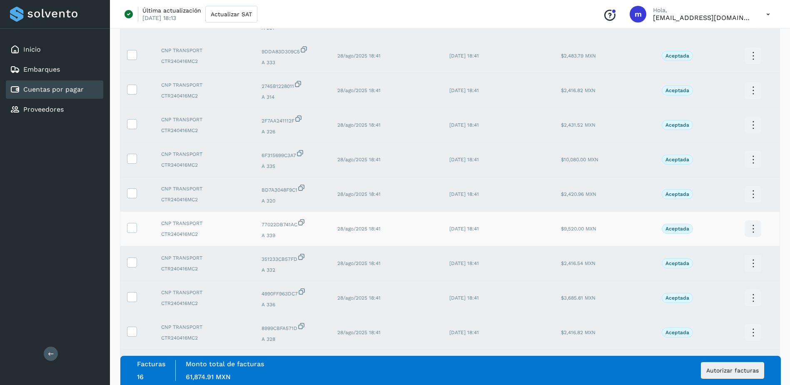
scroll to position [282, 0]
click at [134, 226] on icon at bounding box center [131, 226] width 9 height 9
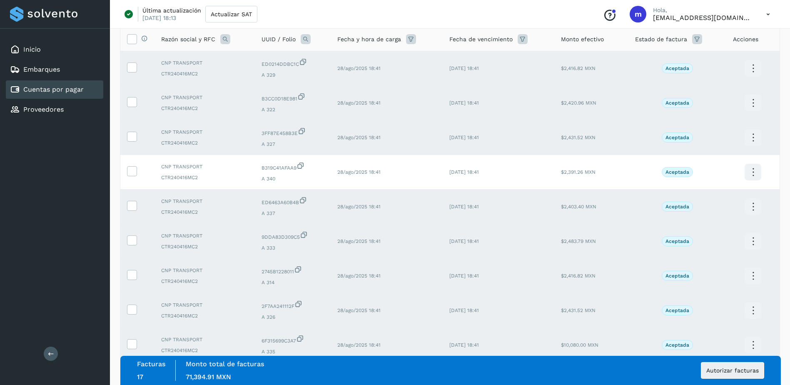
scroll to position [0, 0]
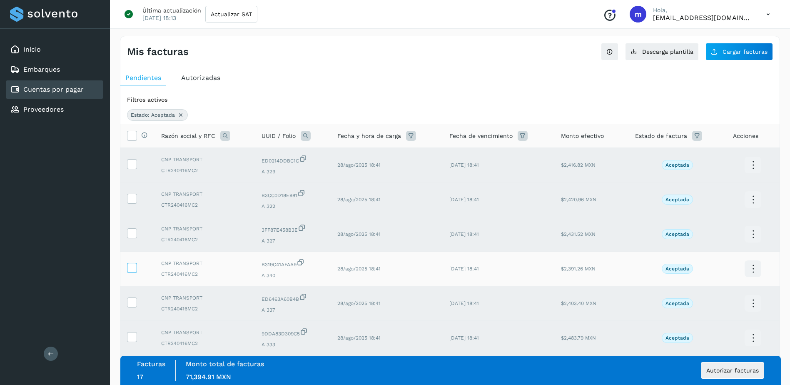
click at [132, 266] on icon at bounding box center [131, 267] width 9 height 9
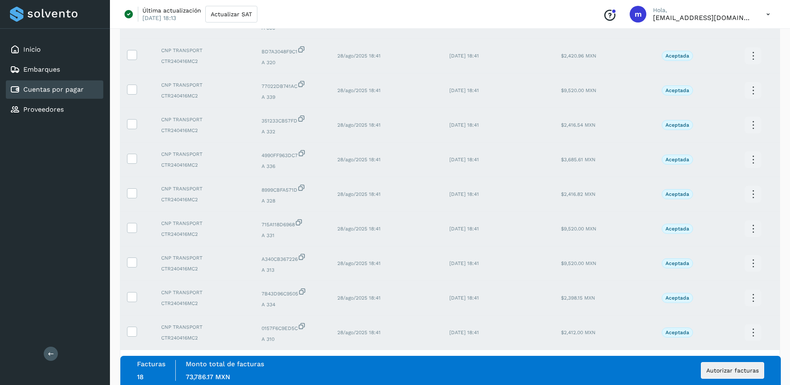
scroll to position [490, 0]
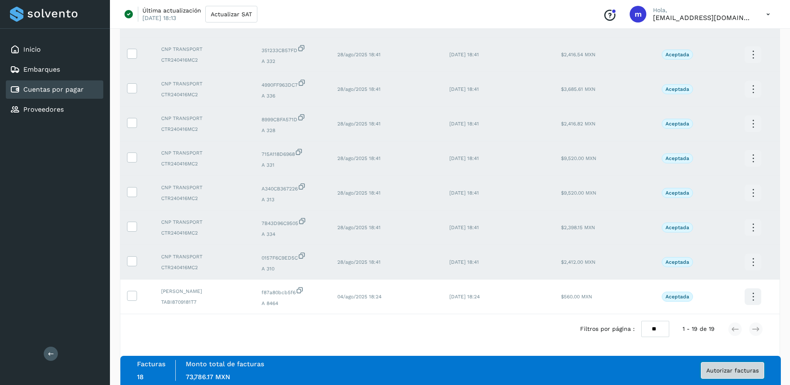
click at [721, 370] on span "Autorizar facturas" at bounding box center [732, 370] width 52 height 6
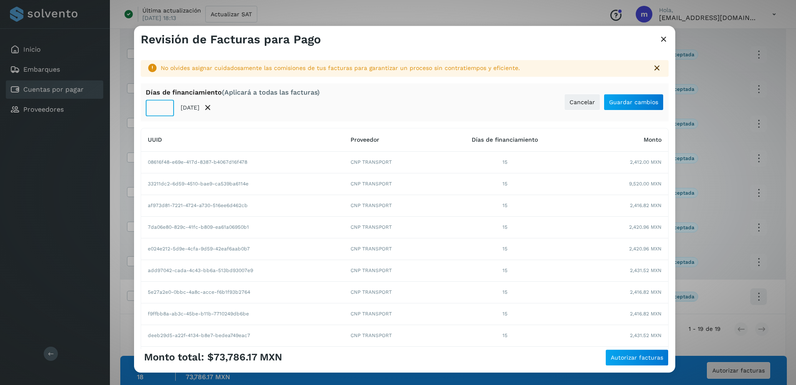
click at [160, 107] on input "**" at bounding box center [160, 107] width 28 height 17
type input "*"
click at [624, 103] on span "Guardar cambios" at bounding box center [633, 102] width 49 height 6
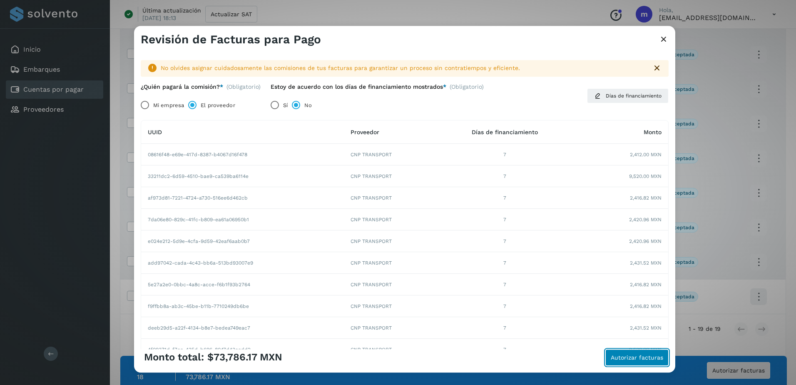
click at [631, 360] on span "Autorizar facturas" at bounding box center [637, 357] width 52 height 6
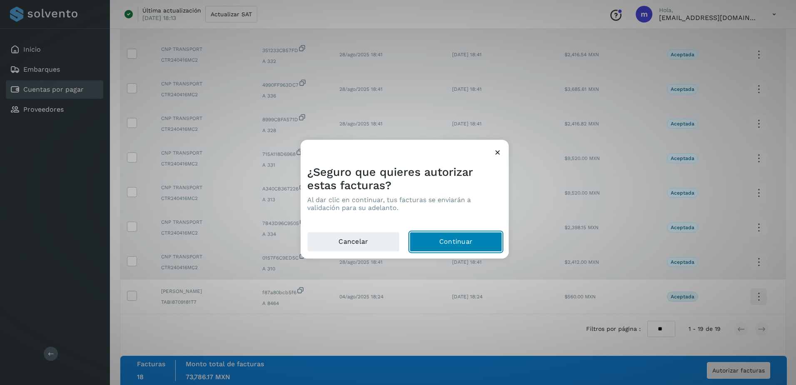
click at [465, 245] on button "Continuar" at bounding box center [456, 242] width 92 height 20
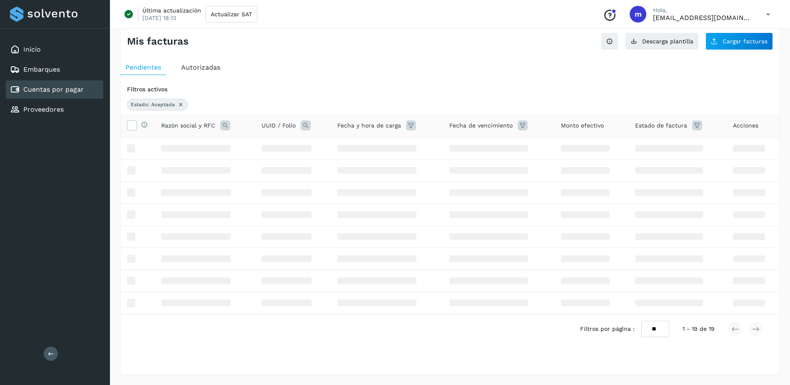
scroll to position [0, 0]
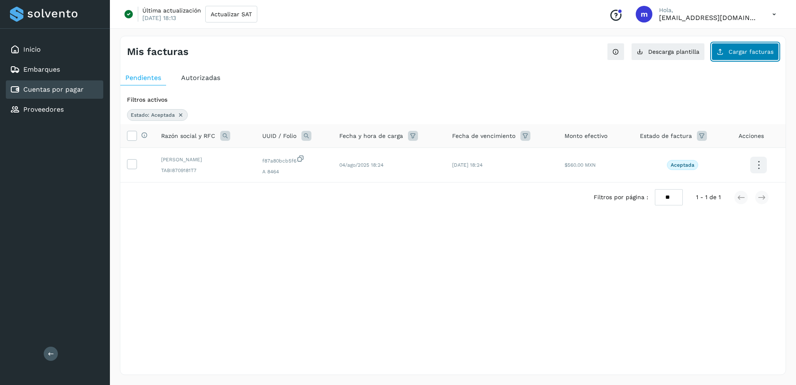
click at [743, 50] on span "Cargar facturas" at bounding box center [750, 52] width 45 height 6
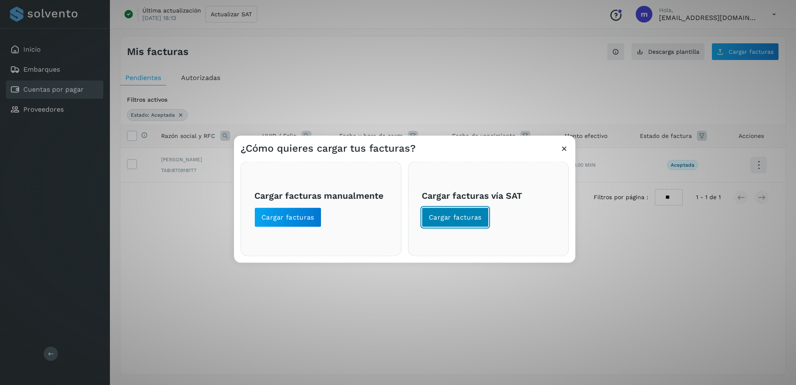
click at [454, 221] on span "Cargar facturas" at bounding box center [455, 217] width 53 height 9
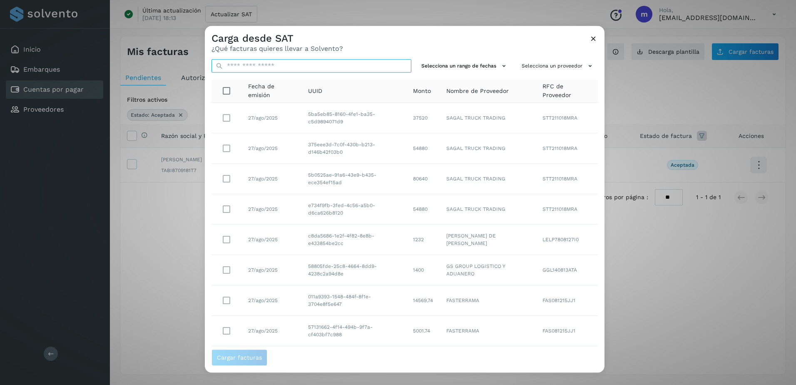
click at [236, 67] on input "text" at bounding box center [311, 65] width 200 height 13
paste input "**********"
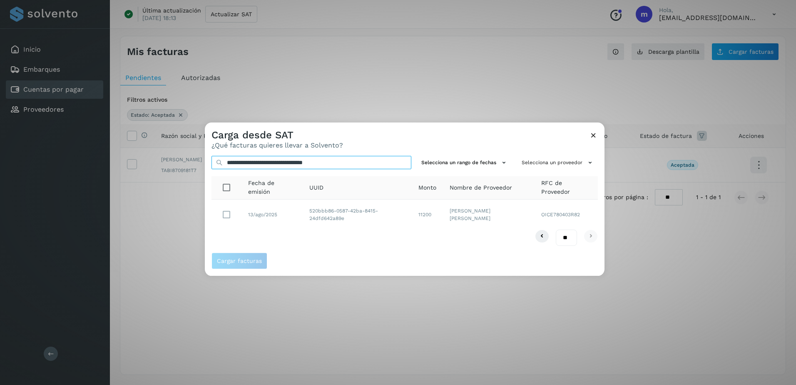
type input "**********"
click at [237, 262] on span "Cargar facturas" at bounding box center [239, 261] width 45 height 6
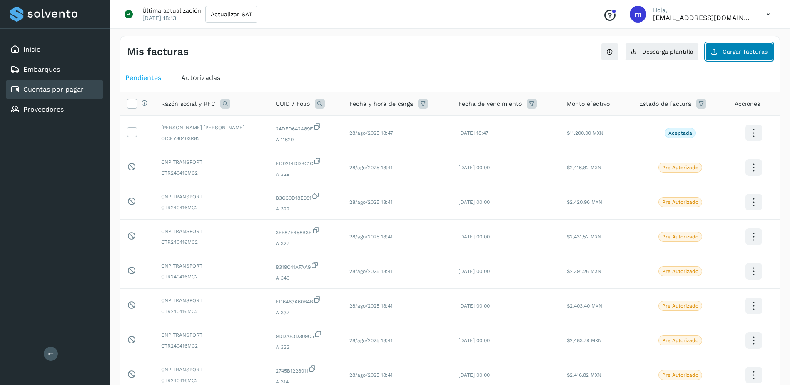
click at [734, 50] on span "Cargar facturas" at bounding box center [744, 52] width 45 height 6
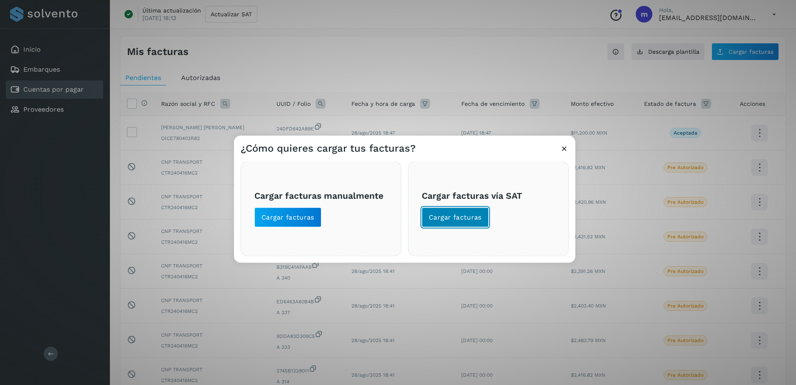
click at [454, 217] on span "Cargar facturas" at bounding box center [455, 217] width 53 height 9
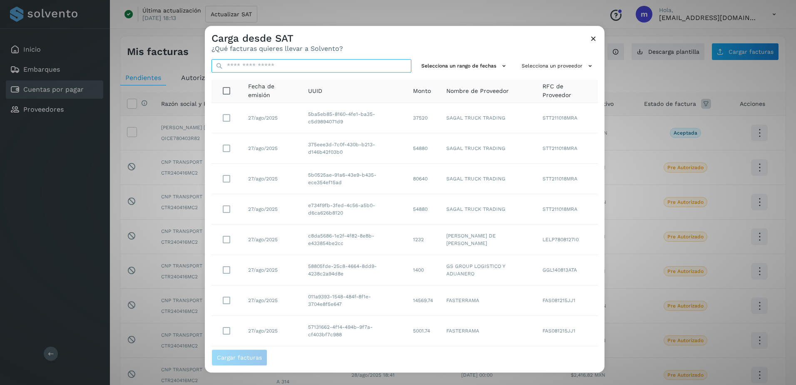
click at [248, 68] on input "text" at bounding box center [311, 65] width 200 height 13
paste input "**********"
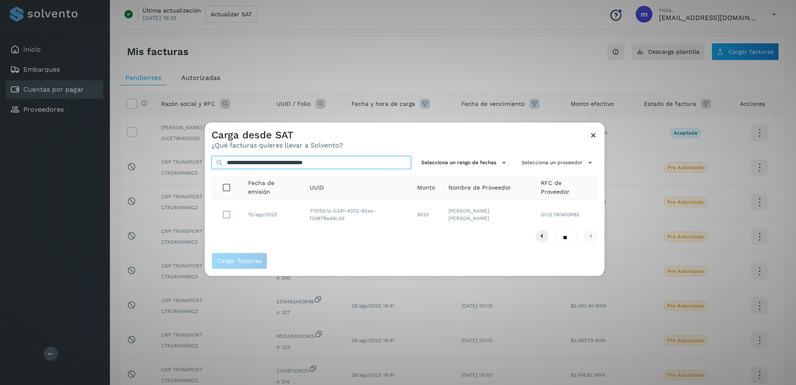
type input "**********"
click at [240, 260] on span "Cargar facturas" at bounding box center [239, 261] width 45 height 6
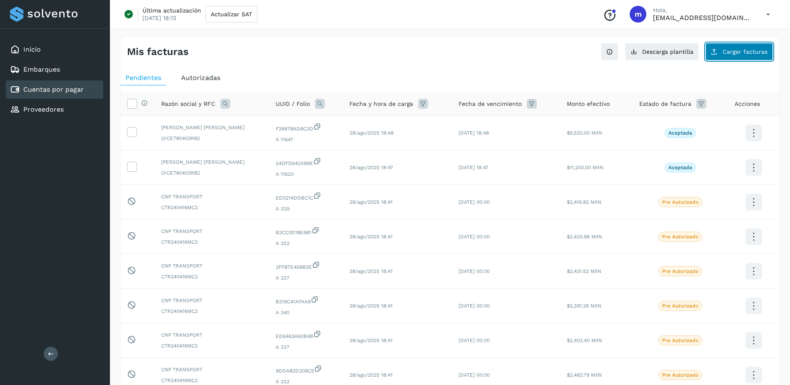
click at [740, 54] on span "Cargar facturas" at bounding box center [744, 52] width 45 height 6
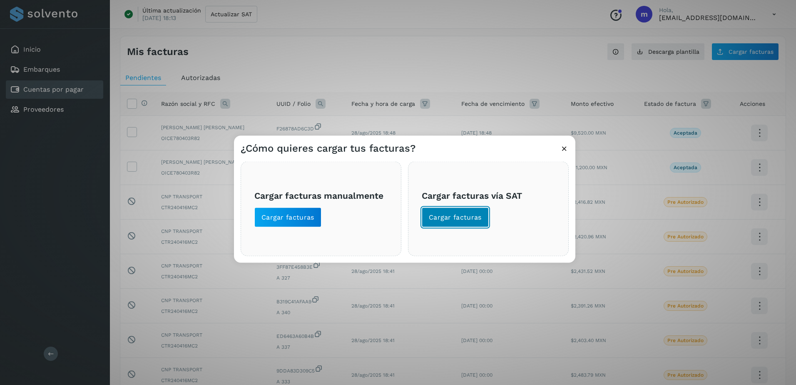
click at [460, 211] on button "Cargar facturas" at bounding box center [455, 217] width 67 height 20
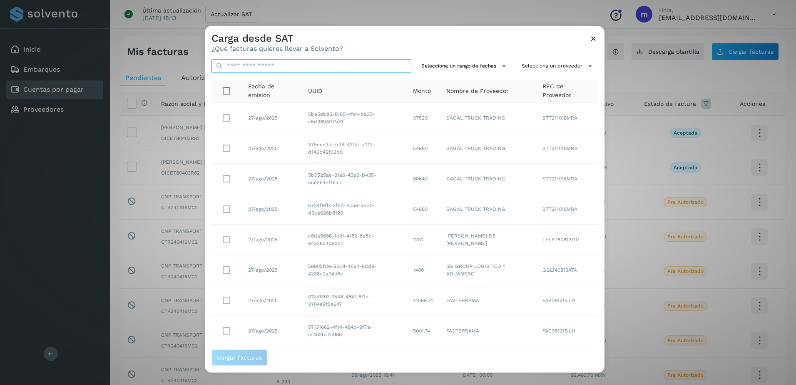
click at [256, 67] on input "text" at bounding box center [311, 65] width 200 height 13
paste input "**********"
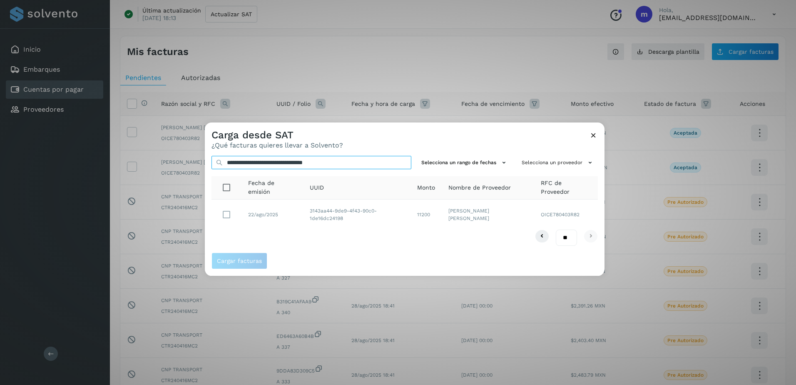
type input "**********"
click at [244, 261] on span "Cargar facturas" at bounding box center [239, 261] width 45 height 6
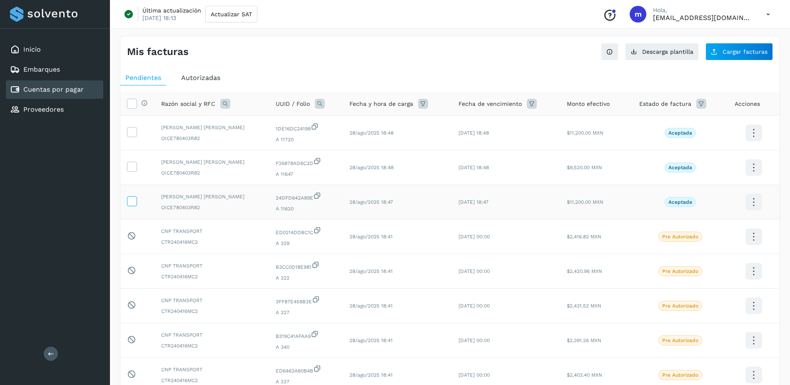
click at [134, 203] on icon at bounding box center [131, 200] width 9 height 9
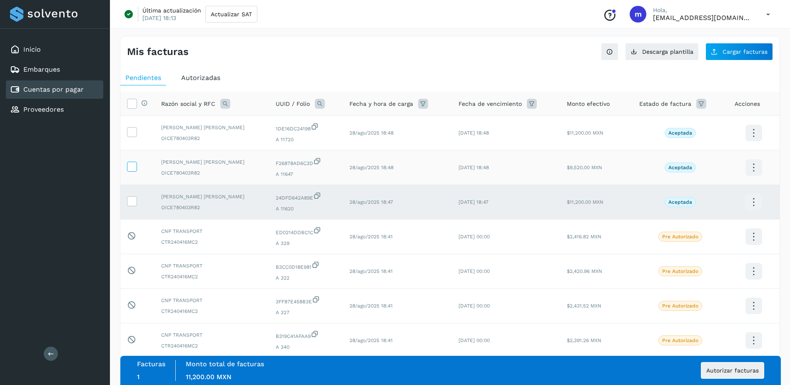
click at [129, 166] on icon at bounding box center [131, 166] width 9 height 9
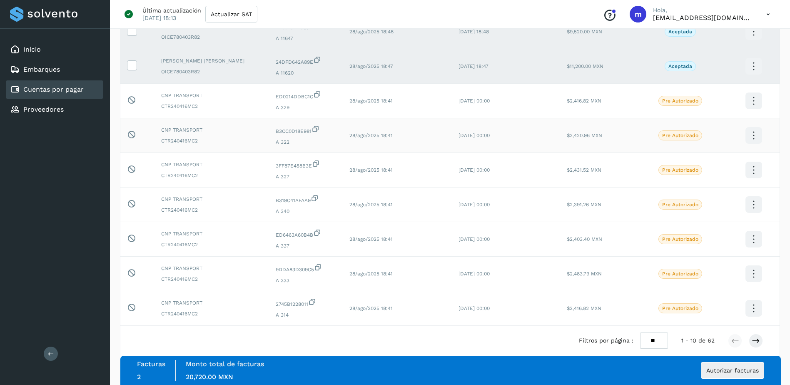
scroll to position [147, 0]
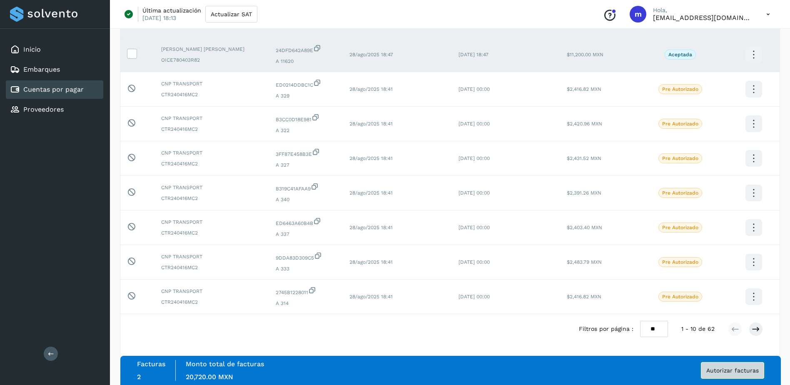
click at [725, 370] on span "Autorizar facturas" at bounding box center [732, 370] width 52 height 6
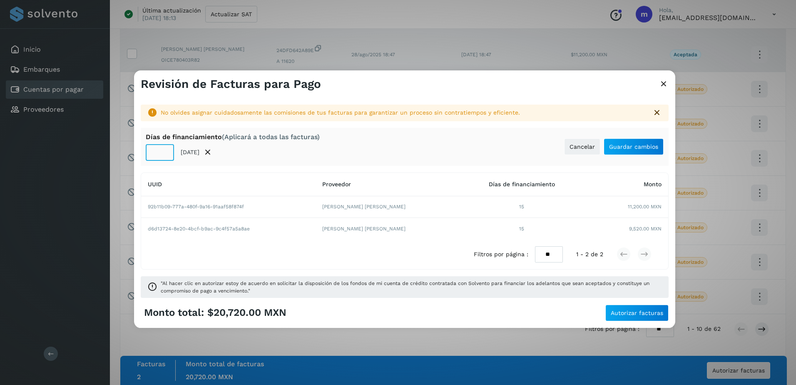
click at [162, 150] on input "**" at bounding box center [160, 152] width 28 height 17
click at [158, 152] on input "**" at bounding box center [160, 152] width 28 height 17
type input "*"
click at [628, 148] on span "Guardar cambios" at bounding box center [633, 147] width 49 height 6
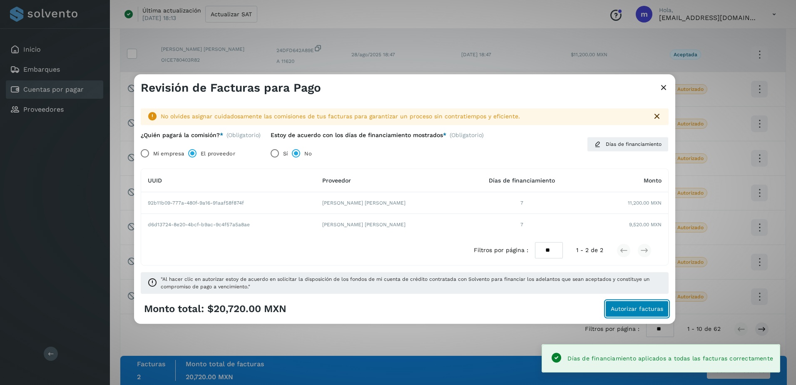
click at [629, 309] on span "Autorizar facturas" at bounding box center [637, 309] width 52 height 6
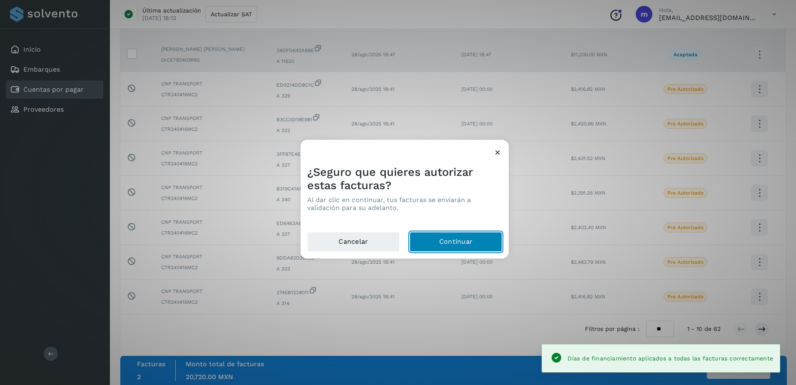
click at [461, 241] on button "Continuar" at bounding box center [456, 242] width 92 height 20
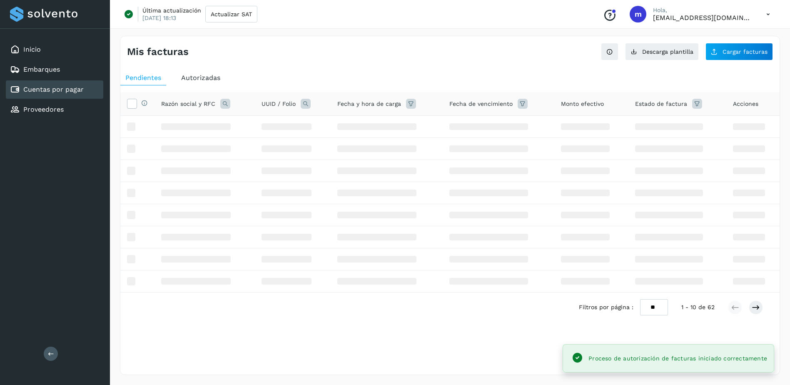
scroll to position [0, 0]
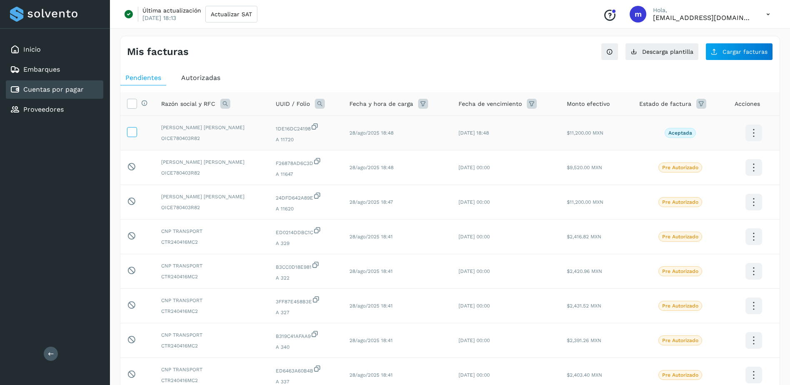
click at [132, 129] on icon at bounding box center [131, 131] width 9 height 9
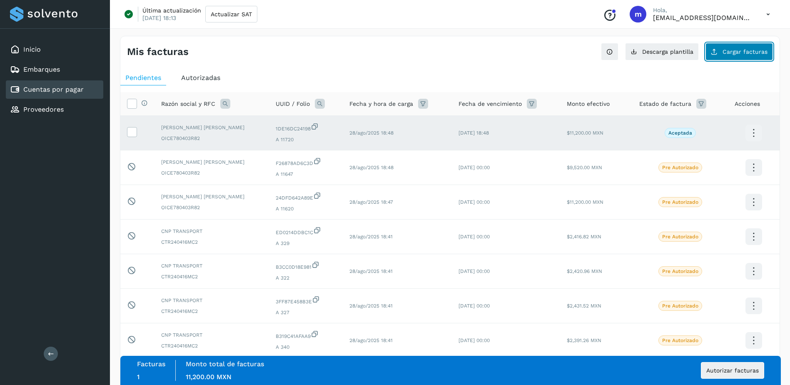
click at [736, 50] on span "Cargar facturas" at bounding box center [744, 52] width 45 height 6
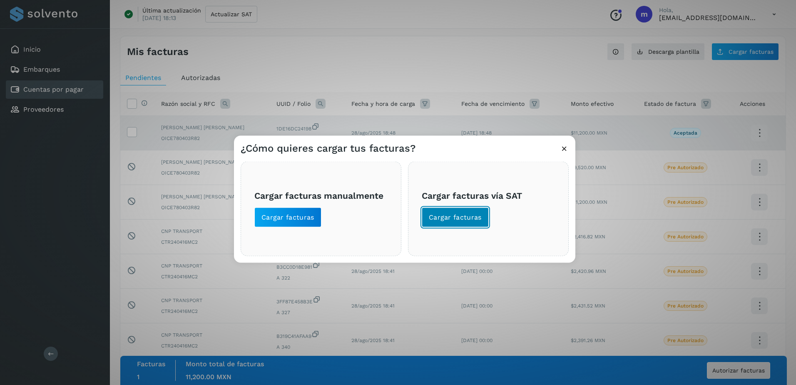
click at [465, 221] on span "Cargar facturas" at bounding box center [455, 217] width 53 height 9
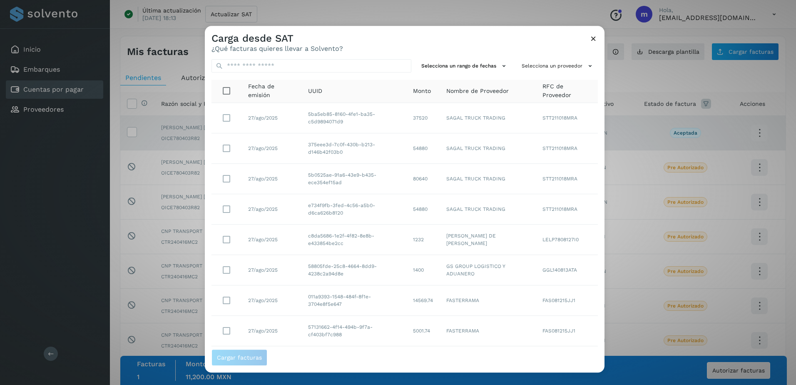
click at [598, 36] on div "Carga desde SAT ¿Qué facturas quieres llevar a Solvento?" at bounding box center [405, 39] width 400 height 27
click at [591, 39] on icon at bounding box center [593, 38] width 9 height 9
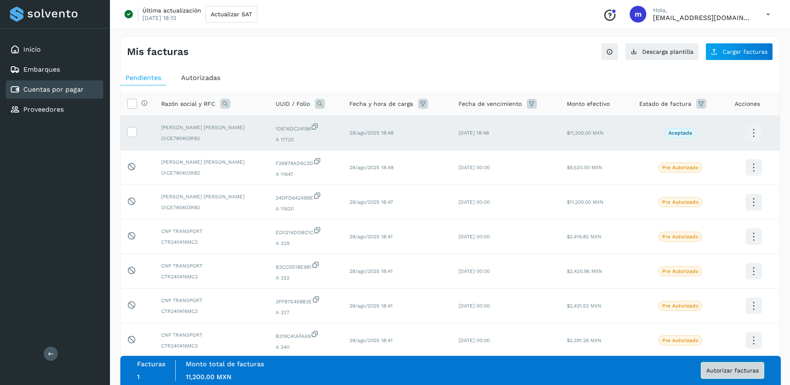
click at [735, 369] on span "Autorizar facturas" at bounding box center [732, 370] width 52 height 6
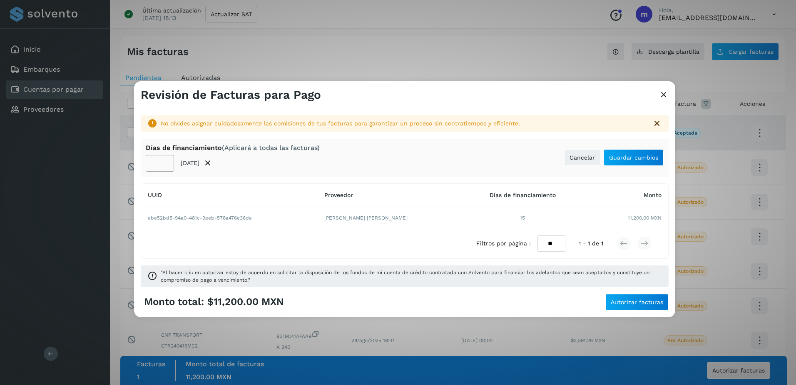
click at [162, 162] on input "**" at bounding box center [160, 163] width 28 height 17
type input "*"
click at [631, 160] on span "Guardar cambios" at bounding box center [633, 157] width 49 height 6
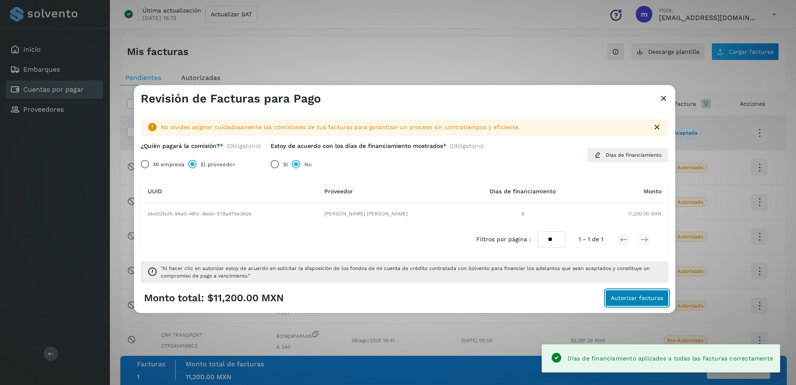
click at [627, 299] on span "Autorizar facturas" at bounding box center [637, 298] width 52 height 6
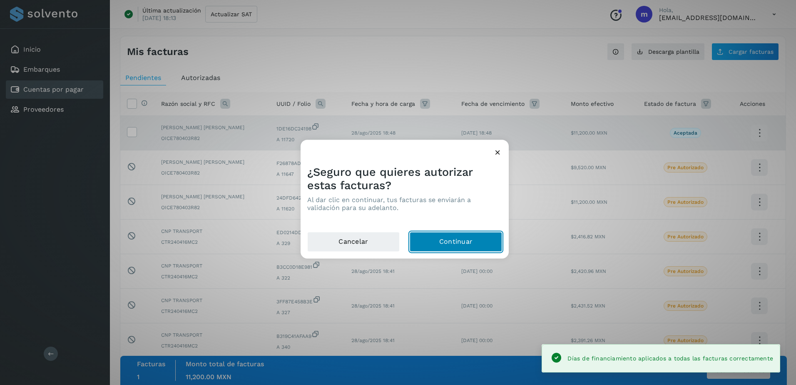
click at [464, 244] on button "Continuar" at bounding box center [456, 242] width 92 height 20
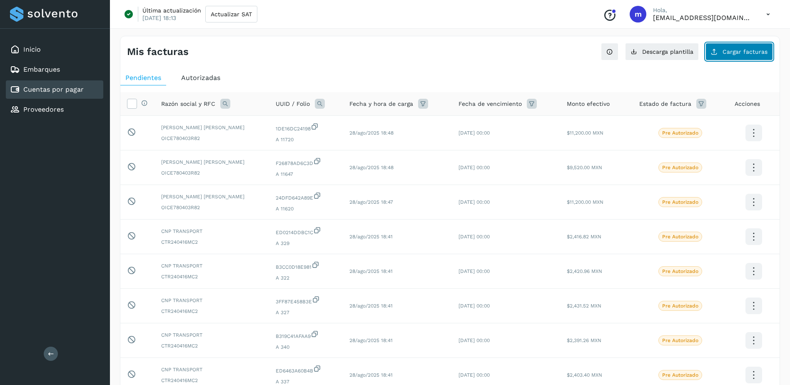
click at [736, 54] on span "Cargar facturas" at bounding box center [744, 52] width 45 height 6
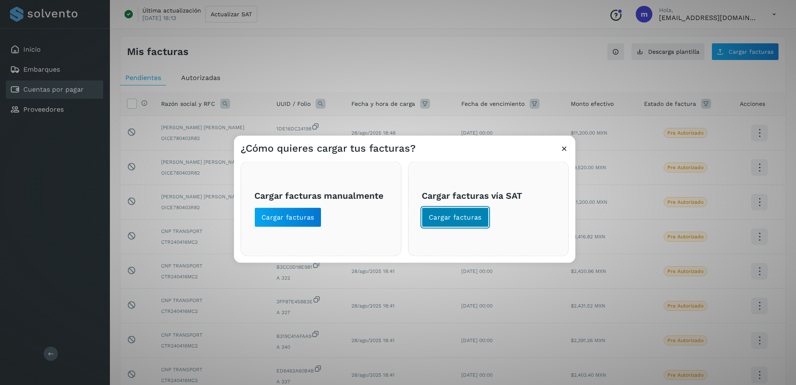
click at [465, 216] on span "Cargar facturas" at bounding box center [455, 217] width 53 height 9
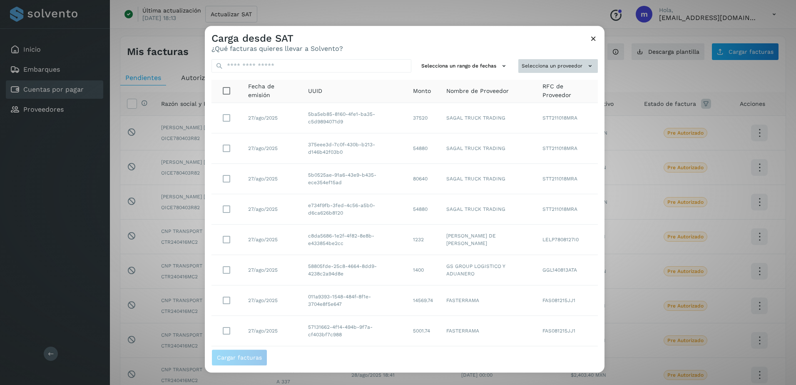
click at [577, 68] on button "Selecciona un proveedor" at bounding box center [558, 66] width 80 height 14
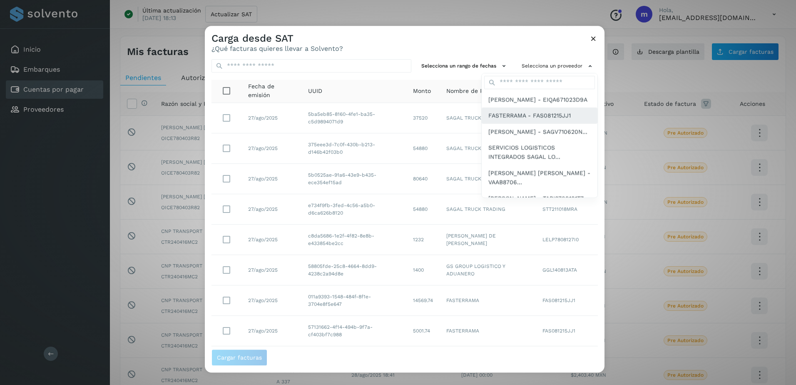
click at [547, 120] on span "FASTERRAMA - FAS081215JJ1" at bounding box center [529, 115] width 82 height 9
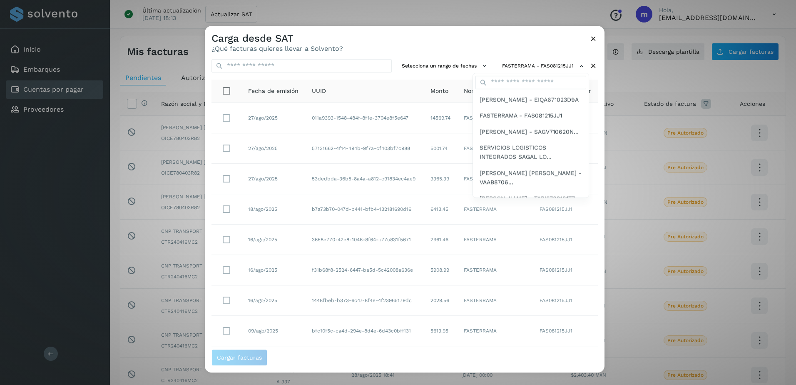
click at [480, 65] on div at bounding box center [603, 218] width 796 height 385
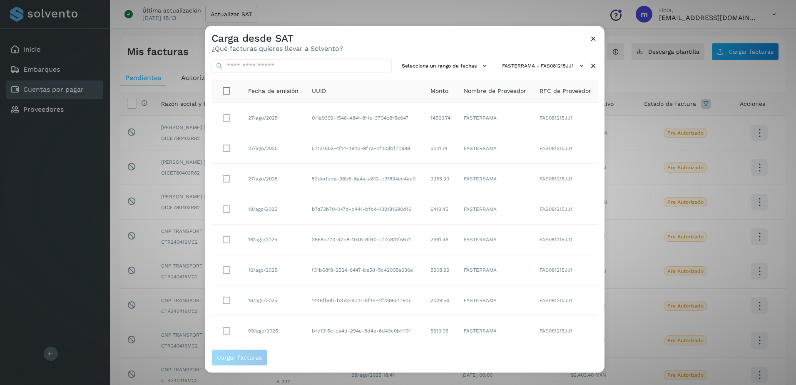
click at [480, 65] on icon at bounding box center [484, 66] width 9 height 9
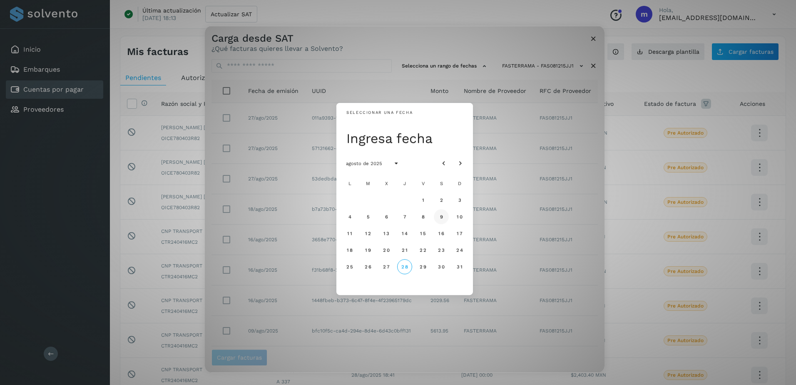
click at [442, 215] on span "9" at bounding box center [441, 217] width 4 height 6
click at [369, 249] on span "19" at bounding box center [368, 250] width 6 height 6
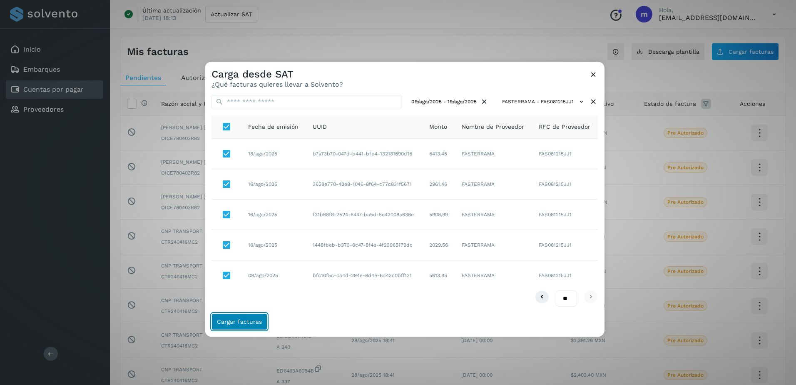
click at [241, 322] on span "Cargar facturas" at bounding box center [239, 321] width 45 height 6
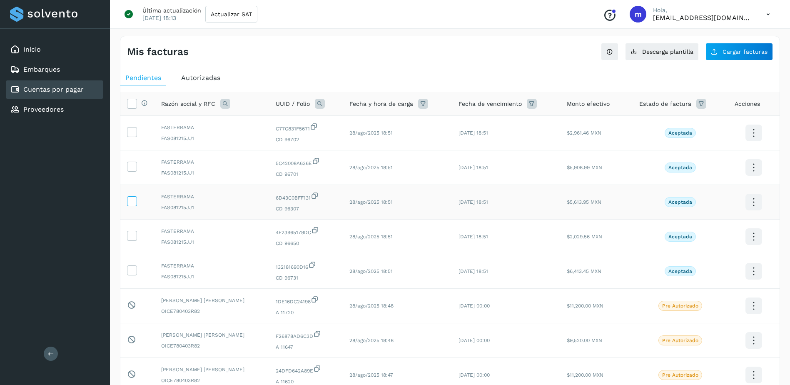
click at [134, 203] on icon at bounding box center [131, 200] width 9 height 9
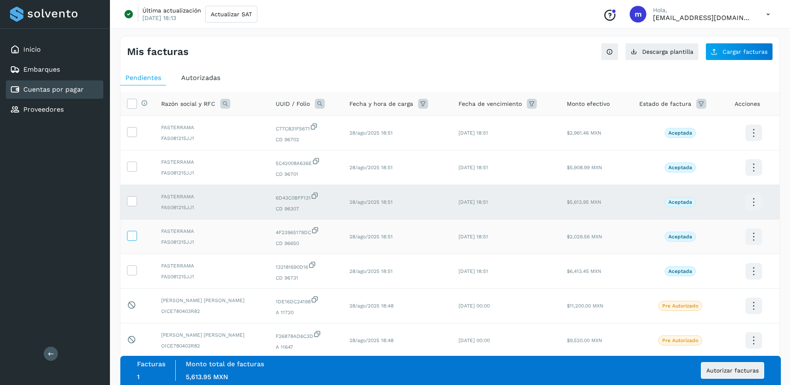
click at [134, 237] on icon at bounding box center [131, 235] width 9 height 9
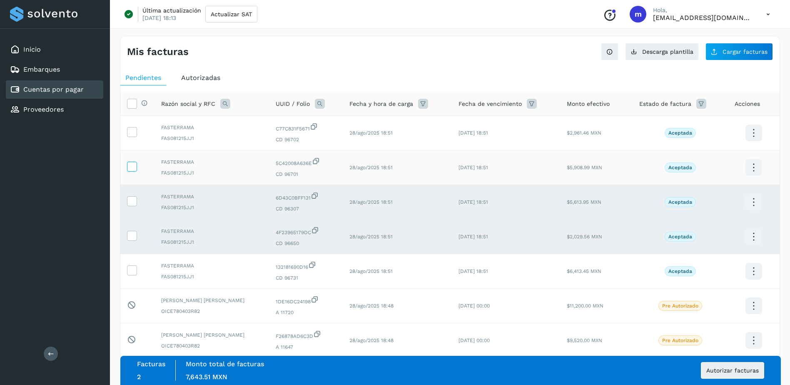
click at [132, 169] on icon at bounding box center [131, 166] width 9 height 9
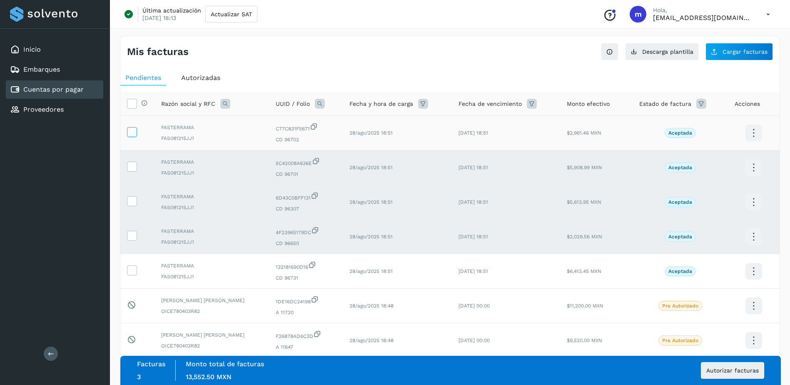
click at [132, 132] on icon at bounding box center [131, 131] width 9 height 9
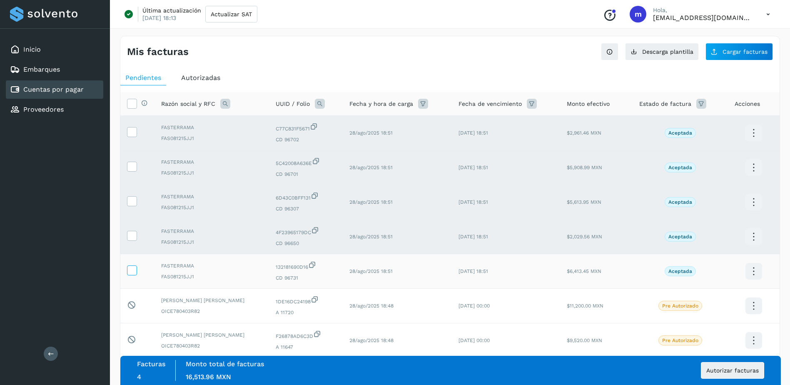
click at [134, 271] on icon at bounding box center [131, 269] width 9 height 9
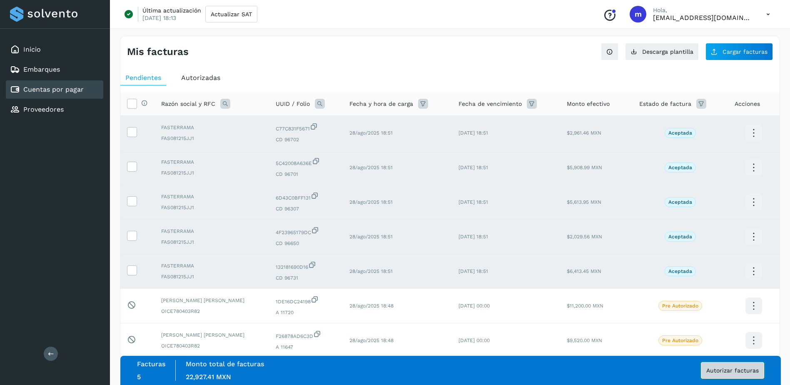
click at [732, 370] on span "Autorizar facturas" at bounding box center [732, 370] width 52 height 6
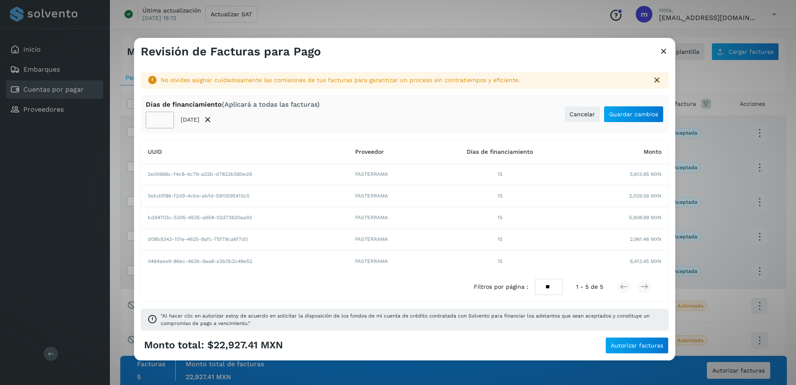
click at [159, 119] on input "**" at bounding box center [160, 120] width 28 height 17
type input "*"
click at [628, 114] on span "Guardar cambios" at bounding box center [633, 114] width 49 height 6
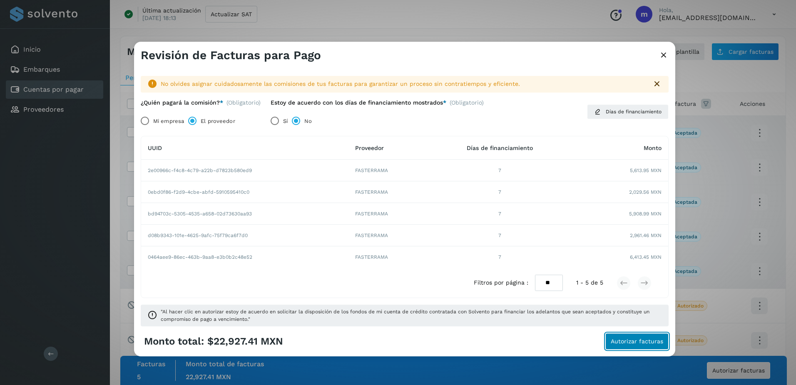
click at [632, 340] on span "Autorizar facturas" at bounding box center [637, 341] width 52 height 6
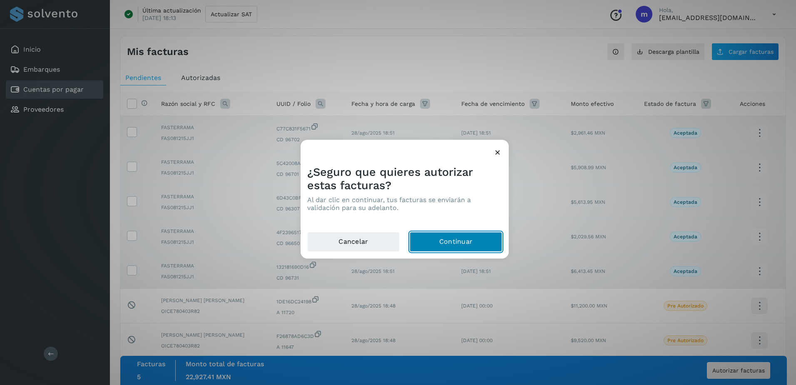
click at [469, 244] on button "Continuar" at bounding box center [456, 242] width 92 height 20
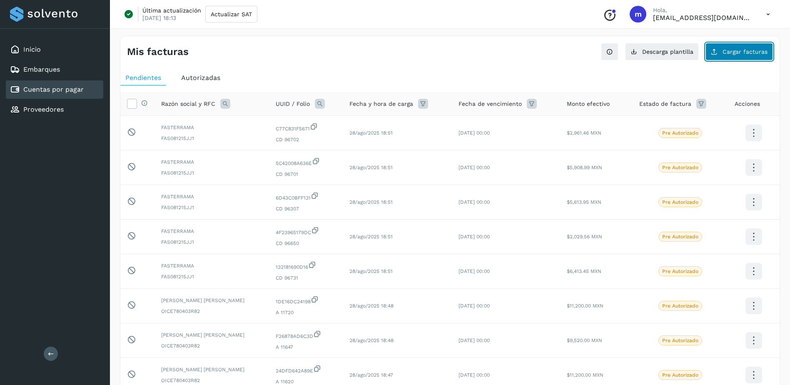
click at [738, 52] on span "Cargar facturas" at bounding box center [744, 52] width 45 height 6
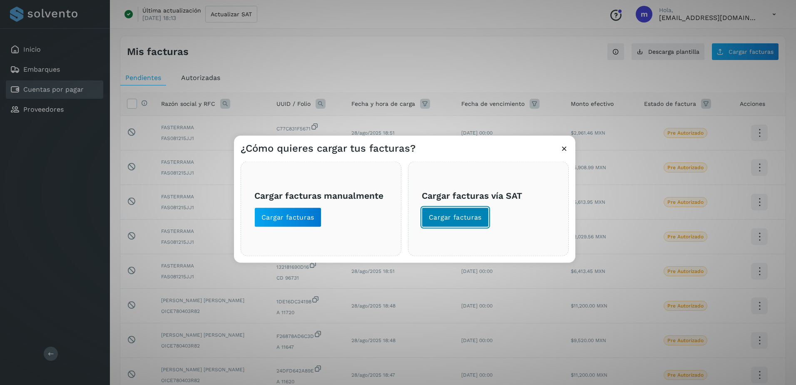
click at [461, 219] on span "Cargar facturas" at bounding box center [455, 217] width 53 height 9
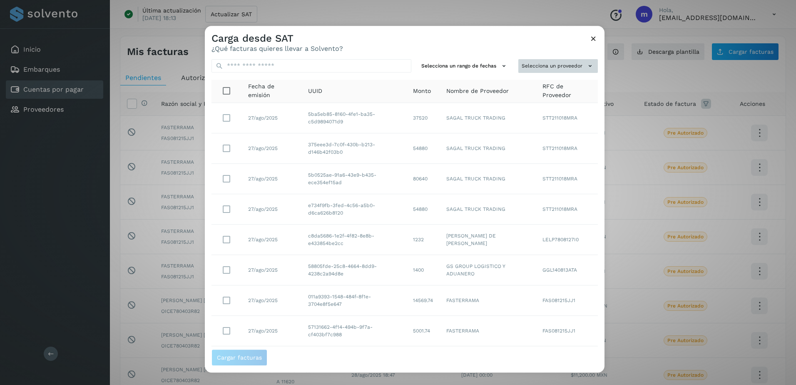
click at [586, 64] on icon at bounding box center [590, 66] width 9 height 9
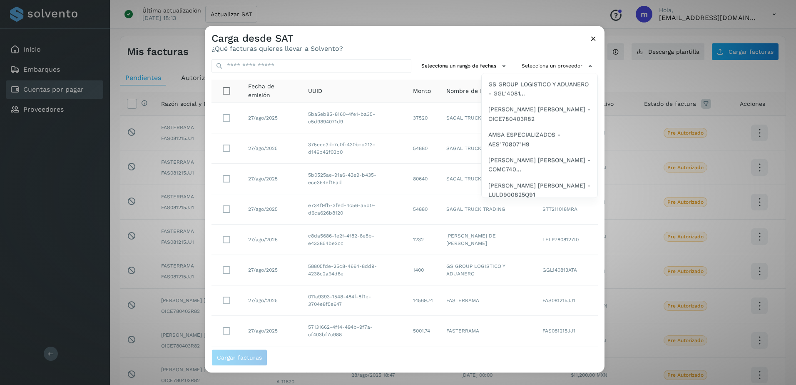
scroll to position [167, 0]
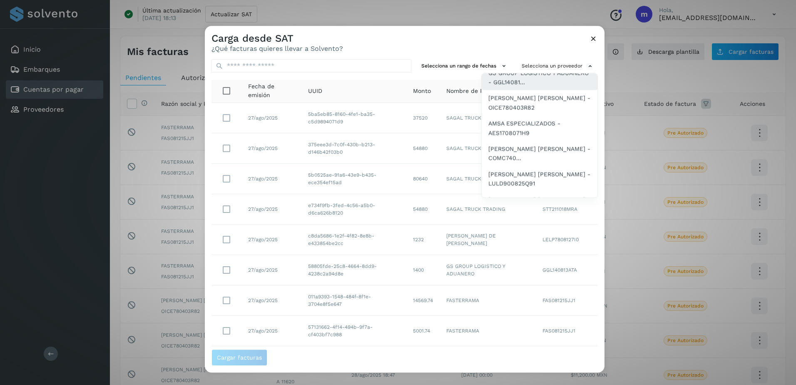
click at [521, 87] on span "GS GROUP LOGISTICO Y ADUANERO - GGL14081..." at bounding box center [539, 77] width 102 height 19
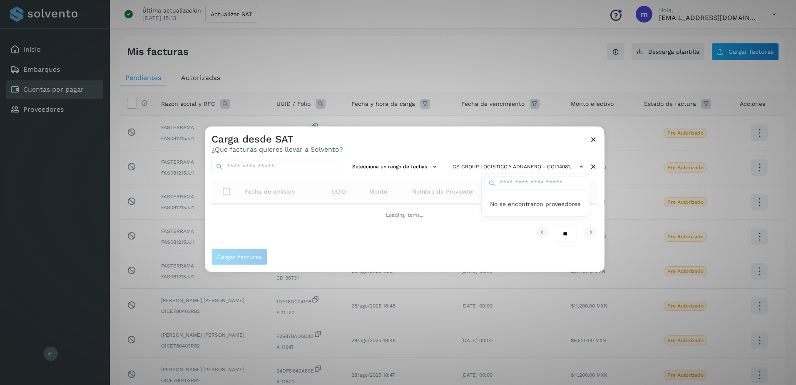
scroll to position [0, 0]
click at [435, 167] on div at bounding box center [603, 319] width 796 height 385
click at [435, 167] on icon at bounding box center [434, 166] width 9 height 9
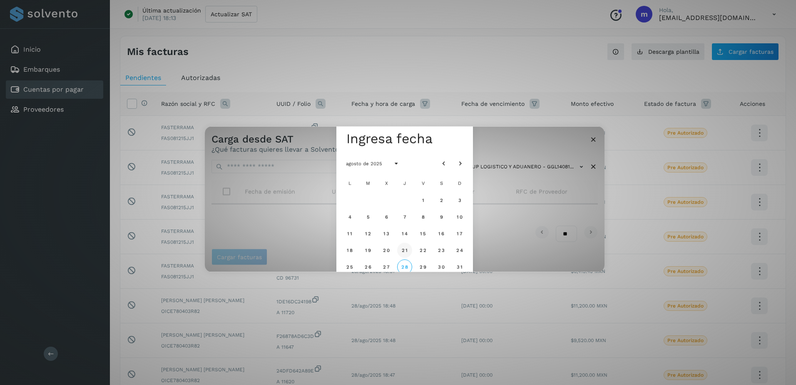
click at [403, 248] on span "21" at bounding box center [404, 250] width 6 height 6
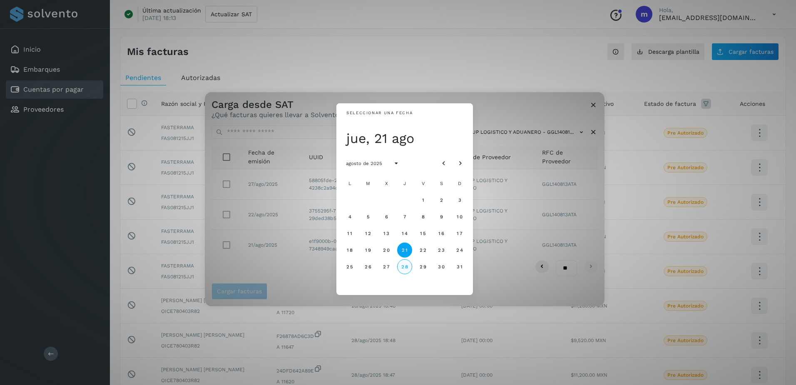
click at [403, 266] on span "28" at bounding box center [404, 266] width 7 height 6
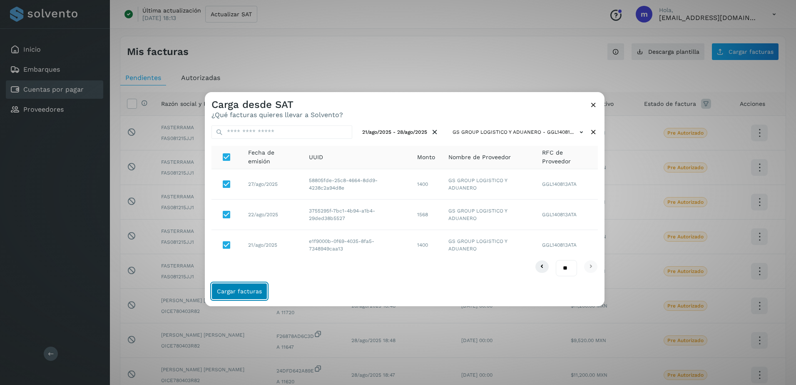
click at [241, 292] on span "Cargar facturas" at bounding box center [239, 291] width 45 height 6
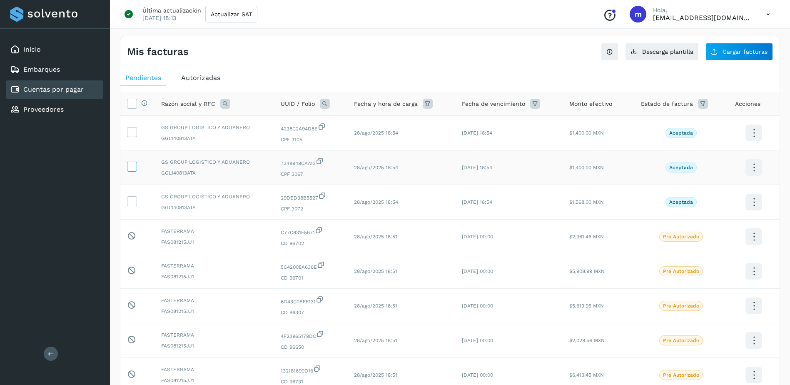
click at [134, 168] on icon at bounding box center [131, 166] width 9 height 9
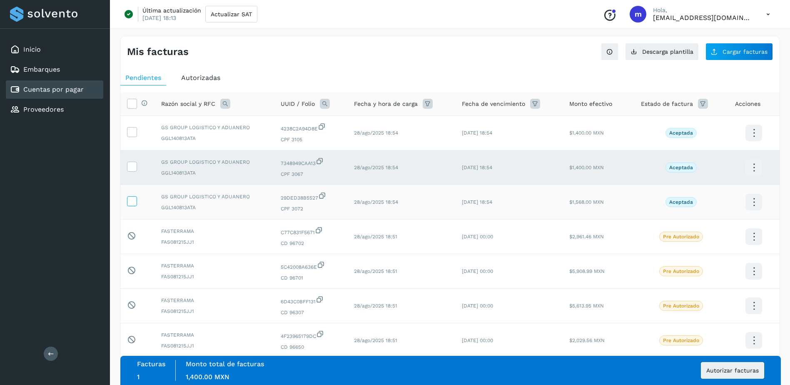
click at [134, 200] on icon at bounding box center [131, 200] width 9 height 9
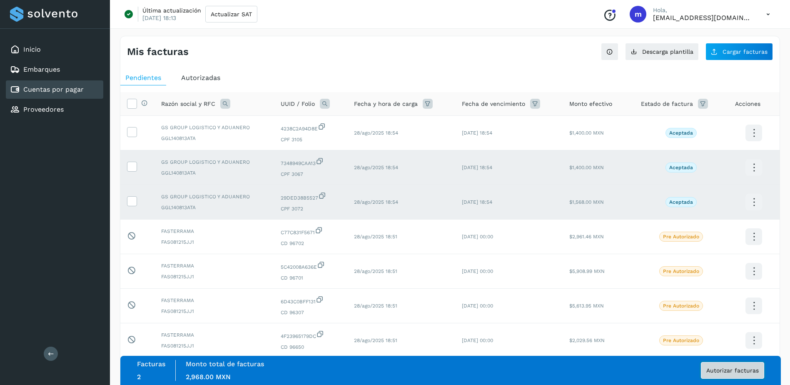
click at [725, 370] on span "Autorizar facturas" at bounding box center [732, 370] width 52 height 6
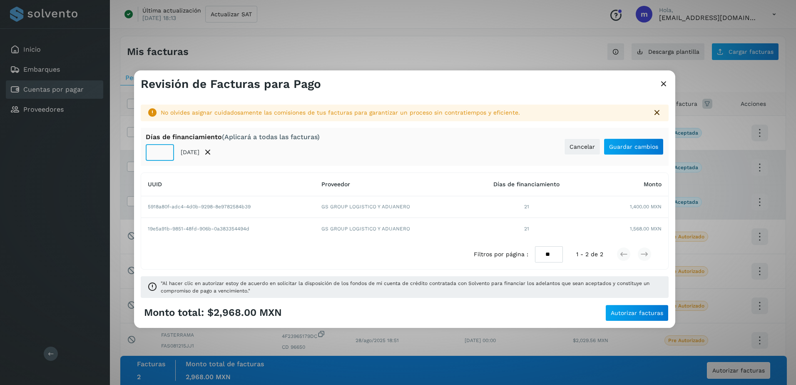
click at [159, 152] on input "**" at bounding box center [160, 152] width 28 height 17
type input "**"
click at [633, 150] on button "Guardar cambios" at bounding box center [634, 146] width 60 height 17
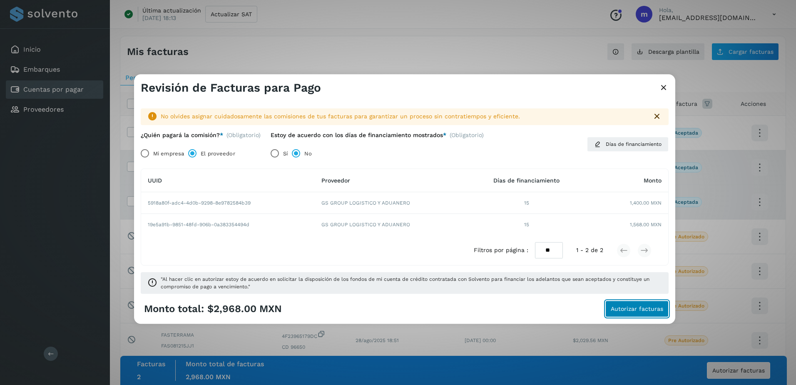
click at [631, 310] on span "Autorizar facturas" at bounding box center [637, 309] width 52 height 6
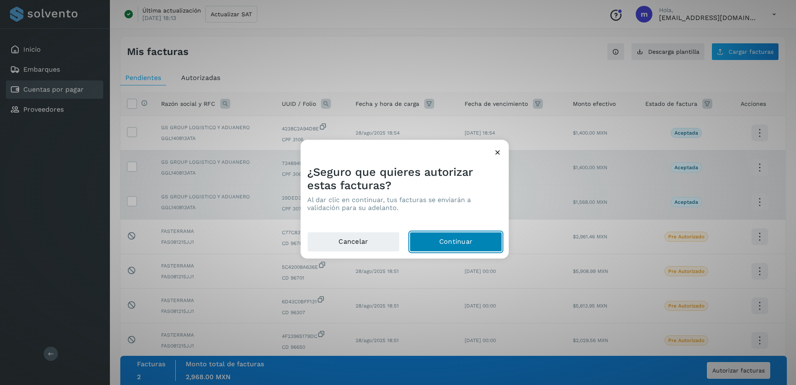
click at [448, 241] on button "Continuar" at bounding box center [456, 242] width 92 height 20
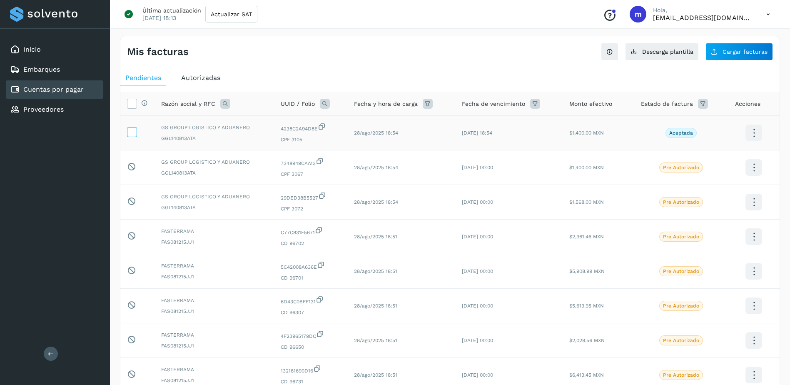
click at [134, 130] on icon at bounding box center [131, 131] width 9 height 9
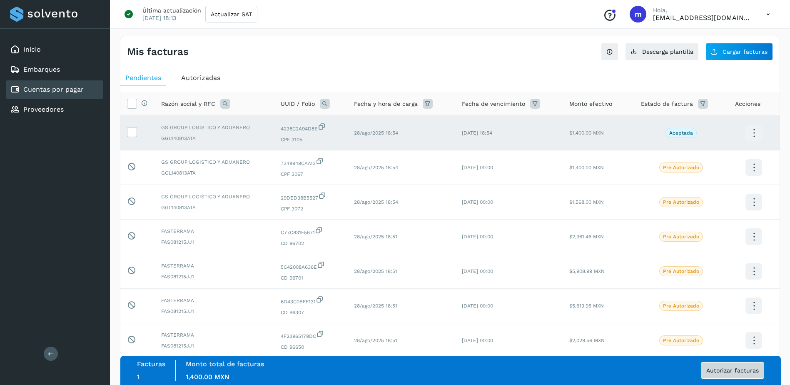
click at [726, 372] on span "Autorizar facturas" at bounding box center [732, 370] width 52 height 6
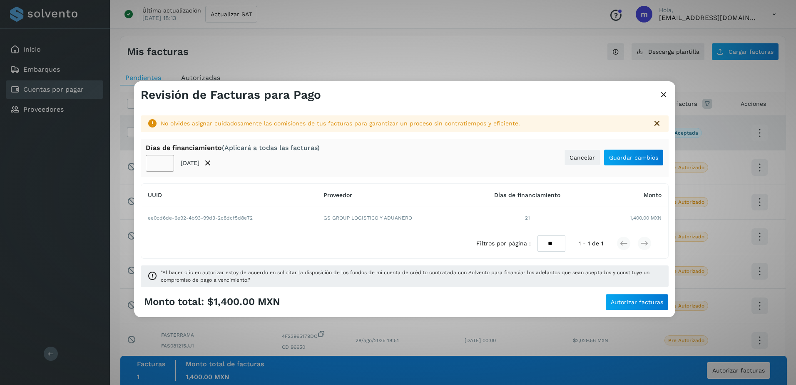
drag, startPoint x: 159, startPoint y: 161, endPoint x: 222, endPoint y: 209, distance: 79.2
click at [159, 161] on input "**" at bounding box center [160, 163] width 28 height 17
type input "**"
click at [625, 157] on span "Guardar cambios" at bounding box center [633, 157] width 49 height 6
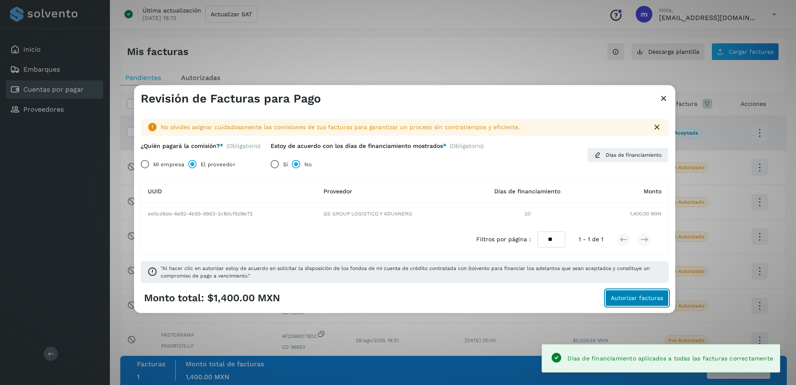
click at [619, 297] on span "Autorizar facturas" at bounding box center [637, 298] width 52 height 6
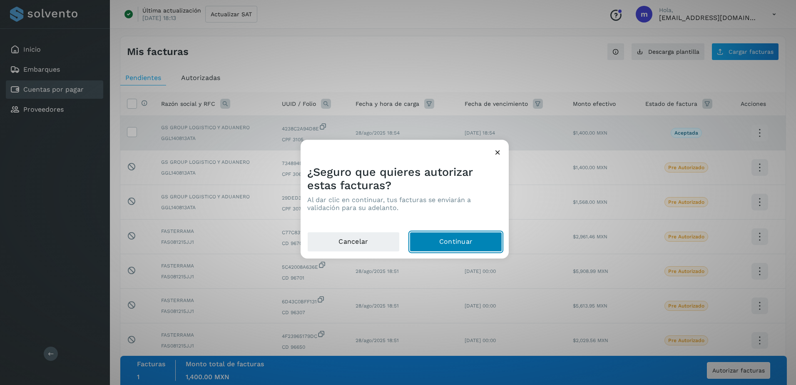
click at [464, 244] on button "Continuar" at bounding box center [456, 242] width 92 height 20
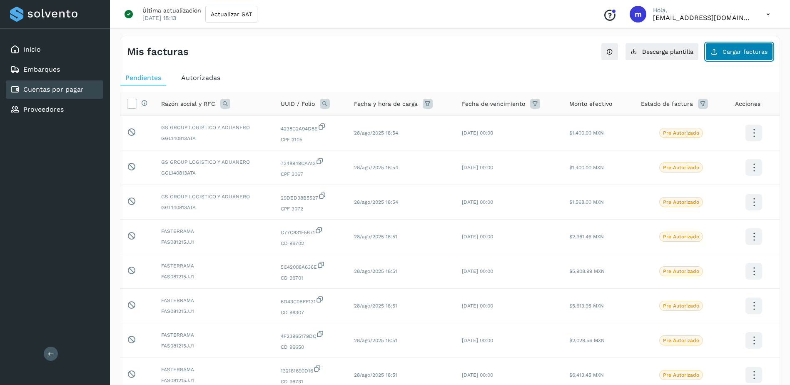
click at [754, 52] on span "Cargar facturas" at bounding box center [744, 52] width 45 height 6
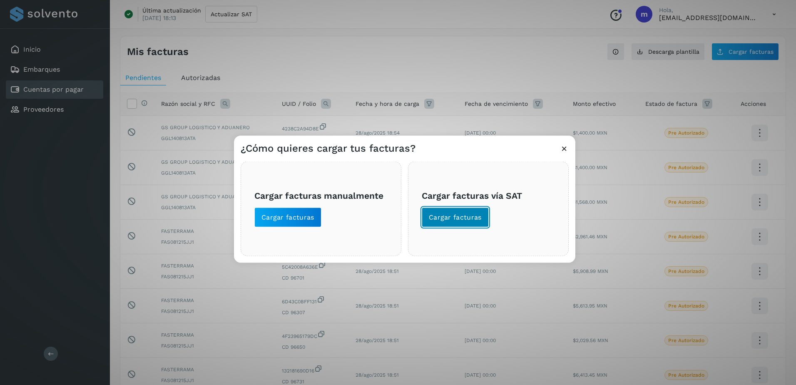
click at [463, 221] on span "Cargar facturas" at bounding box center [455, 217] width 53 height 9
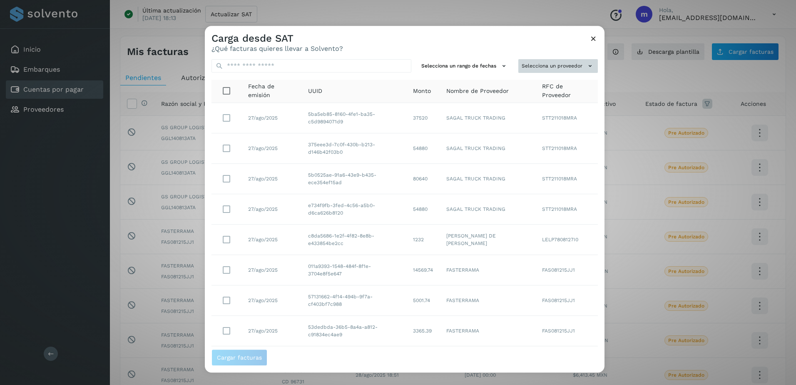
click at [589, 66] on button "Selecciona un proveedor" at bounding box center [558, 66] width 80 height 14
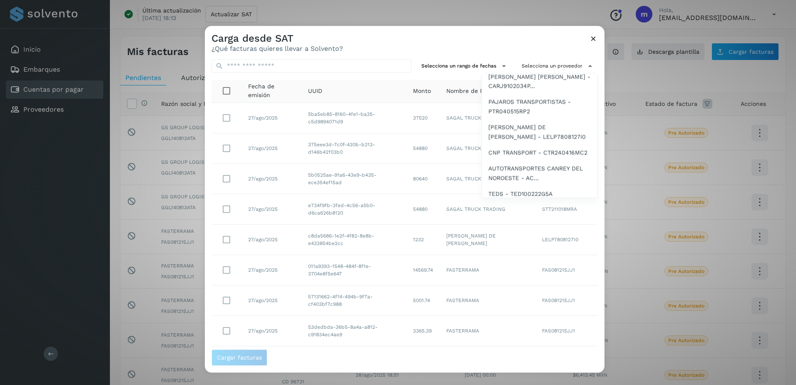
scroll to position [291, 0]
click at [528, 139] on span "[PERSON_NAME] DE [PERSON_NAME] - LELP7808127I0" at bounding box center [539, 129] width 102 height 19
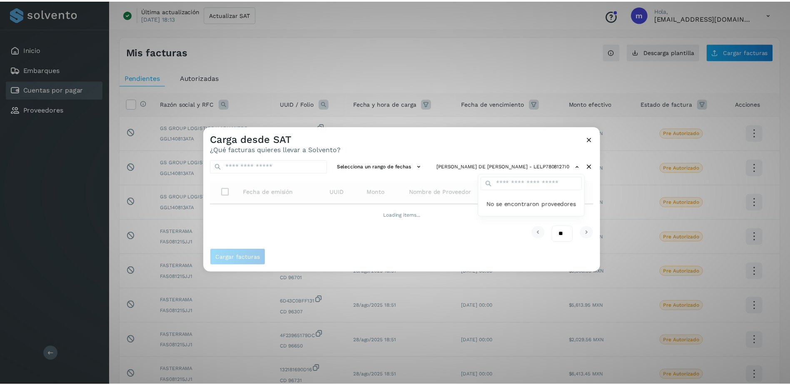
scroll to position [0, 0]
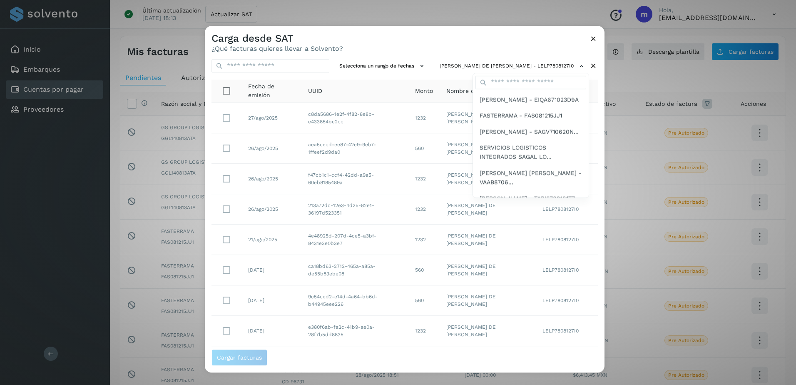
click at [442, 67] on div at bounding box center [603, 218] width 796 height 385
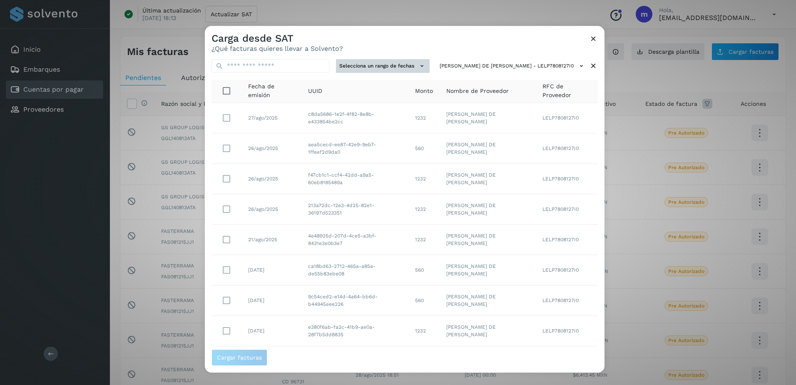
click at [426, 67] on icon at bounding box center [422, 66] width 9 height 9
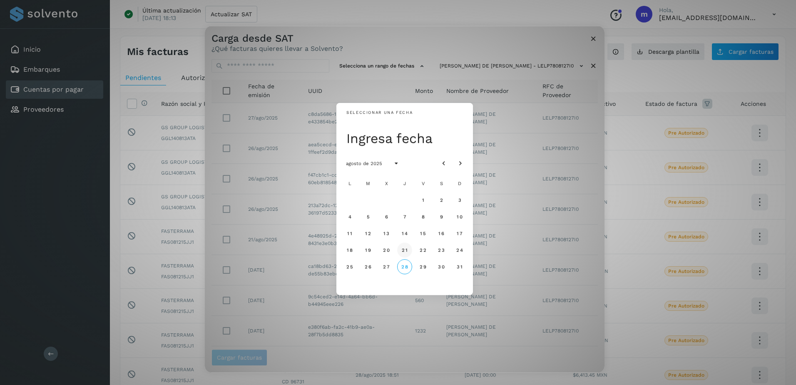
click at [404, 250] on span "21" at bounding box center [404, 250] width 6 height 6
click at [404, 263] on button "28" at bounding box center [404, 266] width 15 height 15
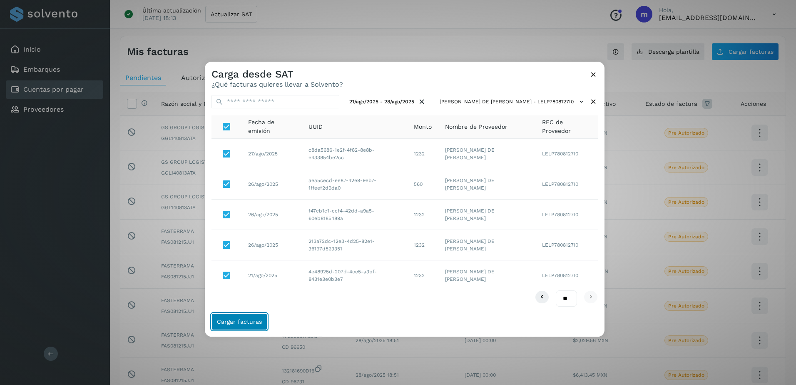
click at [238, 322] on span "Cargar facturas" at bounding box center [239, 321] width 45 height 6
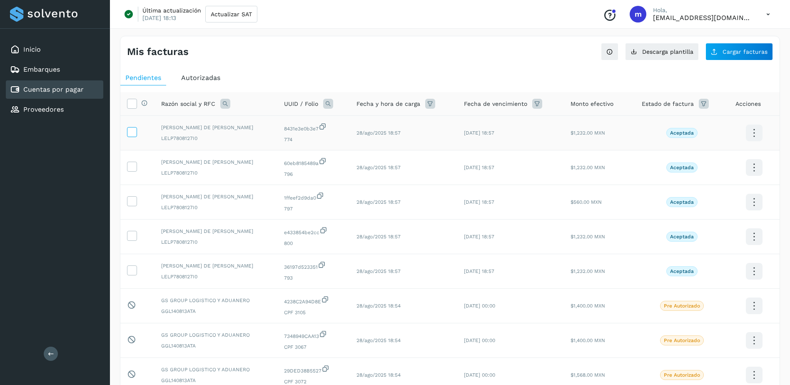
click at [132, 131] on icon at bounding box center [131, 131] width 9 height 9
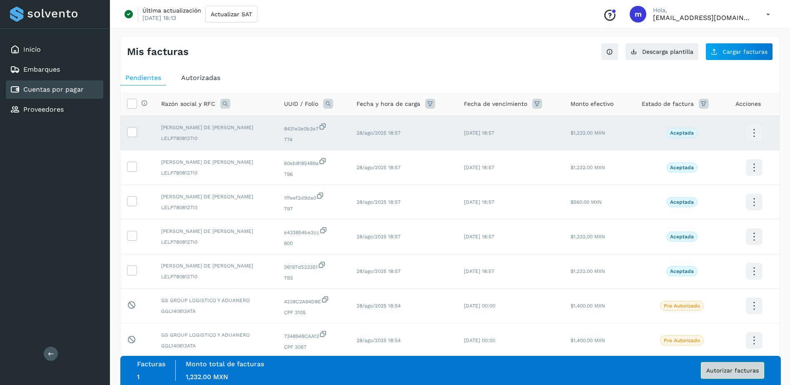
click at [732, 372] on span "Autorizar facturas" at bounding box center [732, 370] width 52 height 6
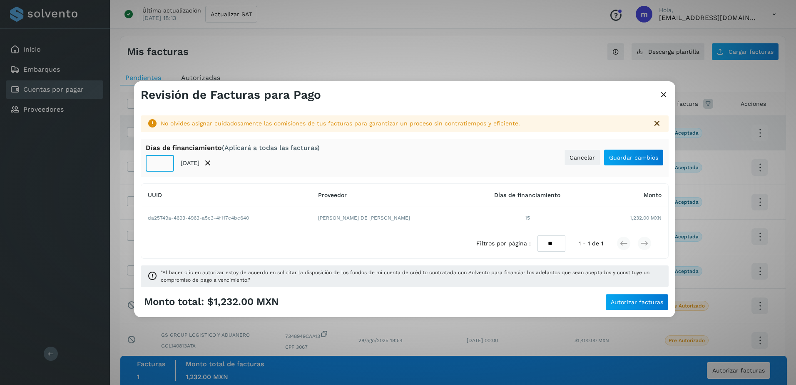
click at [161, 163] on input "**" at bounding box center [160, 163] width 28 height 17
drag, startPoint x: 158, startPoint y: 163, endPoint x: 221, endPoint y: 246, distance: 103.9
click at [158, 163] on input "*" at bounding box center [160, 163] width 28 height 17
type input "*"
click at [634, 158] on span "Guardar cambios" at bounding box center [633, 157] width 49 height 6
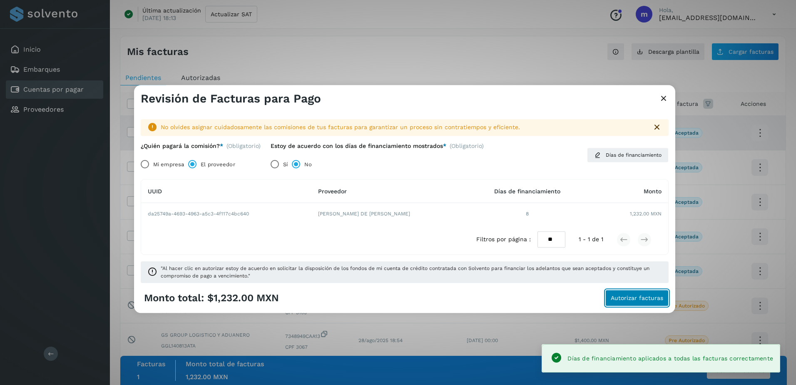
click at [630, 298] on span "Autorizar facturas" at bounding box center [637, 298] width 52 height 6
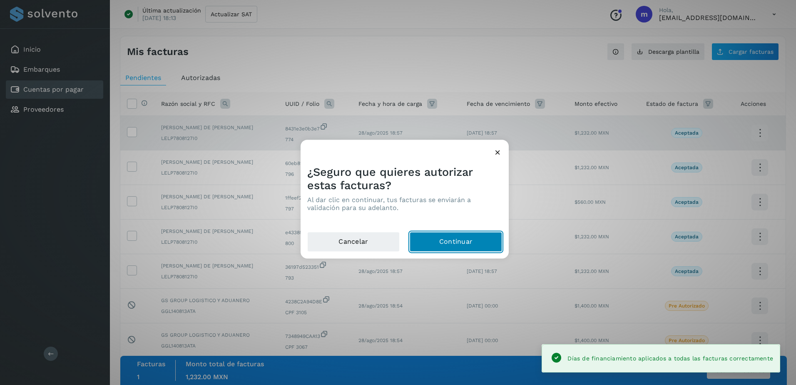
click at [455, 244] on button "Continuar" at bounding box center [456, 242] width 92 height 20
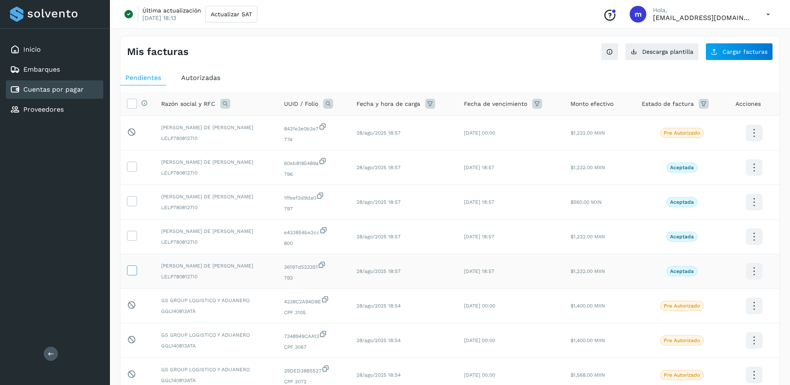
click at [132, 269] on icon at bounding box center [131, 269] width 9 height 9
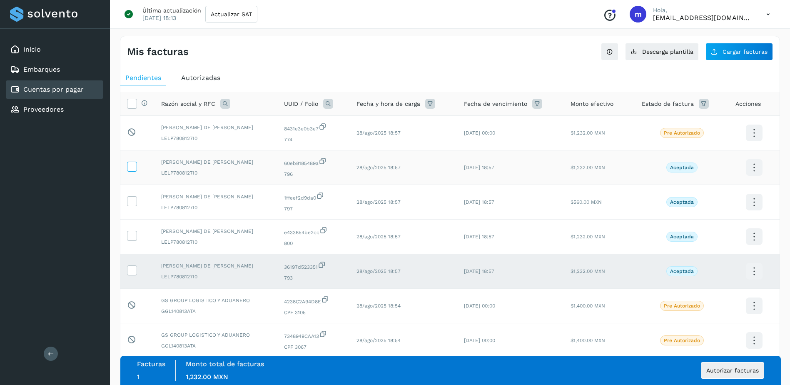
click at [130, 165] on icon at bounding box center [131, 166] width 9 height 9
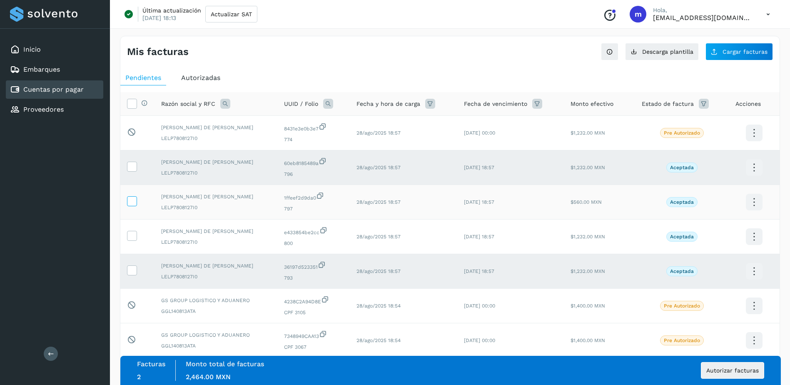
click at [132, 201] on icon at bounding box center [131, 200] width 9 height 9
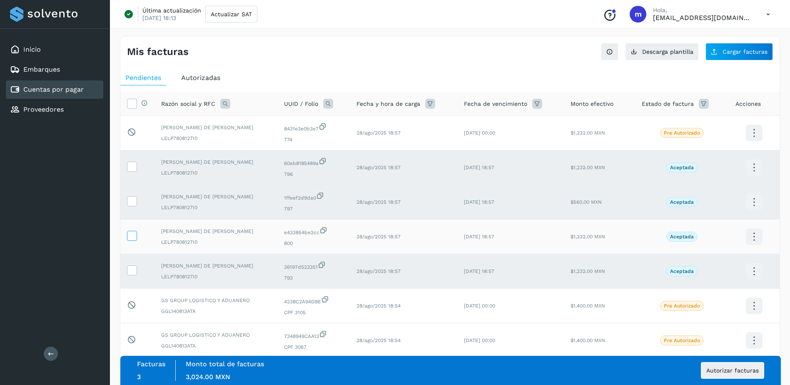
click at [134, 241] on label at bounding box center [132, 236] width 10 height 10
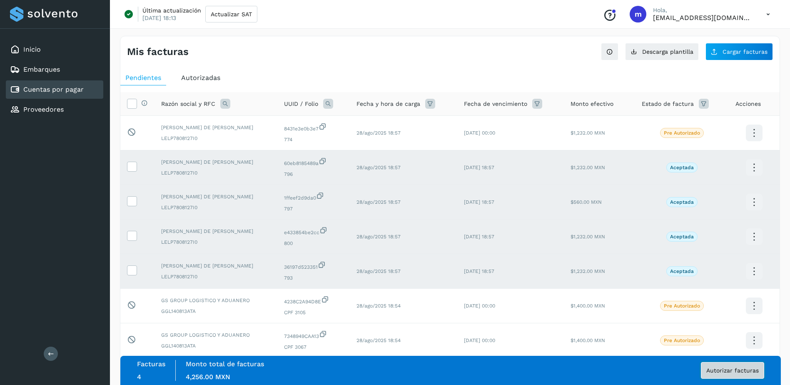
click at [736, 368] on span "Autorizar facturas" at bounding box center [732, 370] width 52 height 6
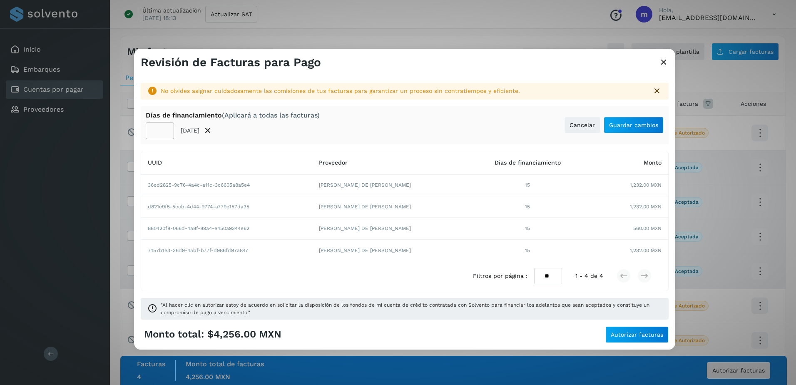
drag, startPoint x: 159, startPoint y: 128, endPoint x: 180, endPoint y: 146, distance: 26.9
click at [159, 128] on input "**" at bounding box center [160, 130] width 28 height 17
click at [159, 131] on input "**" at bounding box center [160, 130] width 28 height 17
type input "**"
click at [634, 127] on span "Guardar cambios" at bounding box center [633, 125] width 49 height 6
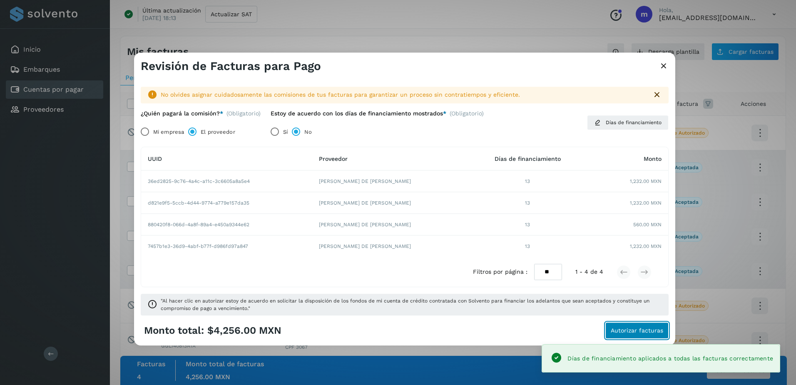
click at [637, 331] on span "Autorizar facturas" at bounding box center [637, 331] width 52 height 6
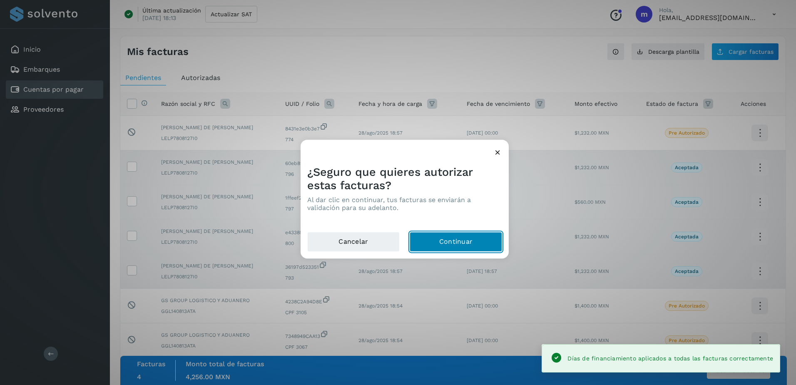
click at [478, 242] on button "Continuar" at bounding box center [456, 242] width 92 height 20
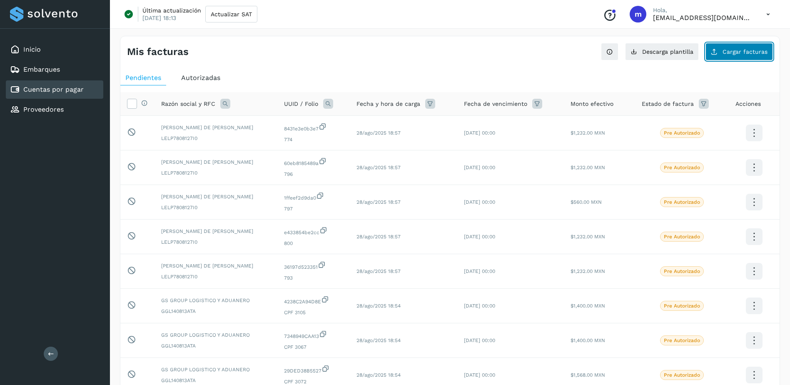
click at [743, 54] on span "Cargar facturas" at bounding box center [744, 52] width 45 height 6
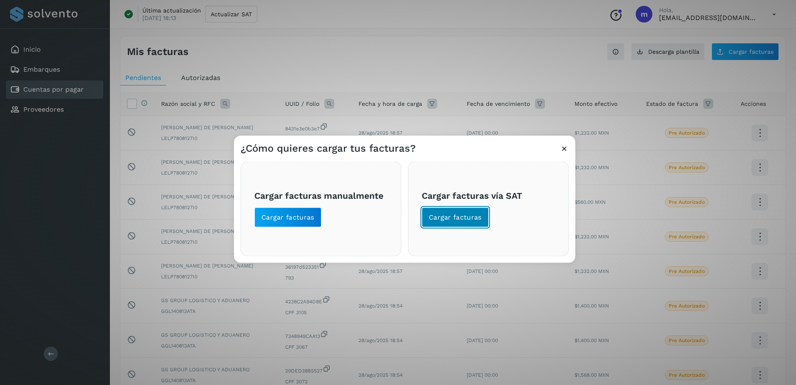
click at [459, 213] on span "Cargar facturas" at bounding box center [455, 217] width 53 height 9
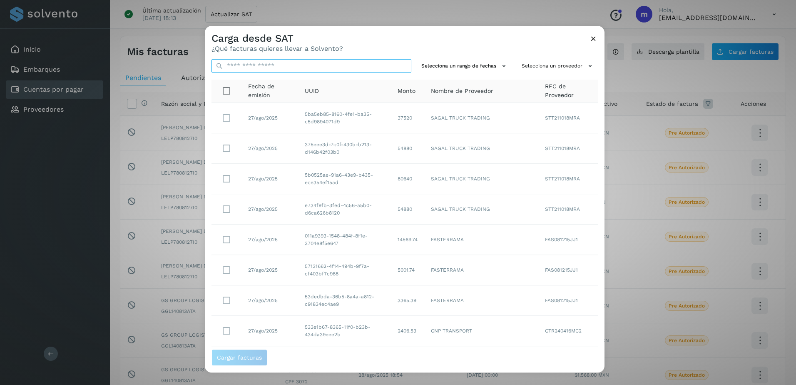
click at [239, 63] on input "text" at bounding box center [311, 65] width 200 height 13
paste input "**********"
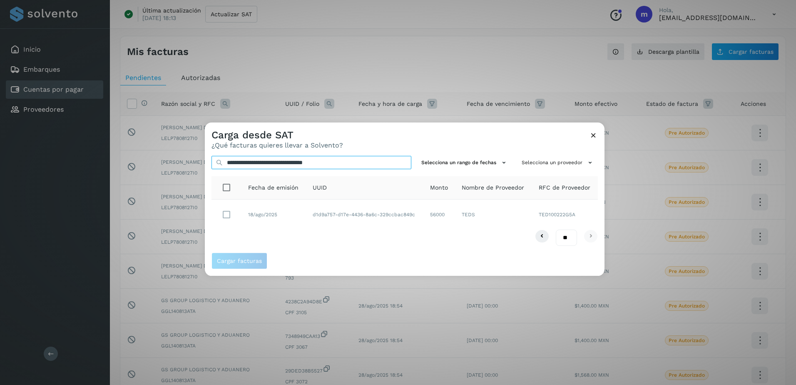
type input "**********"
click at [246, 259] on span "Cargar facturas" at bounding box center [239, 261] width 45 height 6
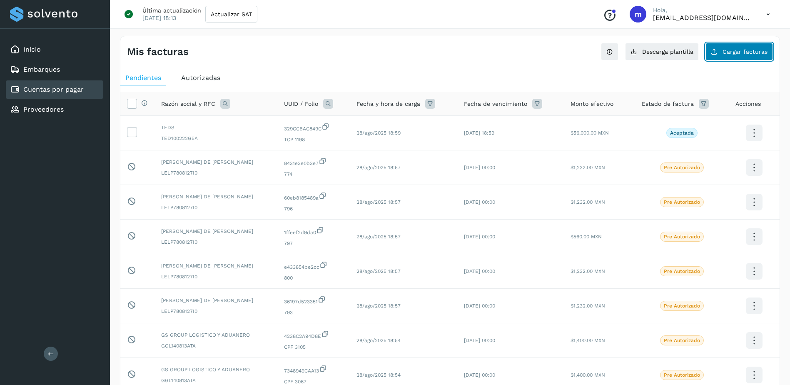
click at [729, 51] on span "Cargar facturas" at bounding box center [744, 52] width 45 height 6
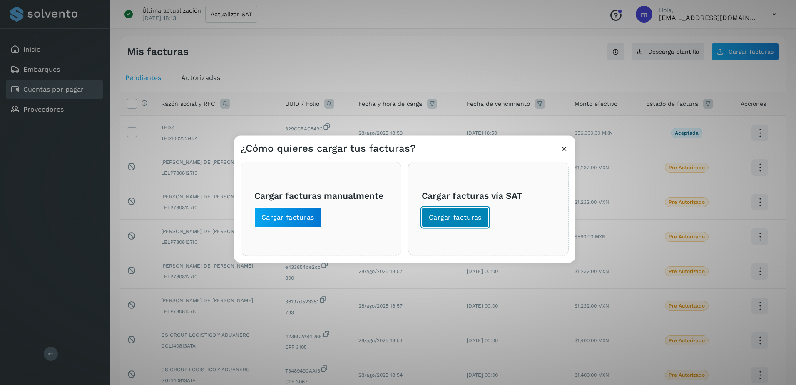
click at [459, 220] on span "Cargar facturas" at bounding box center [455, 217] width 53 height 9
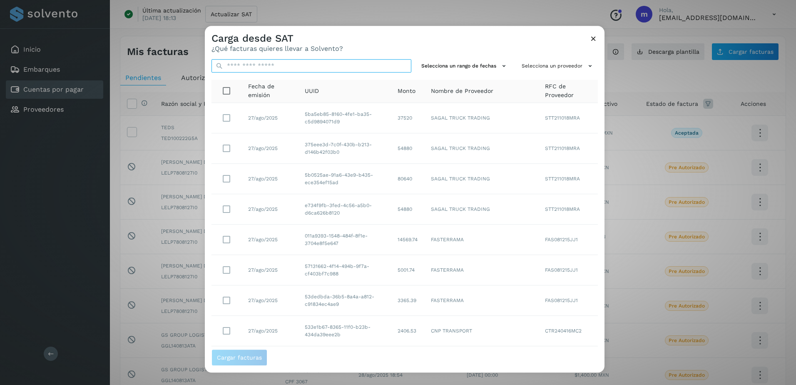
click at [234, 67] on input "text" at bounding box center [311, 65] width 200 height 13
paste input "**********"
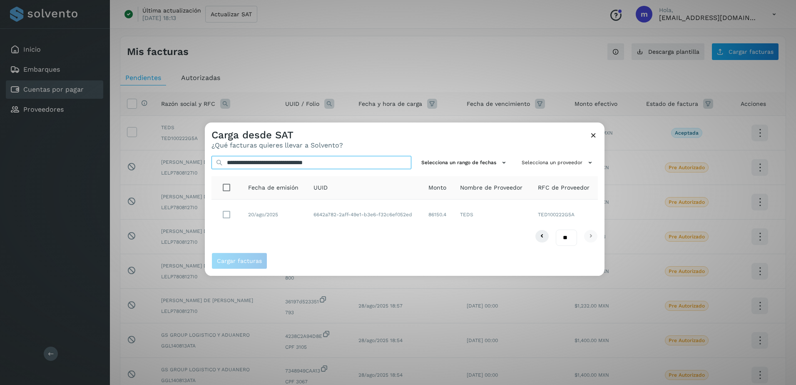
type input "**********"
click at [247, 258] on span "Cargar facturas" at bounding box center [239, 261] width 45 height 6
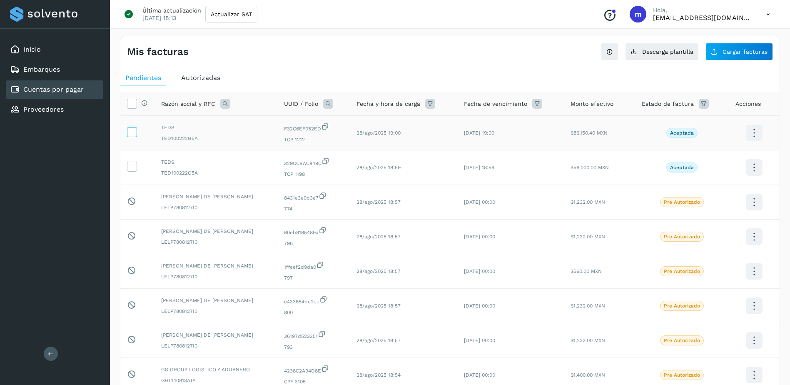
click at [134, 129] on icon at bounding box center [131, 131] width 9 height 9
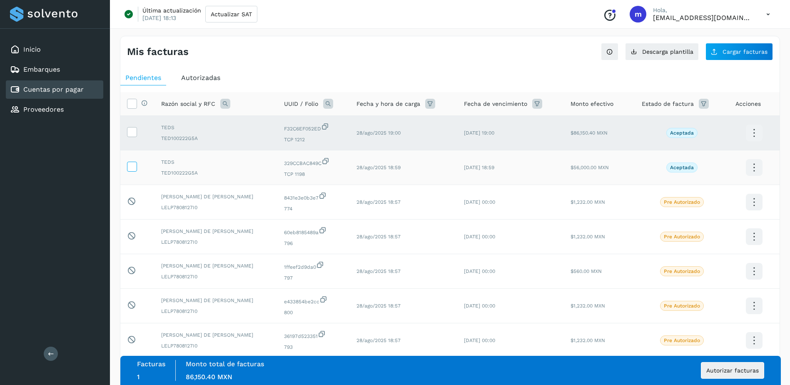
click at [130, 165] on icon at bounding box center [131, 166] width 9 height 9
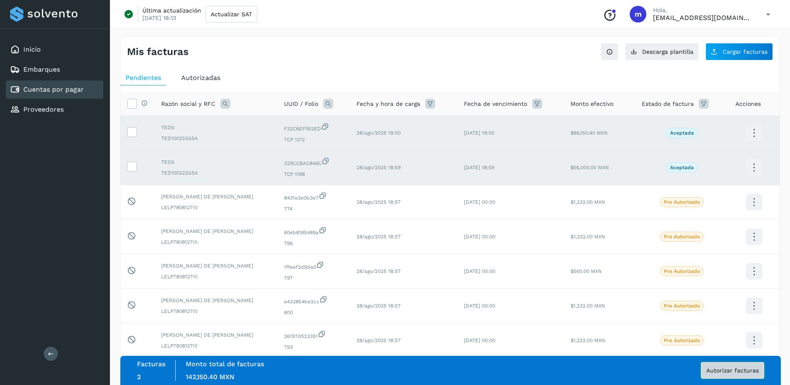
click at [736, 370] on span "Autorizar facturas" at bounding box center [732, 370] width 52 height 6
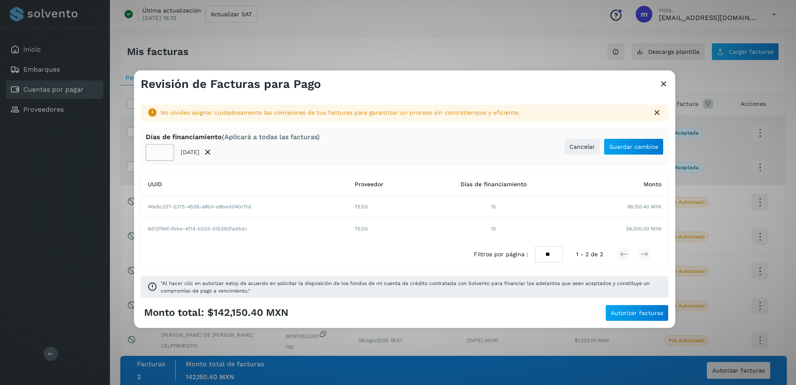
click at [160, 153] on input "**" at bounding box center [160, 152] width 28 height 17
type input "*"
click at [634, 147] on span "Guardar cambios" at bounding box center [633, 147] width 49 height 6
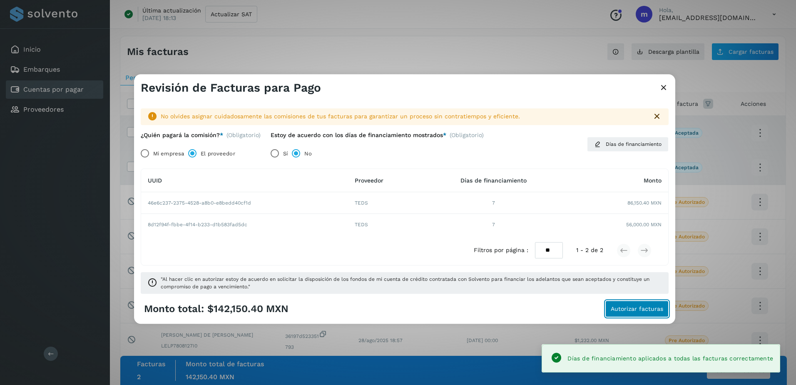
click at [639, 310] on span "Autorizar facturas" at bounding box center [637, 309] width 52 height 6
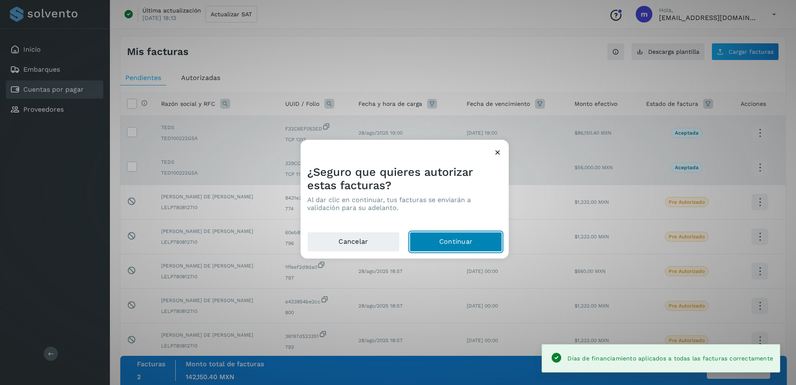
click at [475, 241] on button "Continuar" at bounding box center [456, 242] width 92 height 20
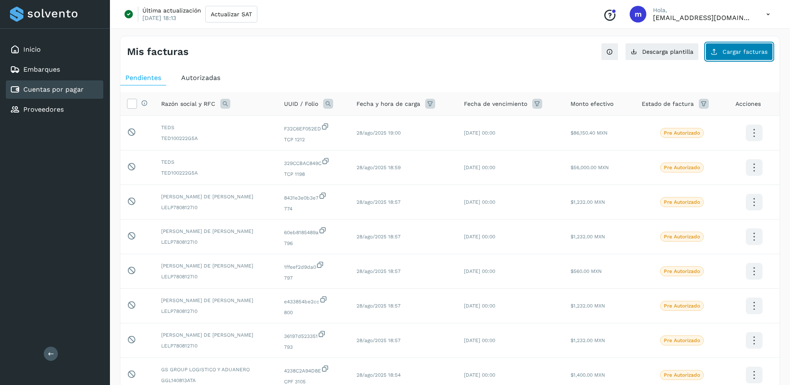
click at [734, 51] on span "Cargar facturas" at bounding box center [744, 52] width 45 height 6
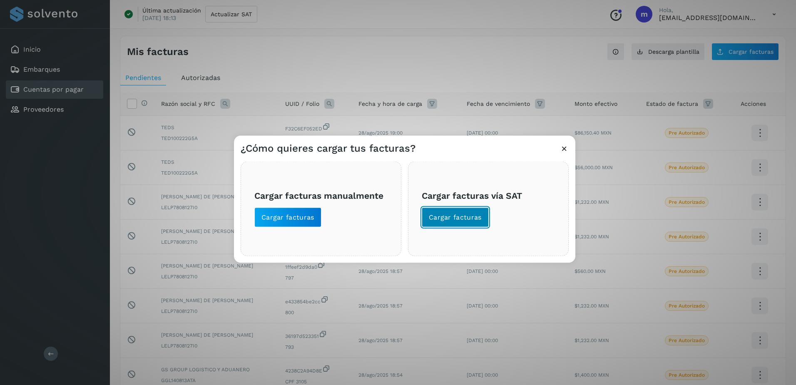
click at [445, 221] on span "Cargar facturas" at bounding box center [455, 217] width 53 height 9
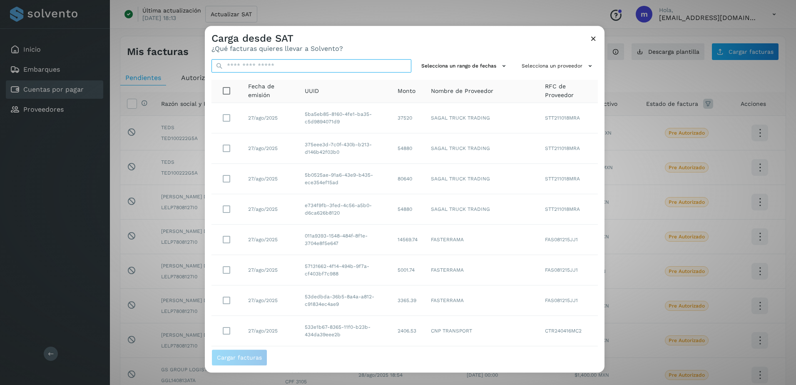
click at [231, 62] on input "text" at bounding box center [311, 65] width 200 height 13
paste input "**********"
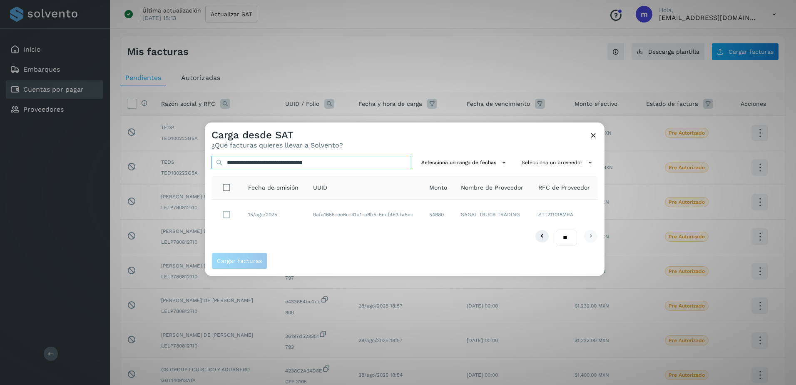
type input "**********"
click at [249, 259] on span "Cargar facturas" at bounding box center [239, 261] width 45 height 6
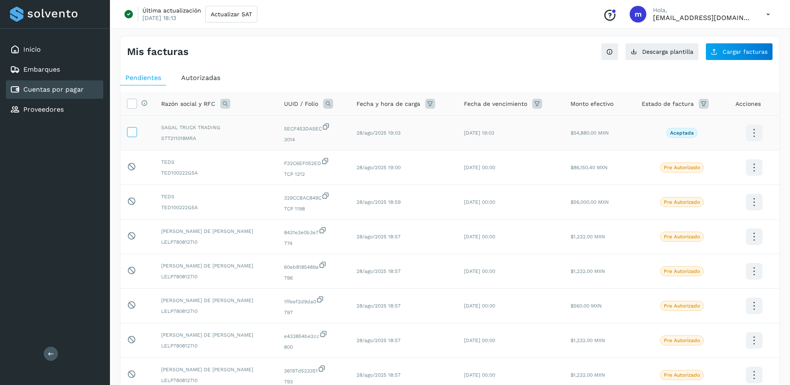
click at [128, 130] on icon at bounding box center [131, 131] width 9 height 9
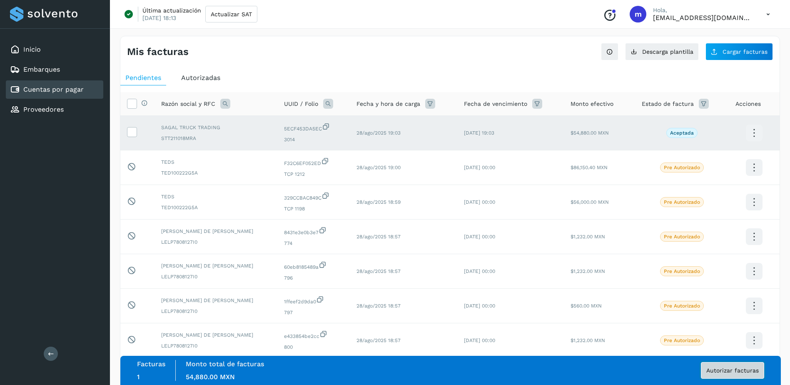
click at [736, 368] on span "Autorizar facturas" at bounding box center [732, 370] width 52 height 6
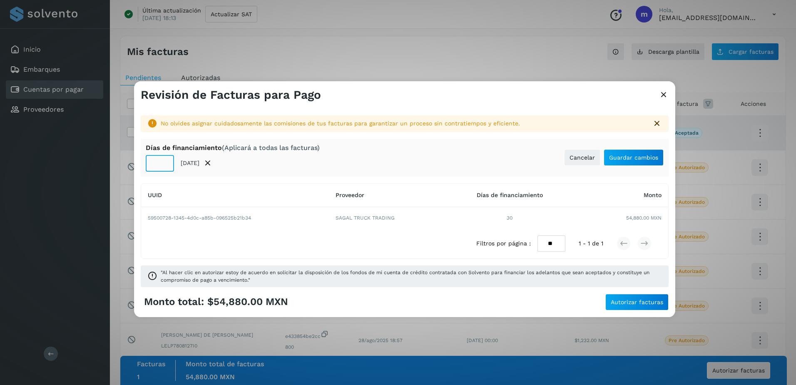
click at [160, 163] on input "**" at bounding box center [160, 163] width 28 height 17
type input "**"
click at [646, 158] on span "Guardar cambios" at bounding box center [633, 157] width 49 height 6
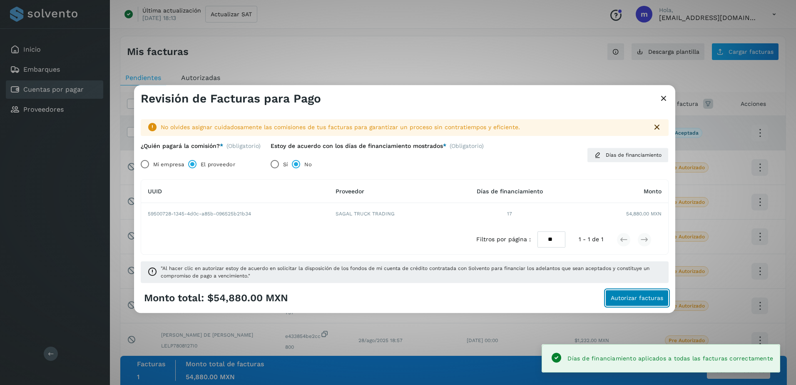
click at [636, 301] on span "Autorizar facturas" at bounding box center [637, 298] width 52 height 6
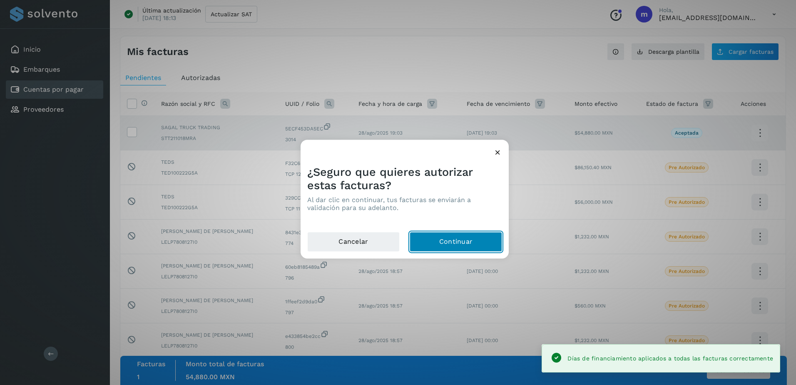
click at [462, 244] on button "Continuar" at bounding box center [456, 242] width 92 height 20
